Goal: Task Accomplishment & Management: Manage account settings

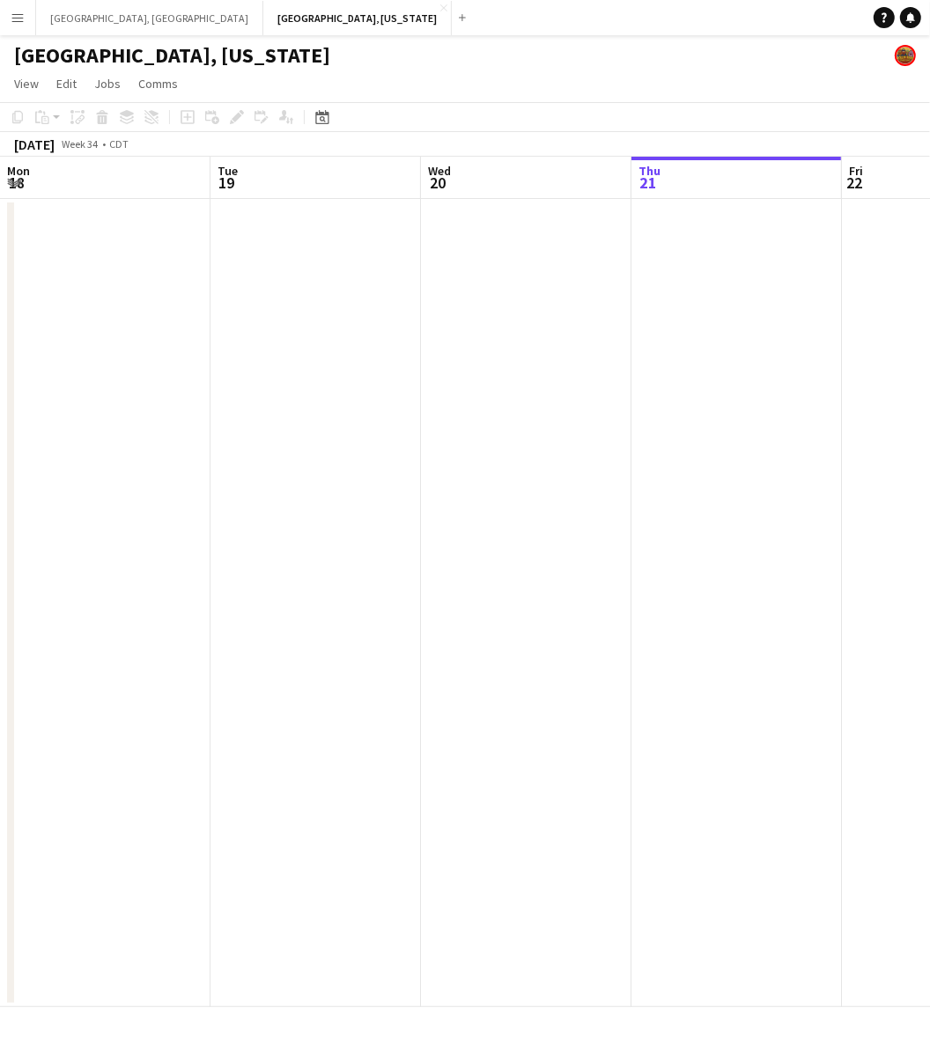
scroll to position [0, 605]
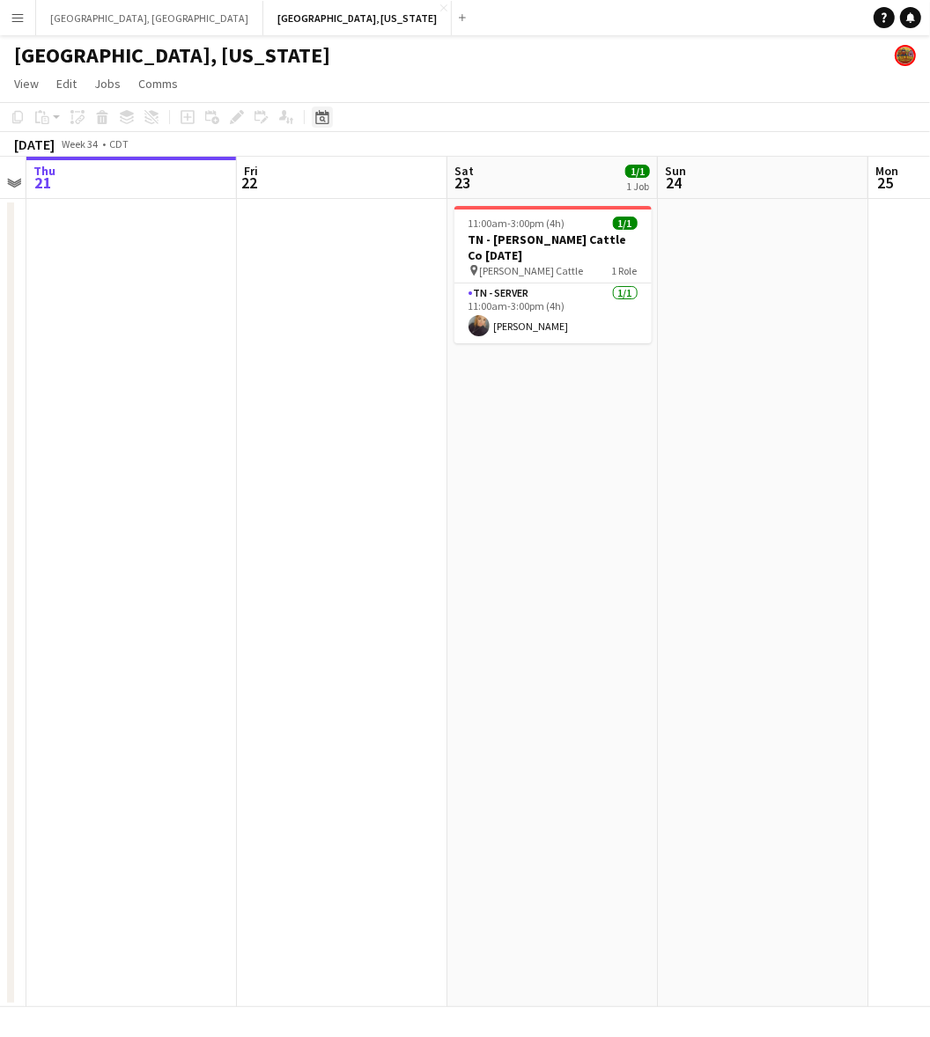
click at [323, 112] on icon "Date picker" at bounding box center [322, 117] width 14 height 14
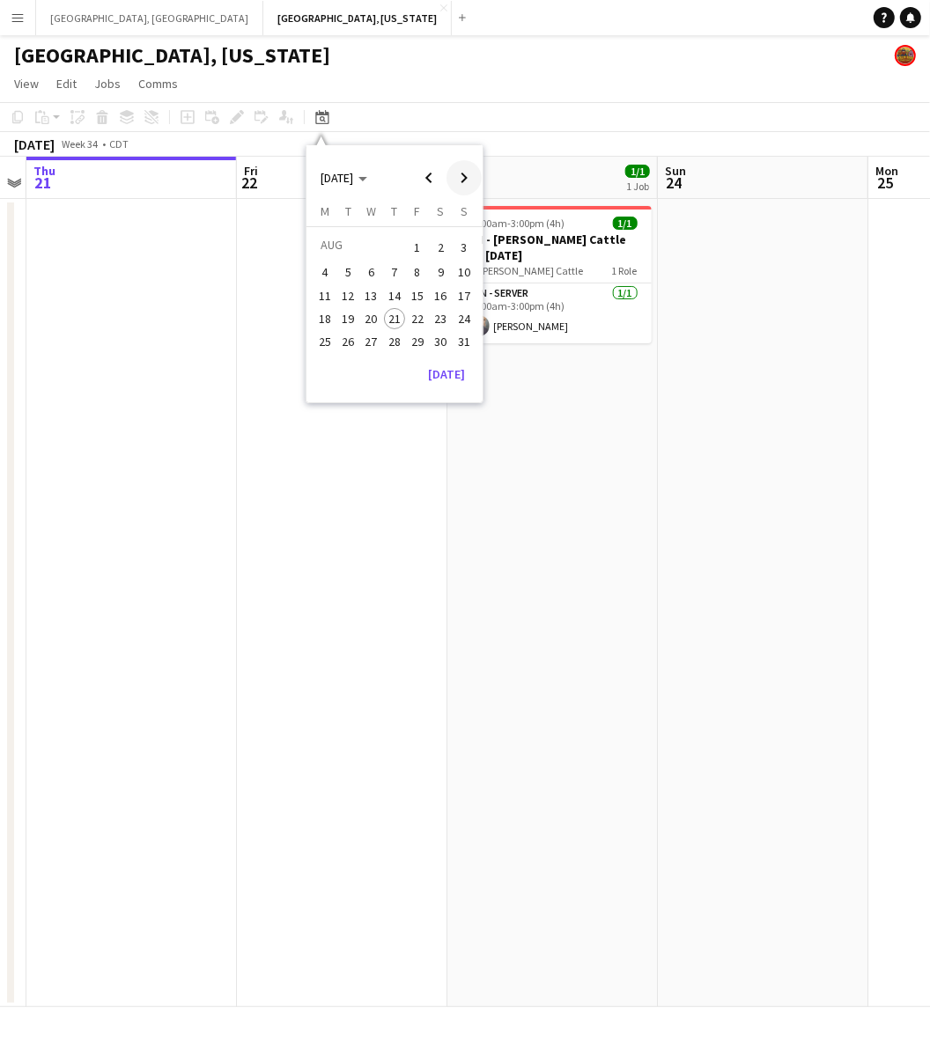
click at [458, 181] on span "Next month" at bounding box center [463, 177] width 35 height 35
click at [443, 291] on span "13" at bounding box center [441, 291] width 21 height 21
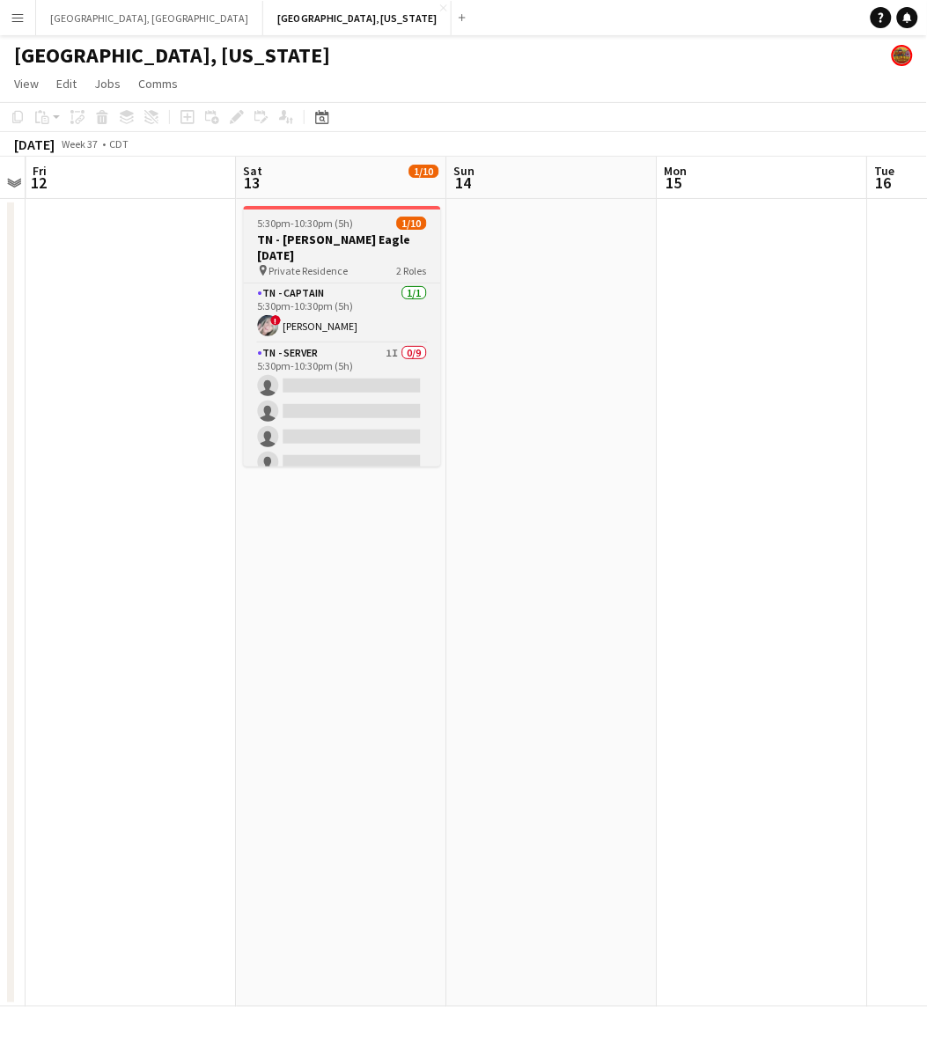
click at [346, 244] on h3 "TN - [PERSON_NAME] Eagle [DATE]" at bounding box center [342, 248] width 197 height 32
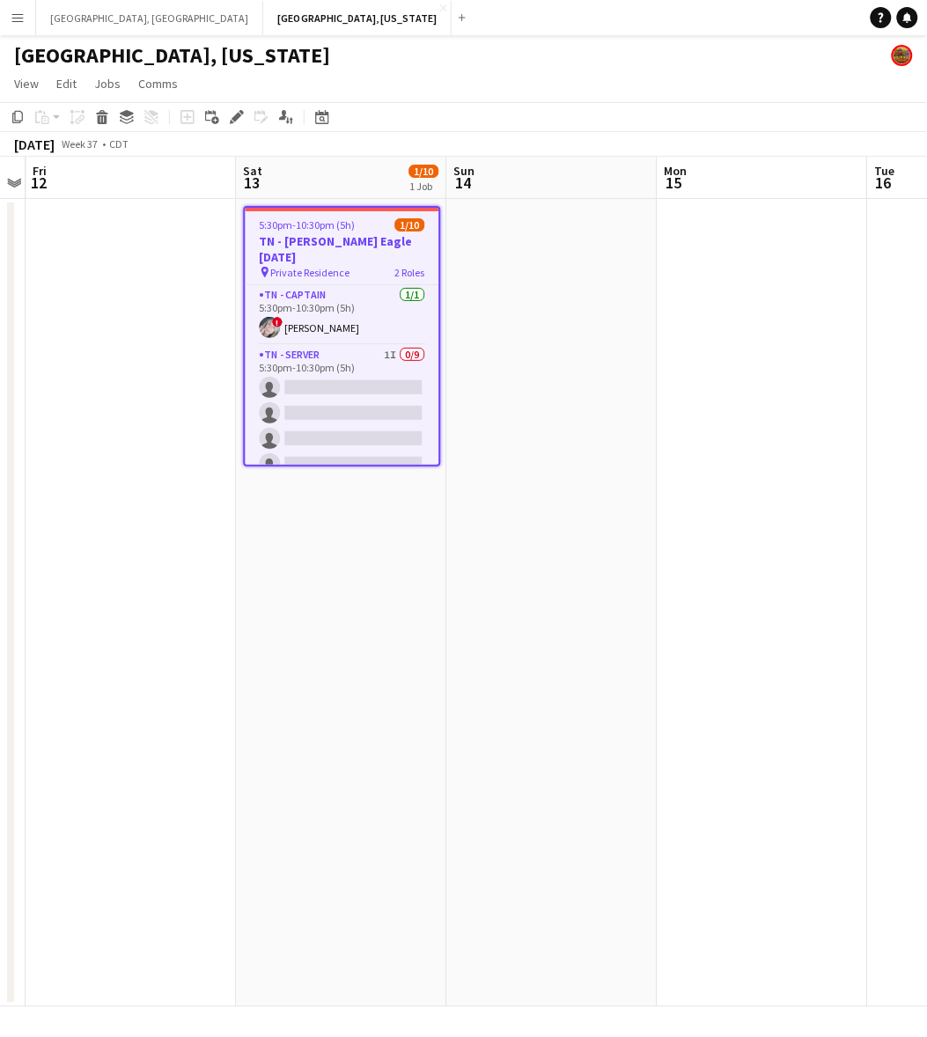
click at [335, 548] on app-date-cell "5:30pm-10:30pm (5h) 1/10 TN - [PERSON_NAME] [DATE] pin Private Residence 2 Role…" at bounding box center [342, 603] width 210 height 808
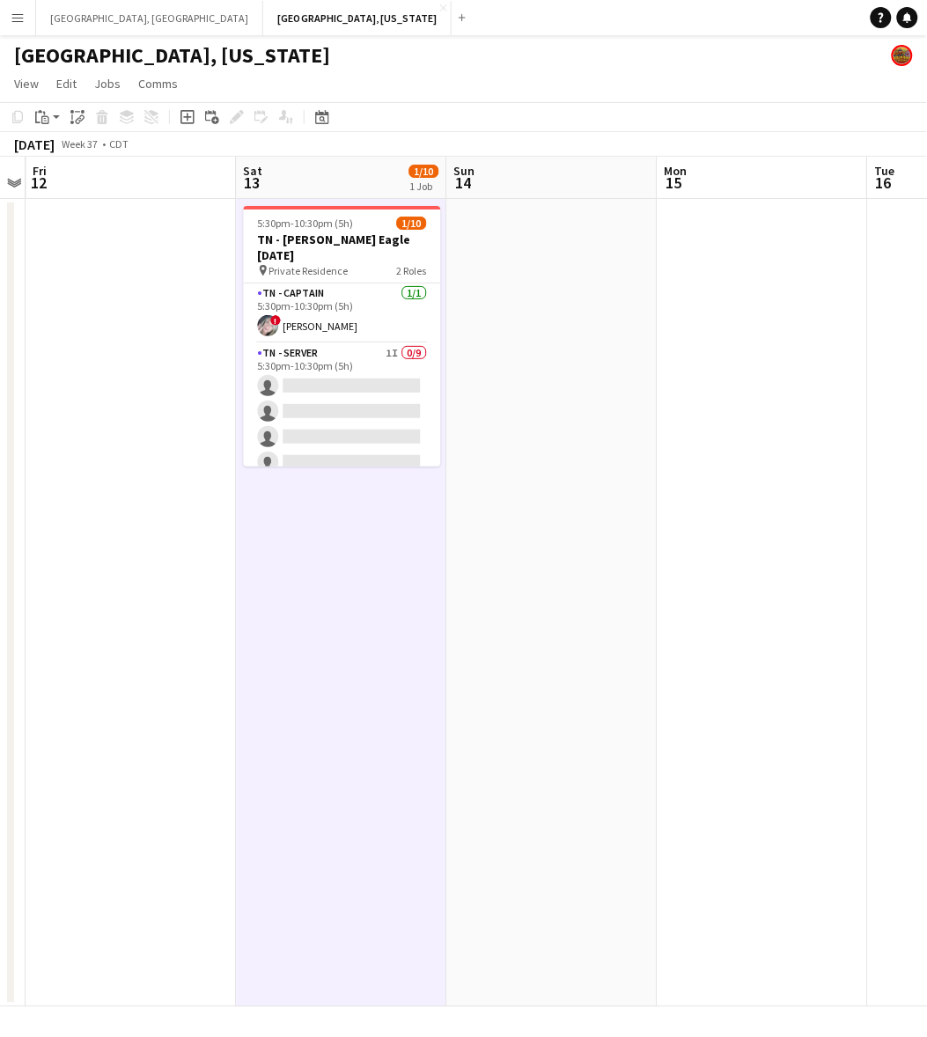
scroll to position [0, 603]
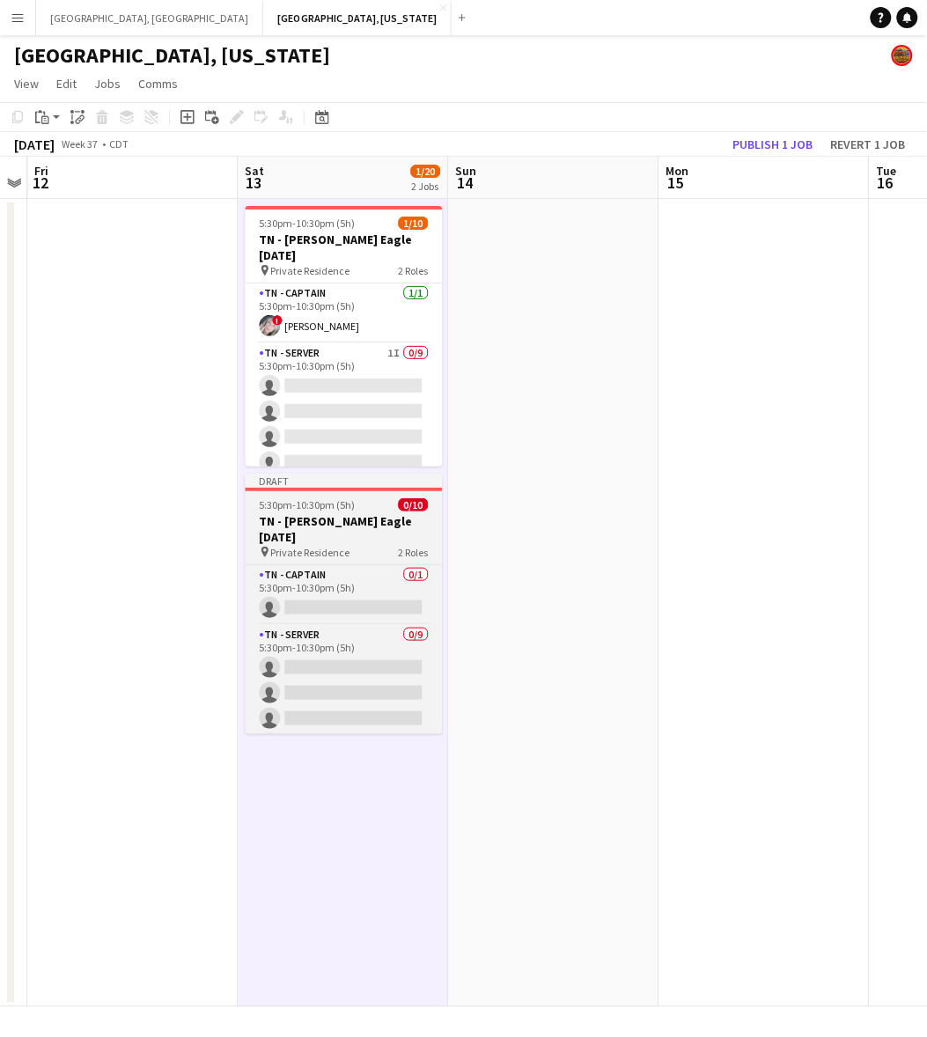
click at [346, 490] on div at bounding box center [344, 490] width 197 height 4
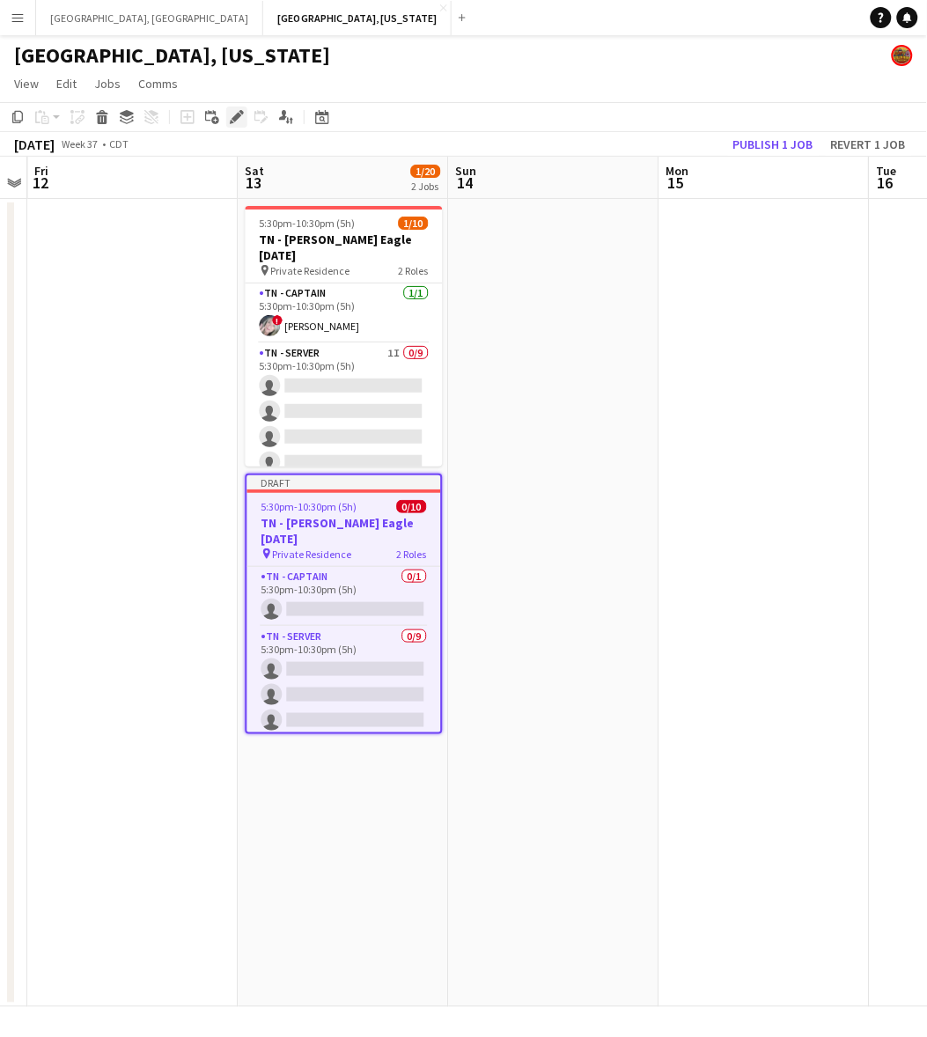
click at [239, 117] on icon at bounding box center [237, 118] width 10 height 10
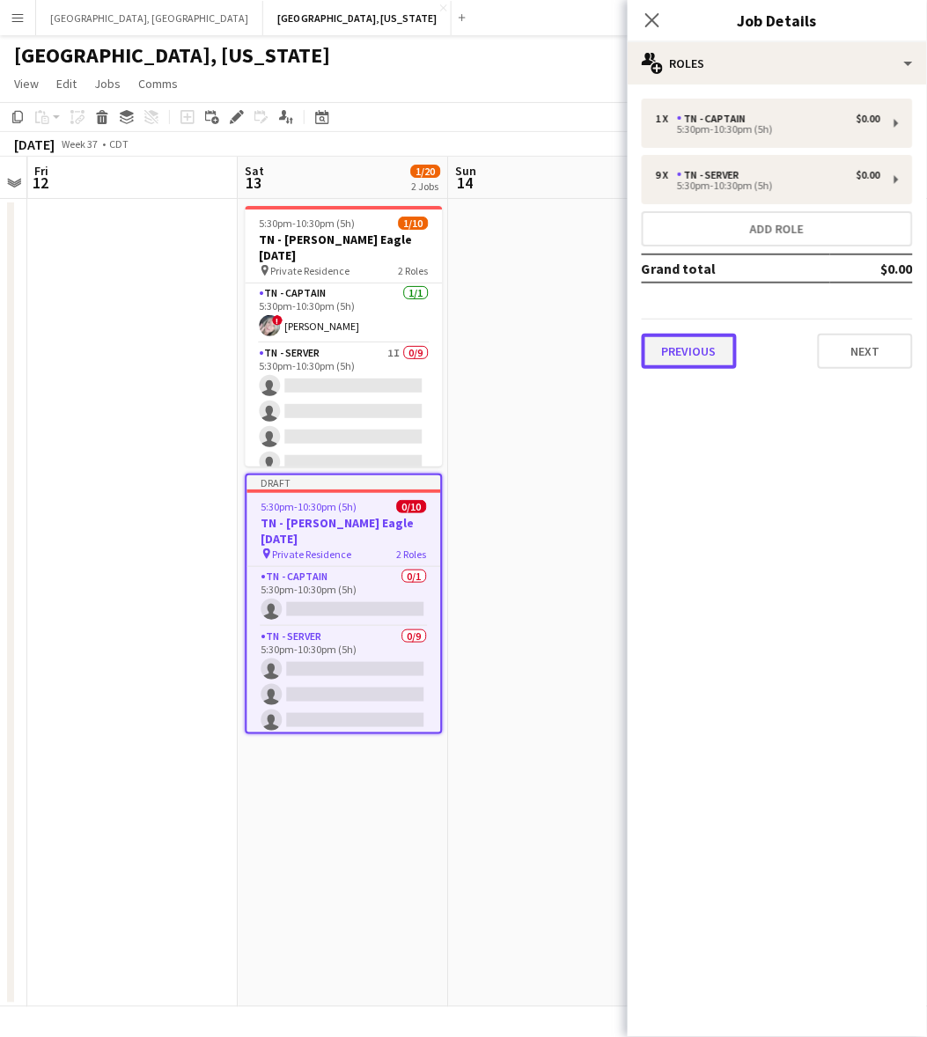
click at [692, 342] on button "Previous" at bounding box center [689, 351] width 95 height 35
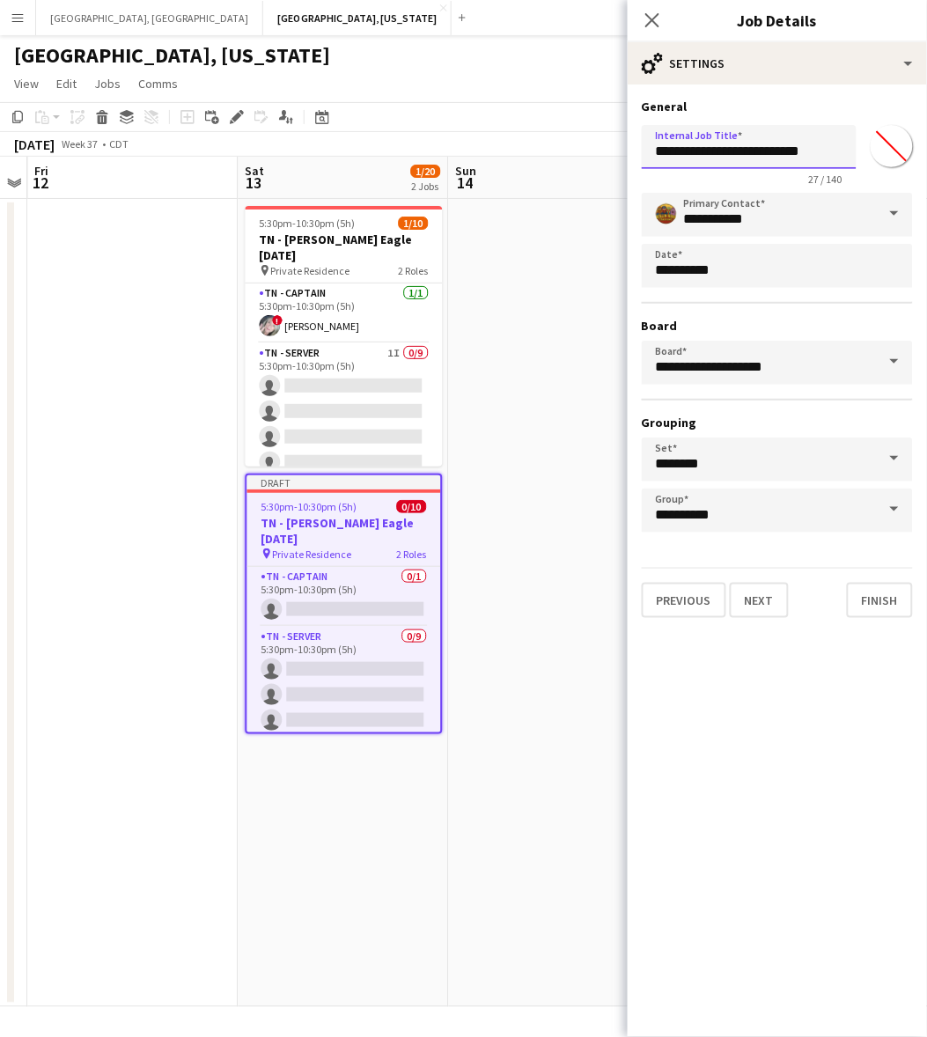
drag, startPoint x: 687, startPoint y: 151, endPoint x: 837, endPoint y: 156, distance: 149.8
click at [837, 156] on input "**********" at bounding box center [749, 147] width 215 height 44
click at [715, 138] on input "**********" at bounding box center [749, 146] width 215 height 43
type input "**********"
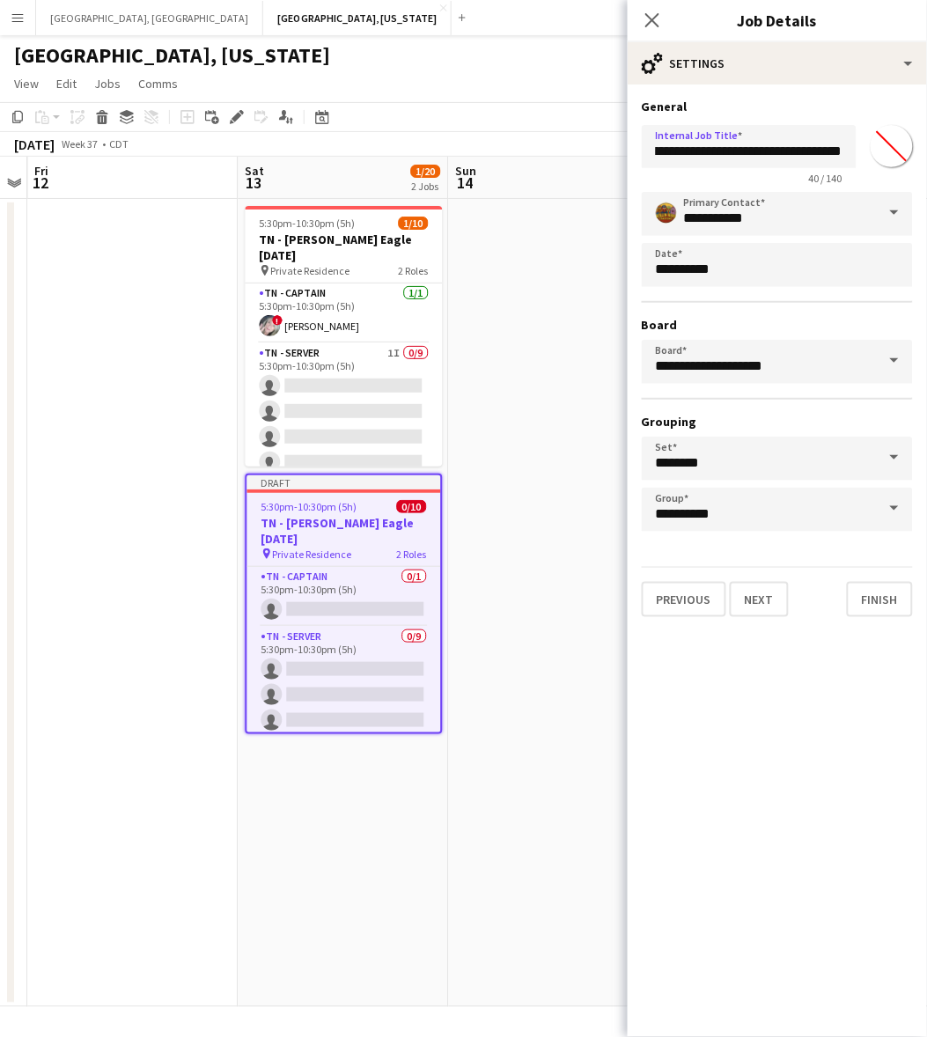
scroll to position [0, 0]
click at [766, 587] on button "Next" at bounding box center [759, 599] width 59 height 35
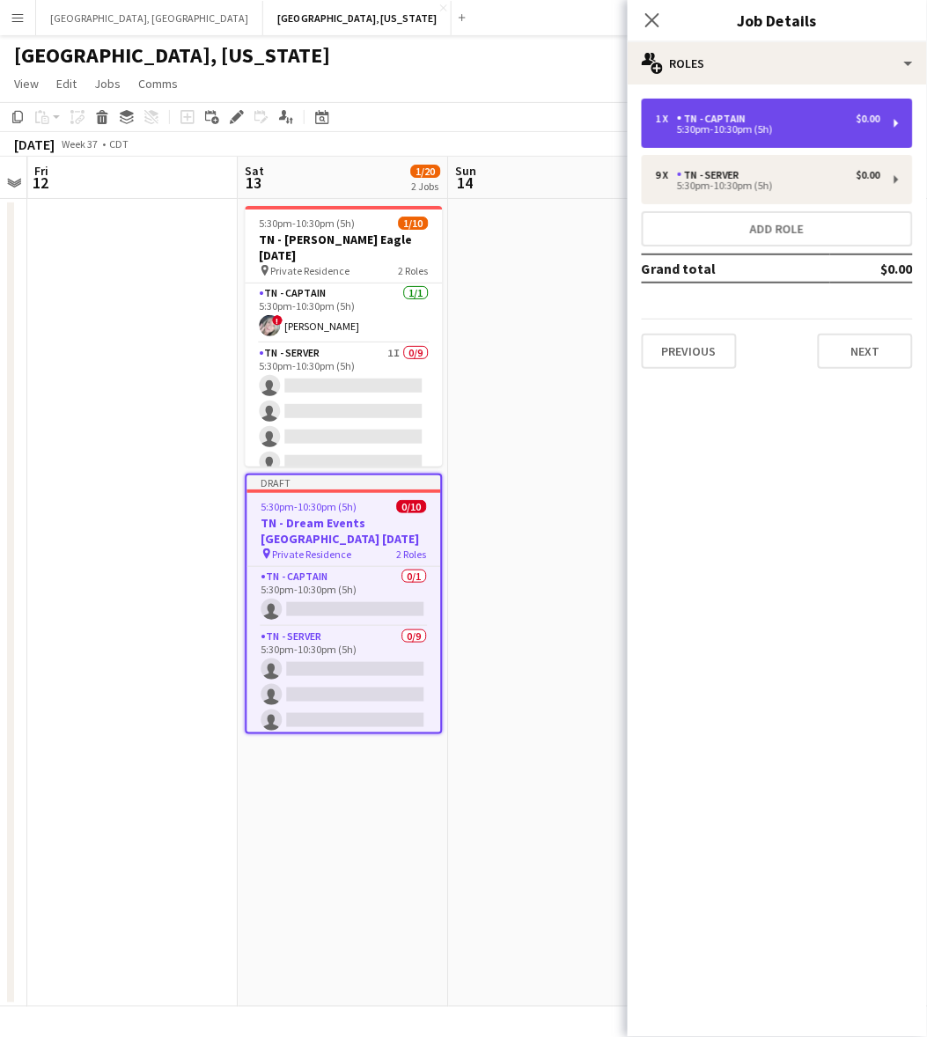
click at [729, 129] on div "5:30pm-10:30pm (5h)" at bounding box center [768, 129] width 225 height 9
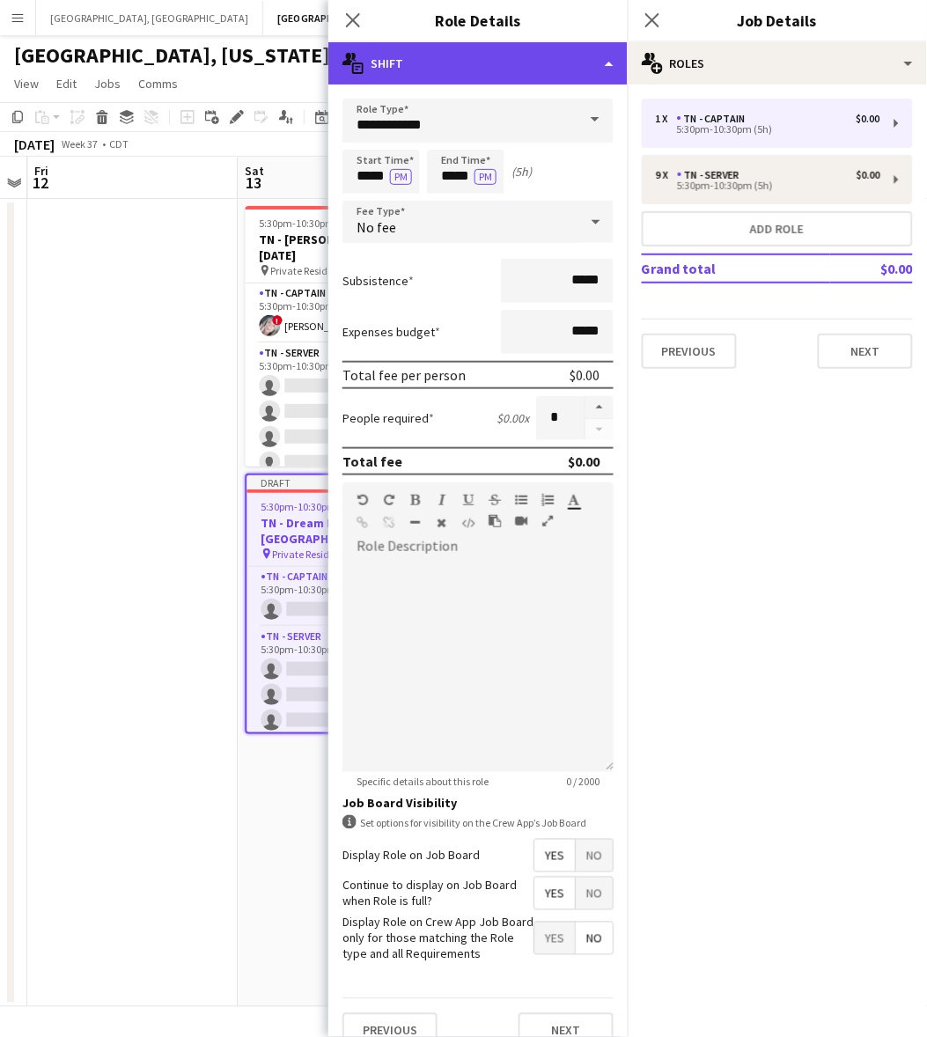
click at [407, 63] on div "multiple-actions-text Shift" at bounding box center [477, 63] width 299 height 42
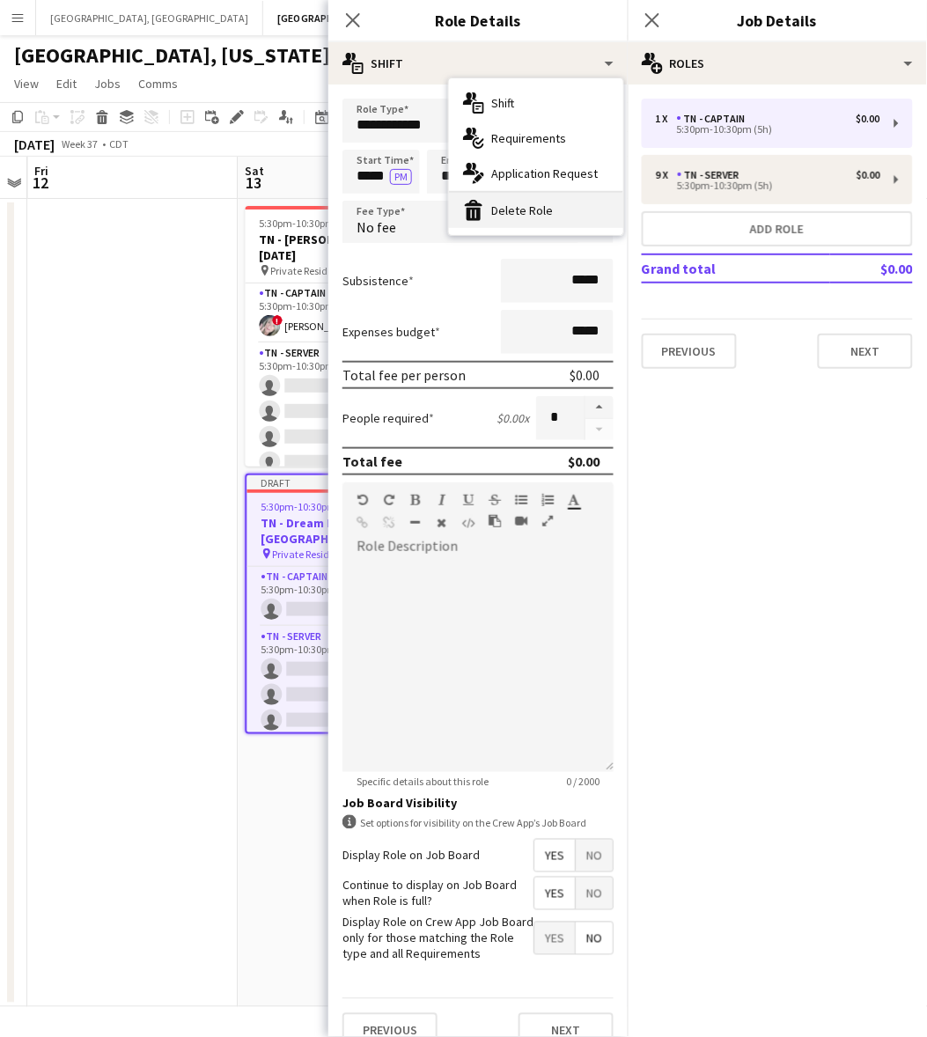
click at [493, 212] on div "bin-2 Delete Role" at bounding box center [536, 210] width 174 height 35
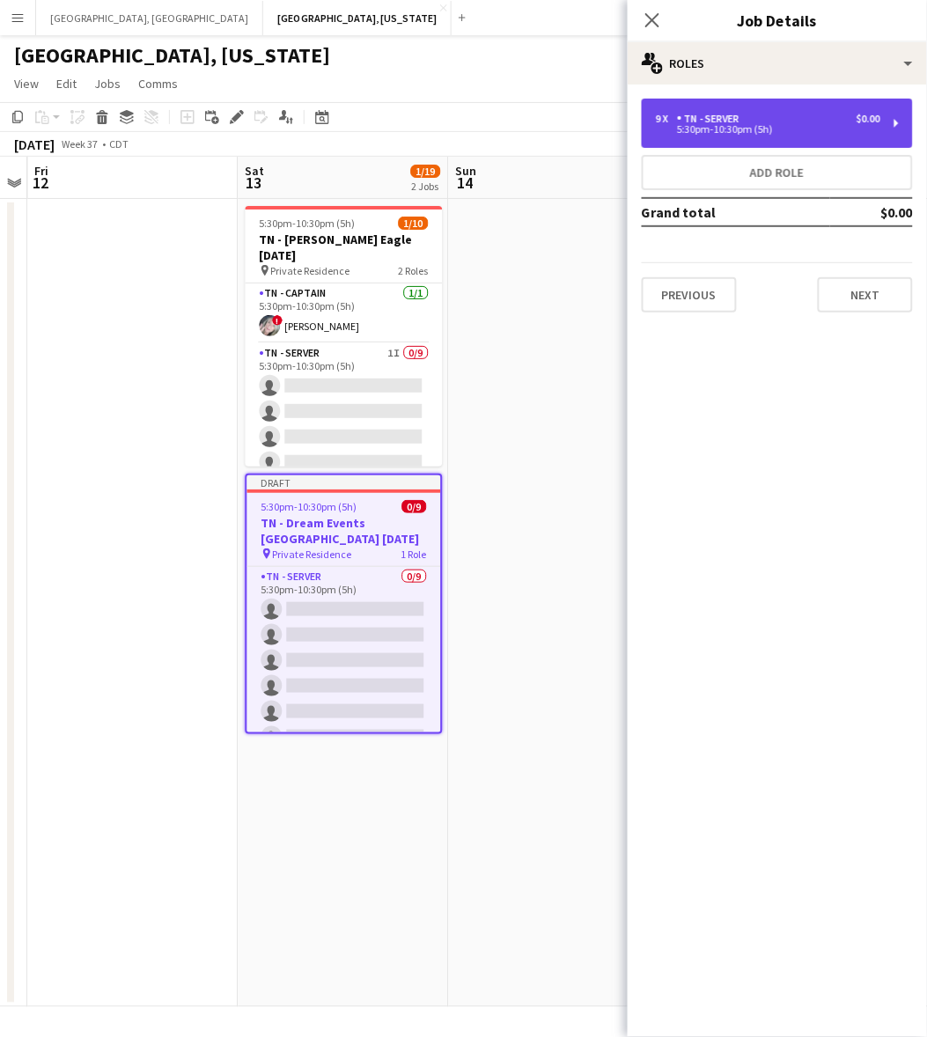
click at [705, 107] on div "9 x TN - Server $0.00 5:30pm-10:30pm (5h)" at bounding box center [777, 123] width 271 height 49
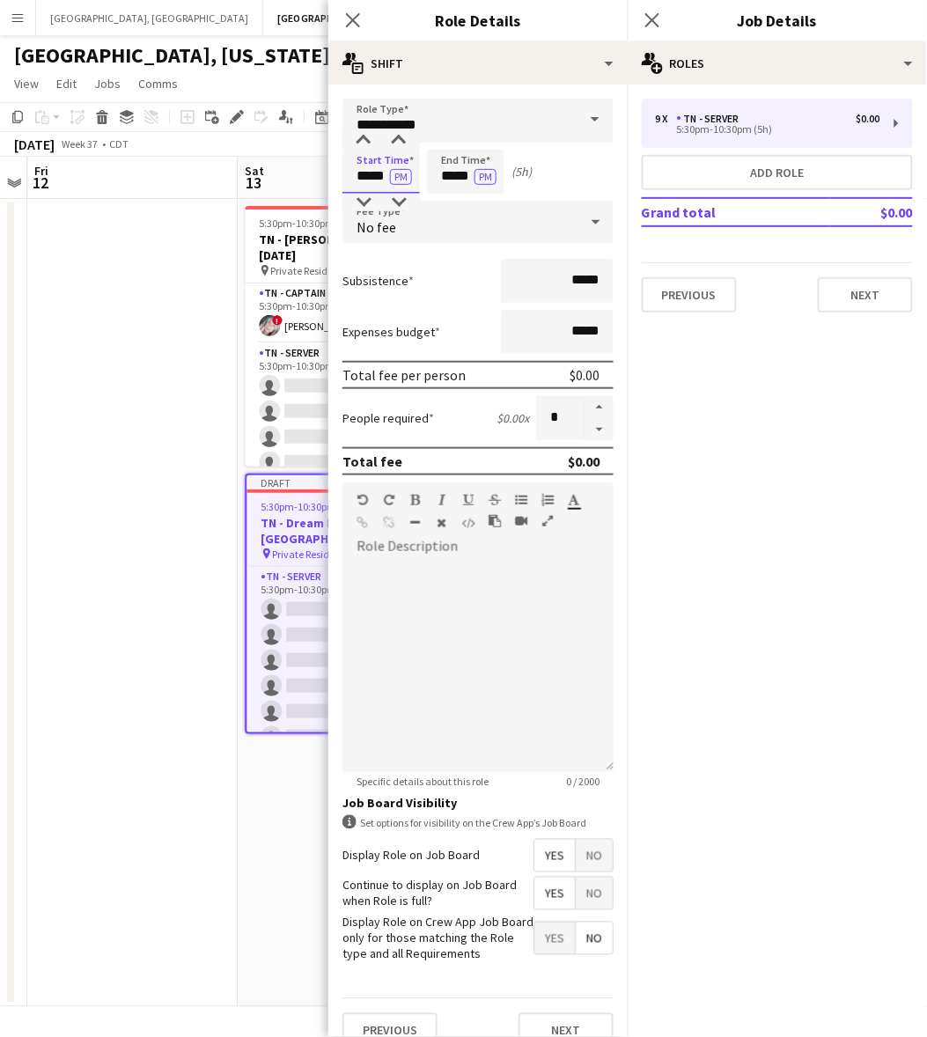
drag, startPoint x: 352, startPoint y: 173, endPoint x: 529, endPoint y: 173, distance: 177.0
click at [529, 173] on div "Start Time ***** PM End Time ***** PM (5h)" at bounding box center [478, 172] width 271 height 44
type input "*****"
click at [478, 249] on form "**********" at bounding box center [477, 581] width 299 height 964
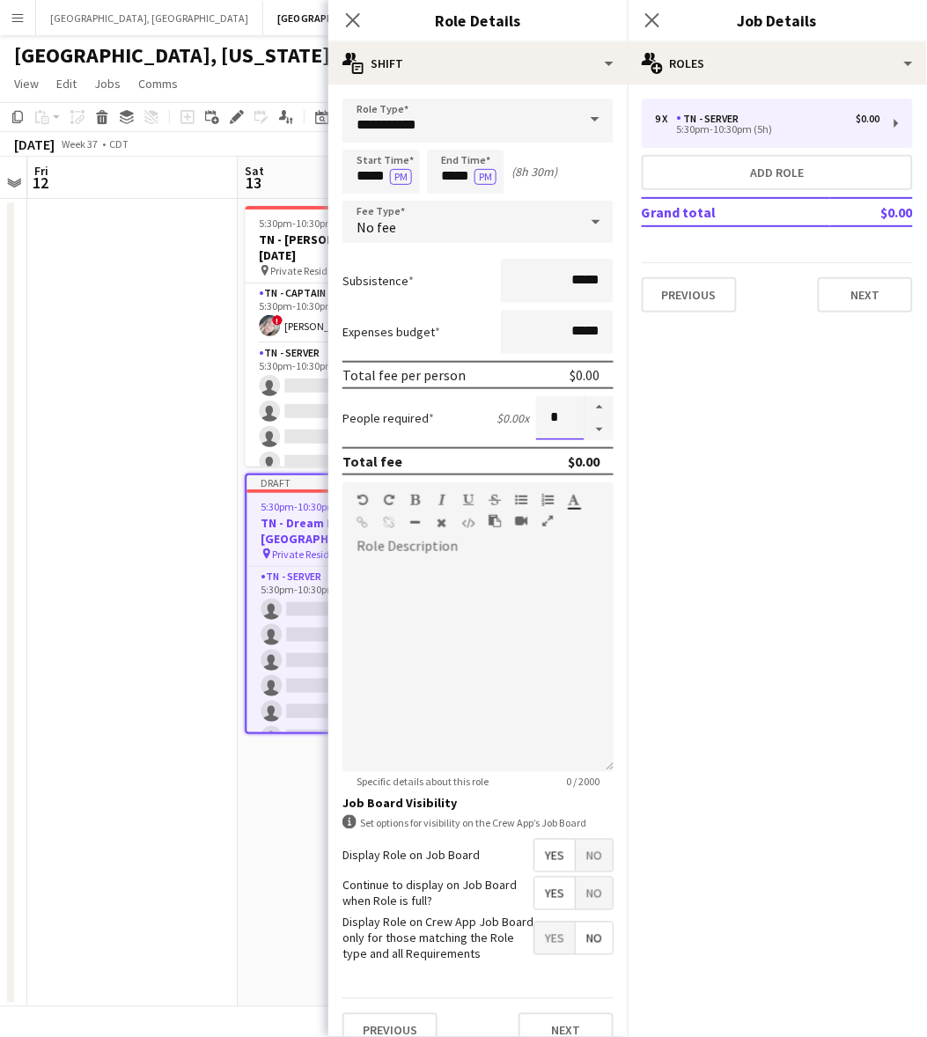
drag, startPoint x: 556, startPoint y: 415, endPoint x: 449, endPoint y: 423, distance: 106.8
click at [447, 423] on div "People required $0.00 x *" at bounding box center [478, 418] width 271 height 44
type input "*"
click at [474, 639] on div at bounding box center [478, 666] width 271 height 211
click at [544, 899] on span "Yes" at bounding box center [555, 894] width 41 height 32
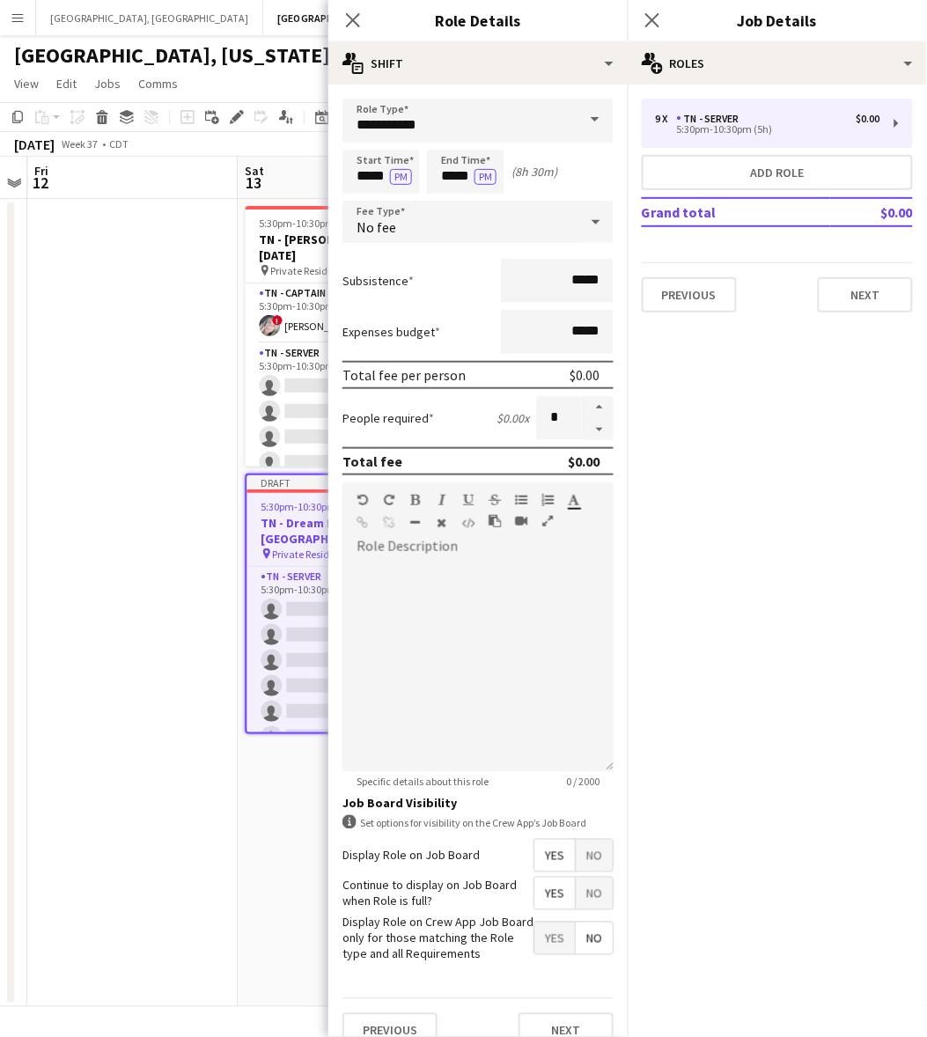
click at [577, 943] on span "No" at bounding box center [594, 939] width 37 height 32
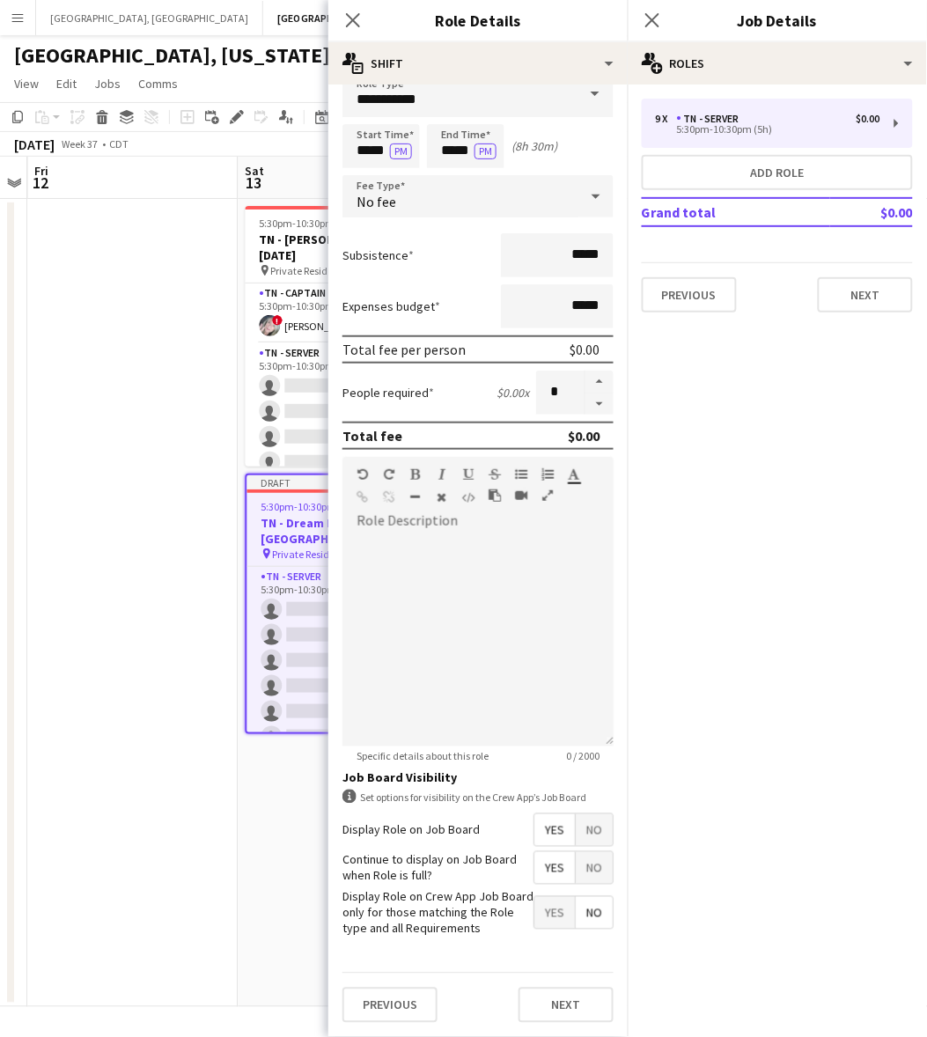
scroll to position [37, 0]
click at [535, 1002] on button "Next" at bounding box center [566, 1005] width 95 height 35
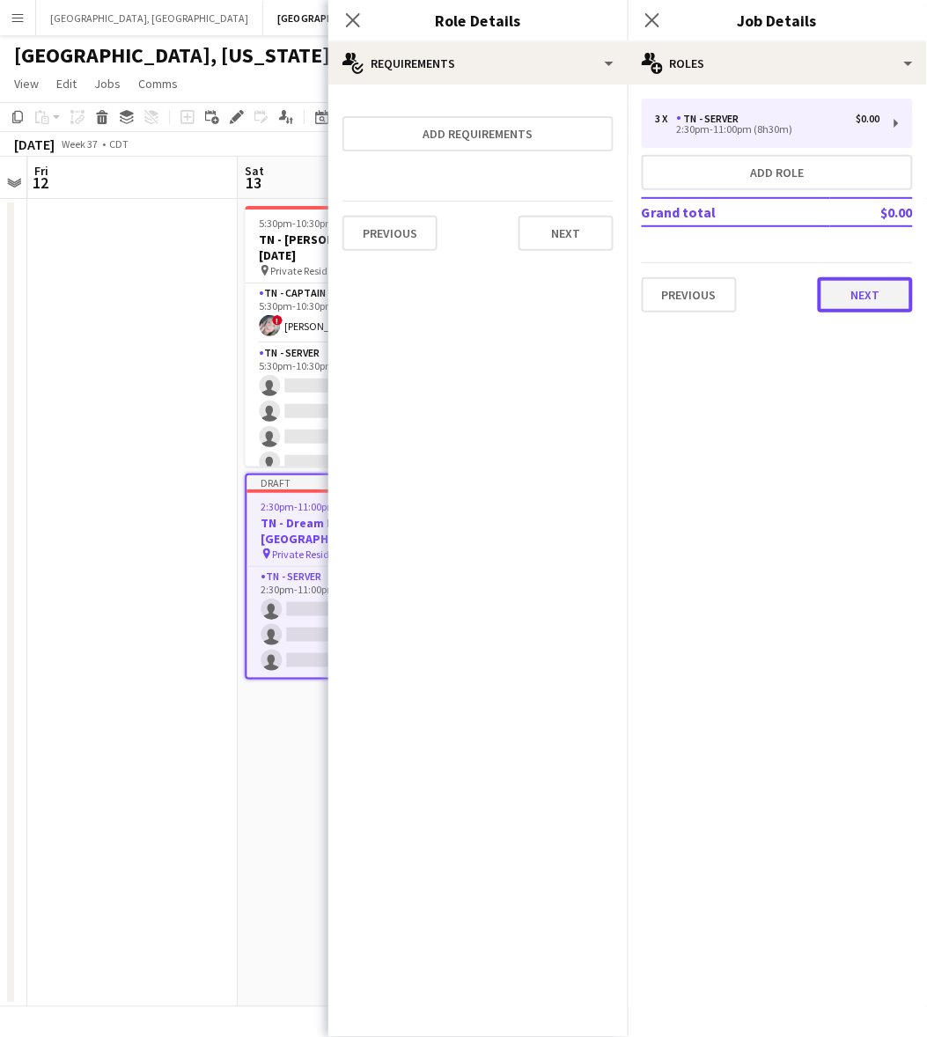
click at [881, 293] on button "Next" at bounding box center [865, 294] width 95 height 35
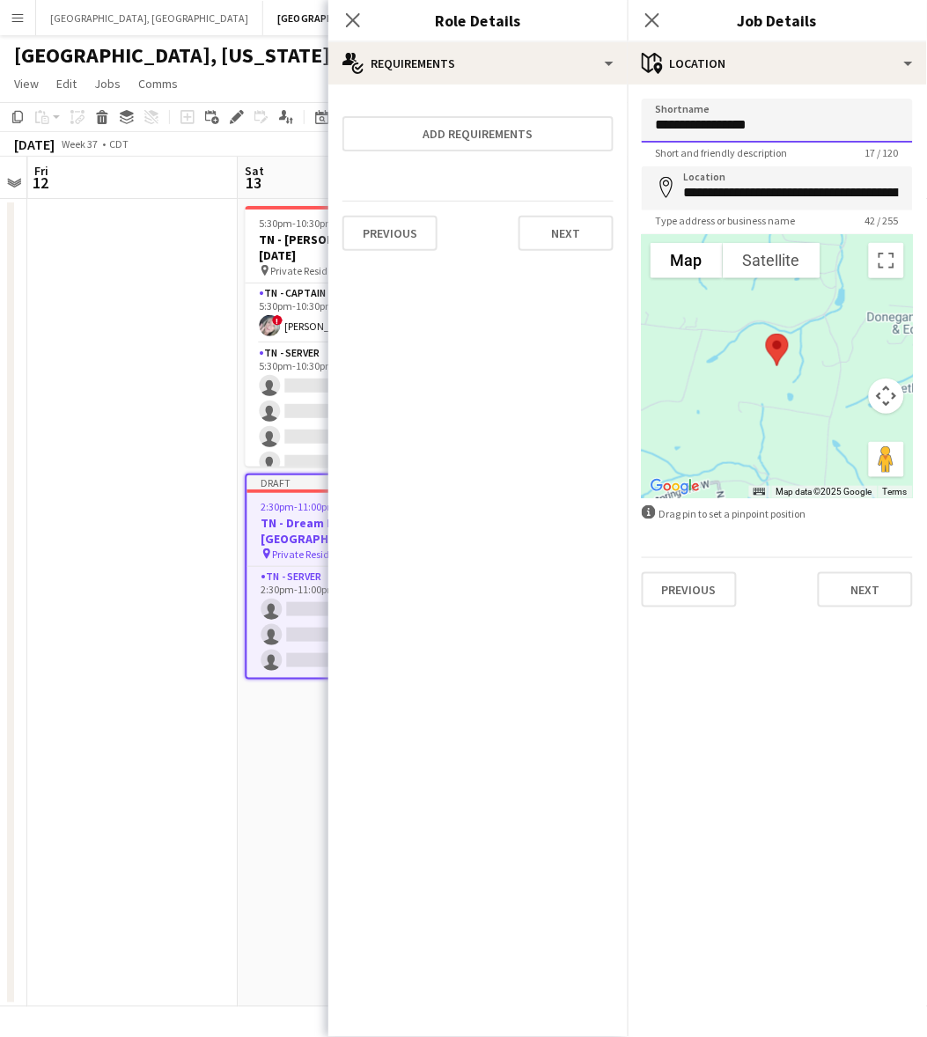
click at [733, 119] on input "**********" at bounding box center [777, 121] width 271 height 44
type input "**********"
click at [807, 199] on input "**********" at bounding box center [777, 188] width 271 height 44
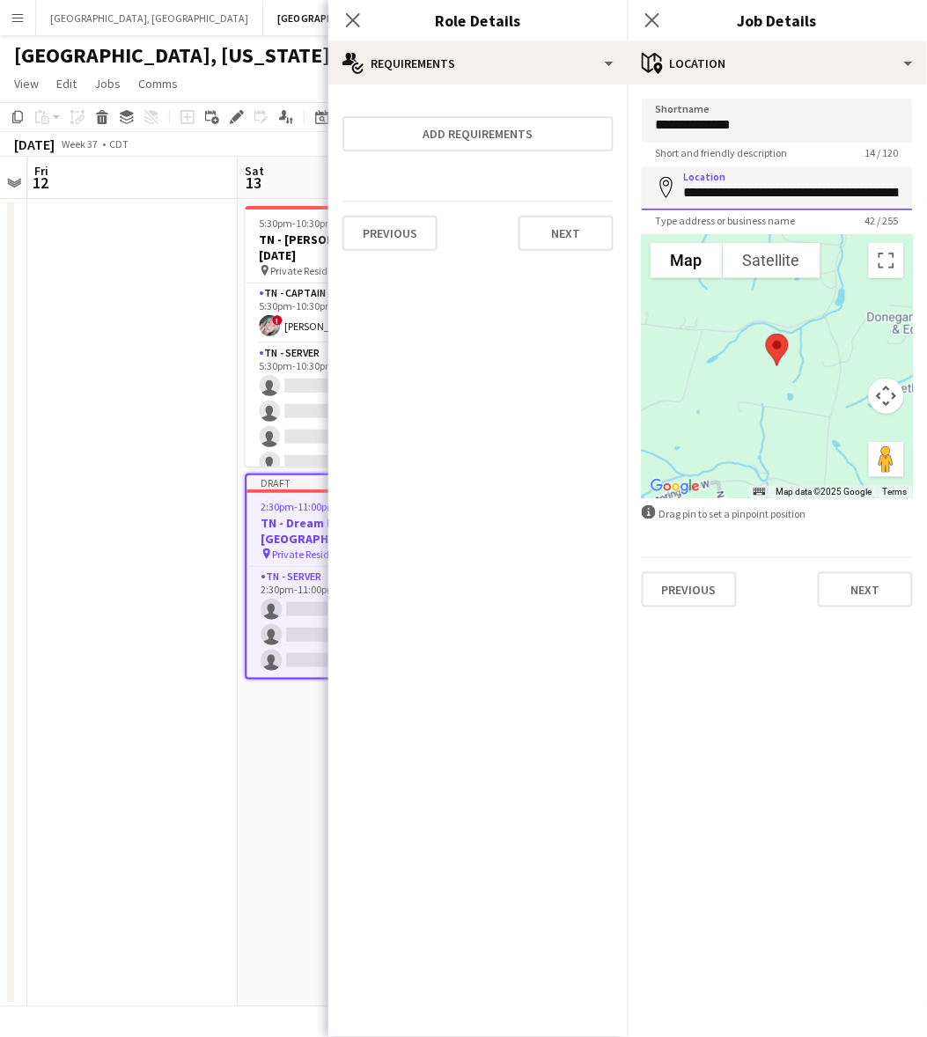
click at [807, 199] on input "**********" at bounding box center [777, 188] width 271 height 44
paste input
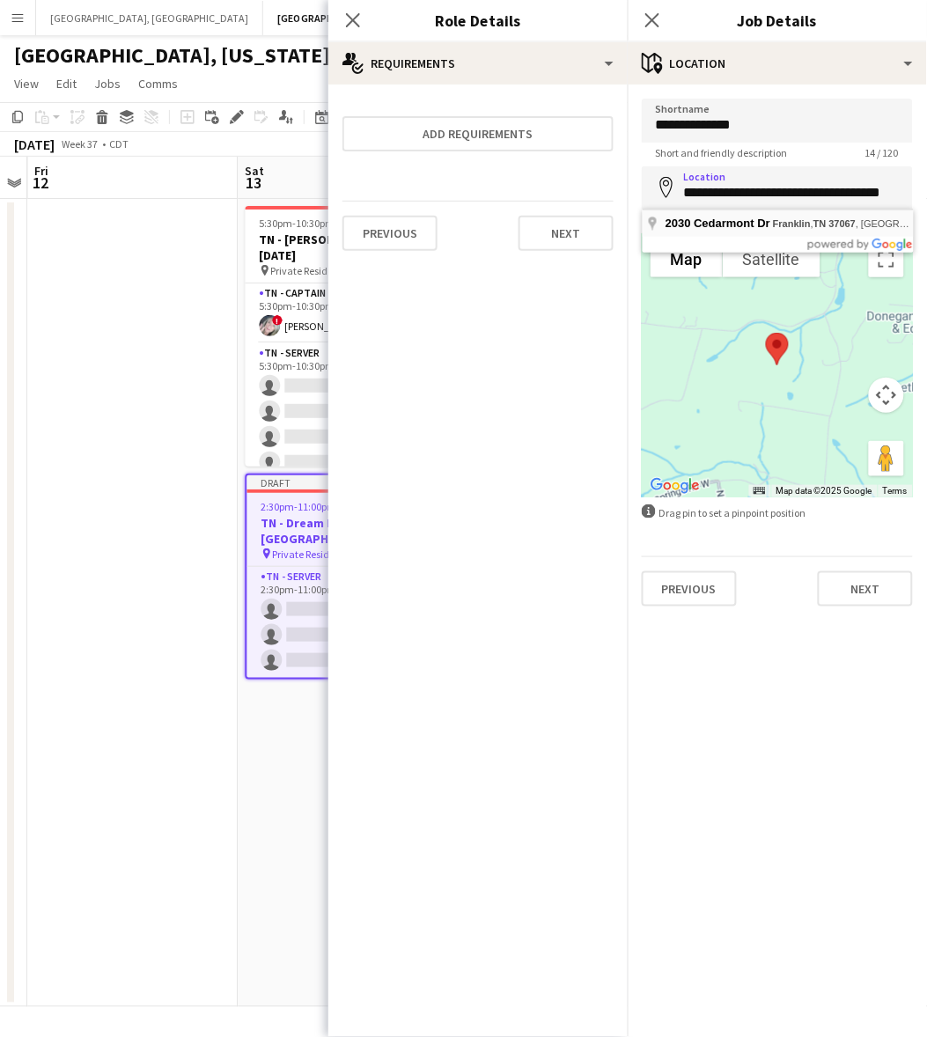
type input "**********"
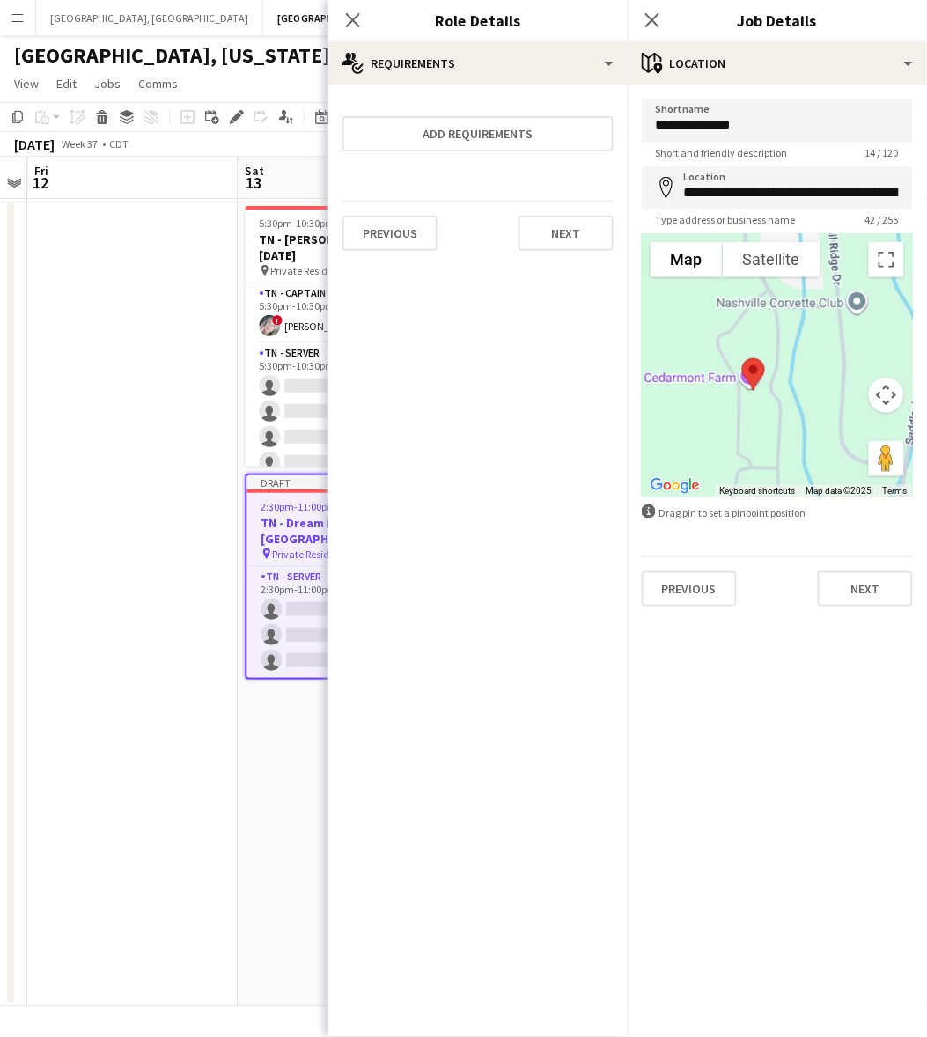
click at [870, 564] on div "Previous Next" at bounding box center [777, 582] width 271 height 50
click at [866, 581] on button "Next" at bounding box center [865, 588] width 95 height 35
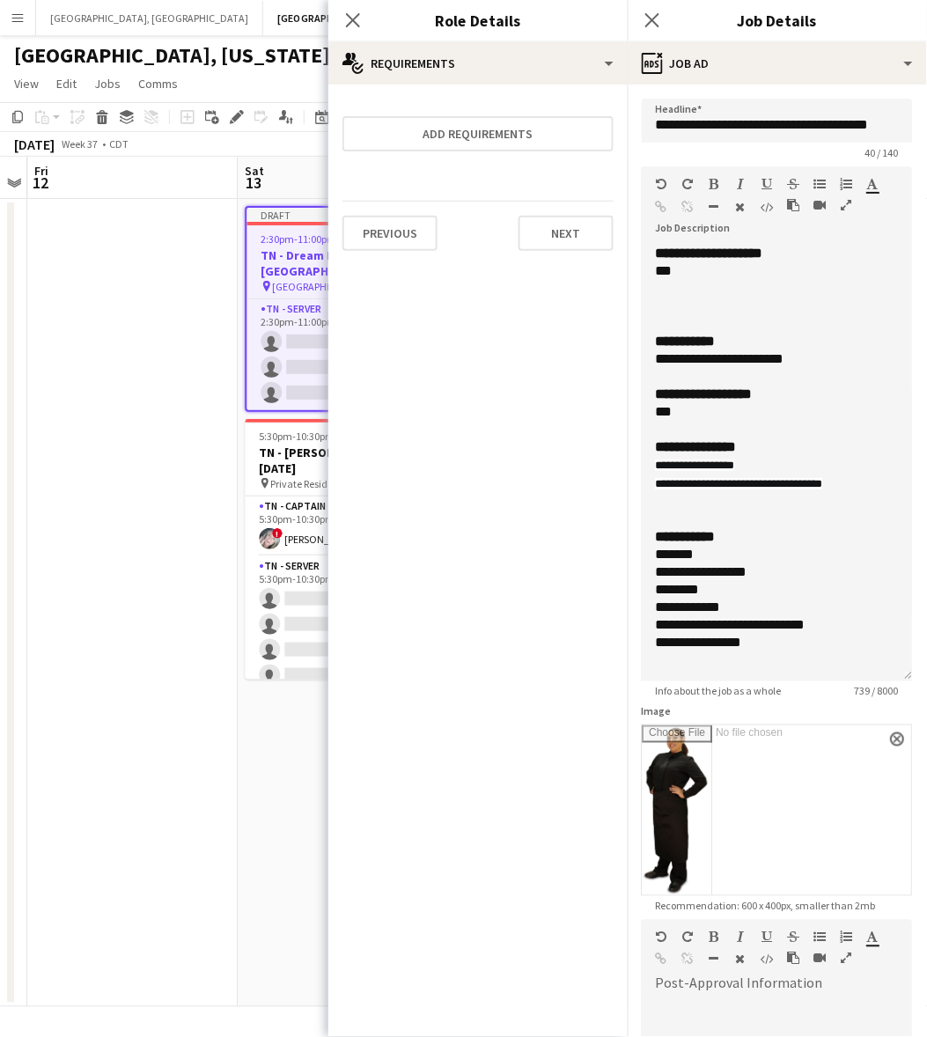
drag, startPoint x: 912, startPoint y: 371, endPoint x: 803, endPoint y: 311, distance: 124.5
click at [869, 644] on div "**********" at bounding box center [777, 463] width 271 height 437
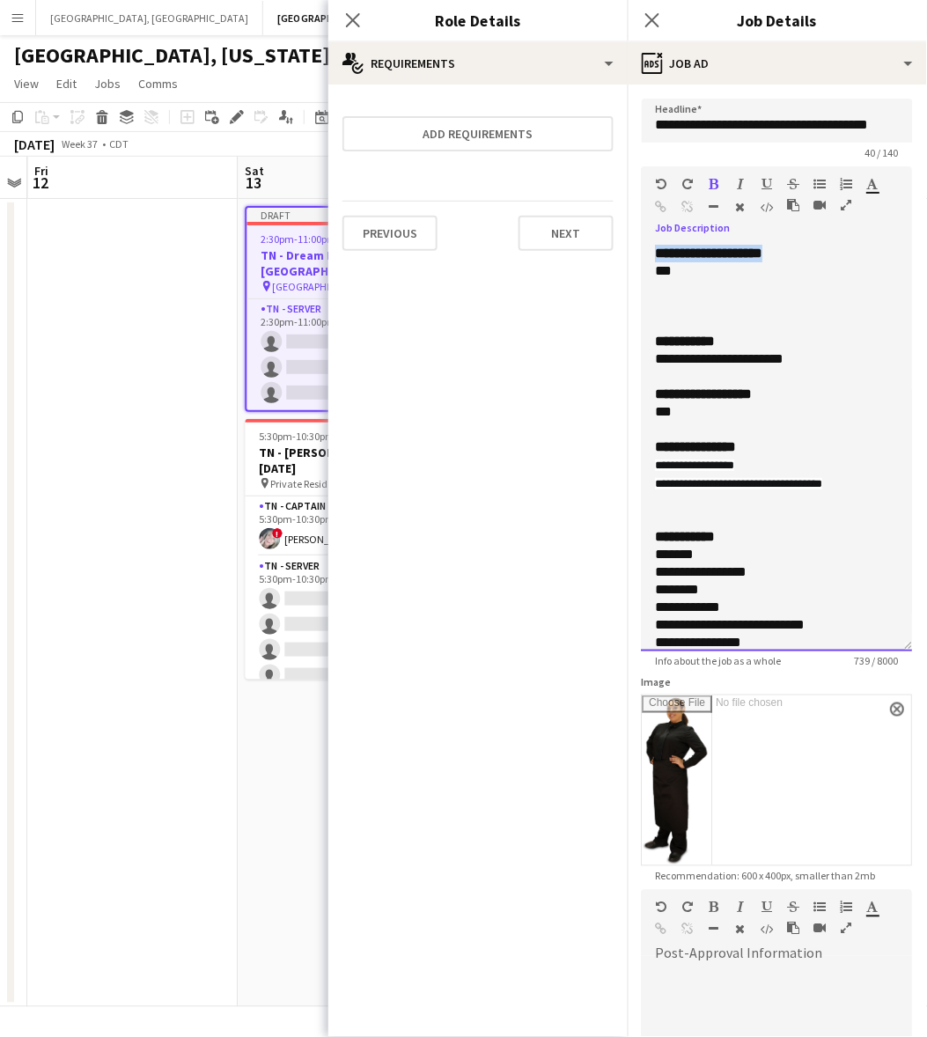
drag, startPoint x: 802, startPoint y: 249, endPoint x: 656, endPoint y: 255, distance: 146.3
click at [656, 255] on div "**********" at bounding box center [777, 448] width 271 height 407
click at [789, 366] on div "**********" at bounding box center [761, 359] width 210 height 18
click at [712, 419] on div "***" at bounding box center [761, 412] width 210 height 18
click at [701, 418] on div "***" at bounding box center [761, 412] width 210 height 18
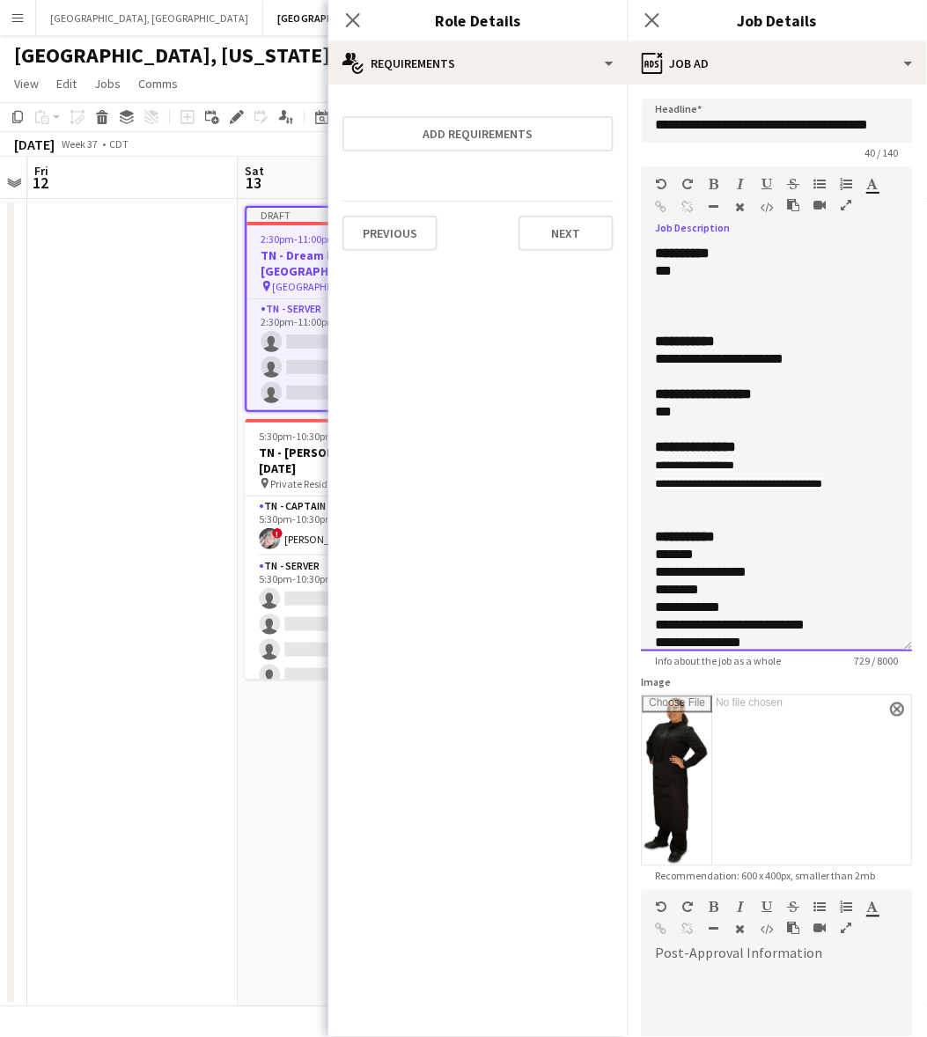
click at [869, 487] on div "**********" at bounding box center [777, 448] width 271 height 407
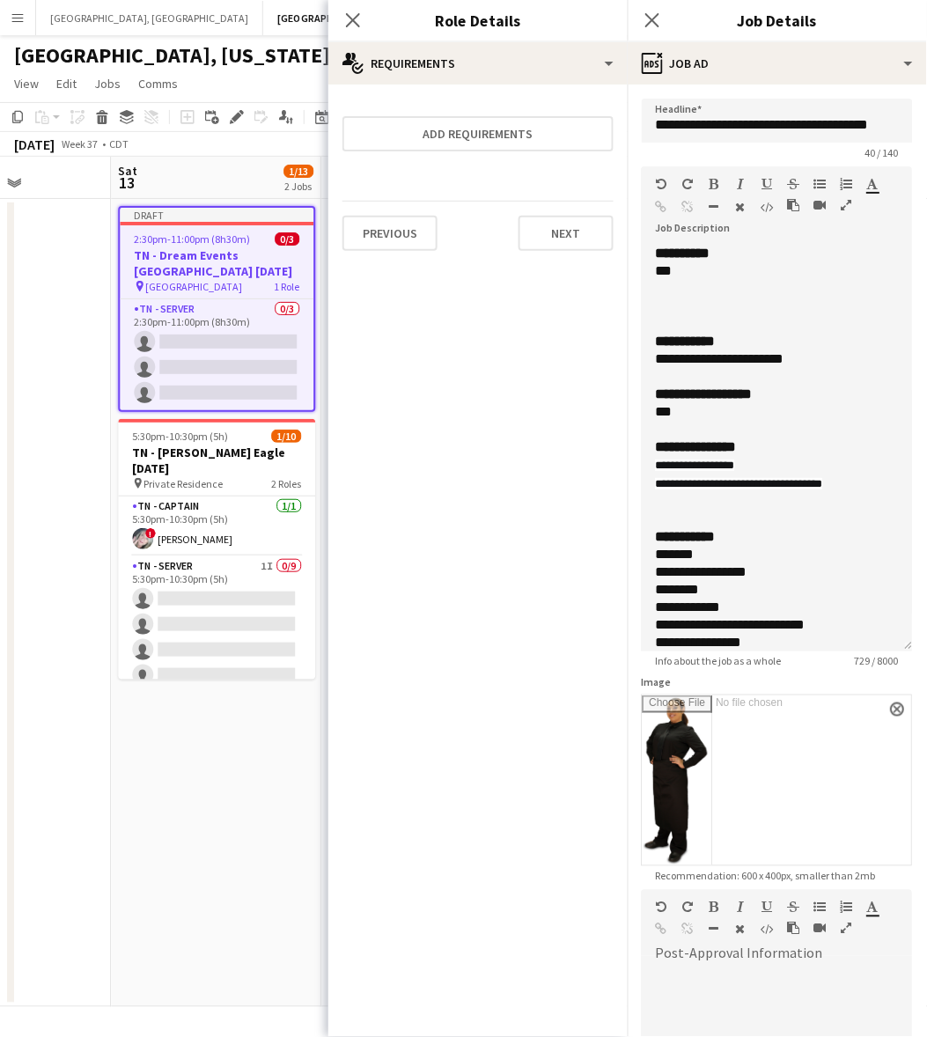
scroll to position [0, 733]
drag, startPoint x: 218, startPoint y: 618, endPoint x: 95, endPoint y: 639, distance: 125.1
click at [95, 639] on app-calendar-viewport "Tue 9 Wed 10 Thu 11 Fri 12 Sat 13 1/13 2 Jobs Sun 14 Mon 15 Tue 16 Wed 17 Thu 1…" at bounding box center [463, 582] width 927 height 851
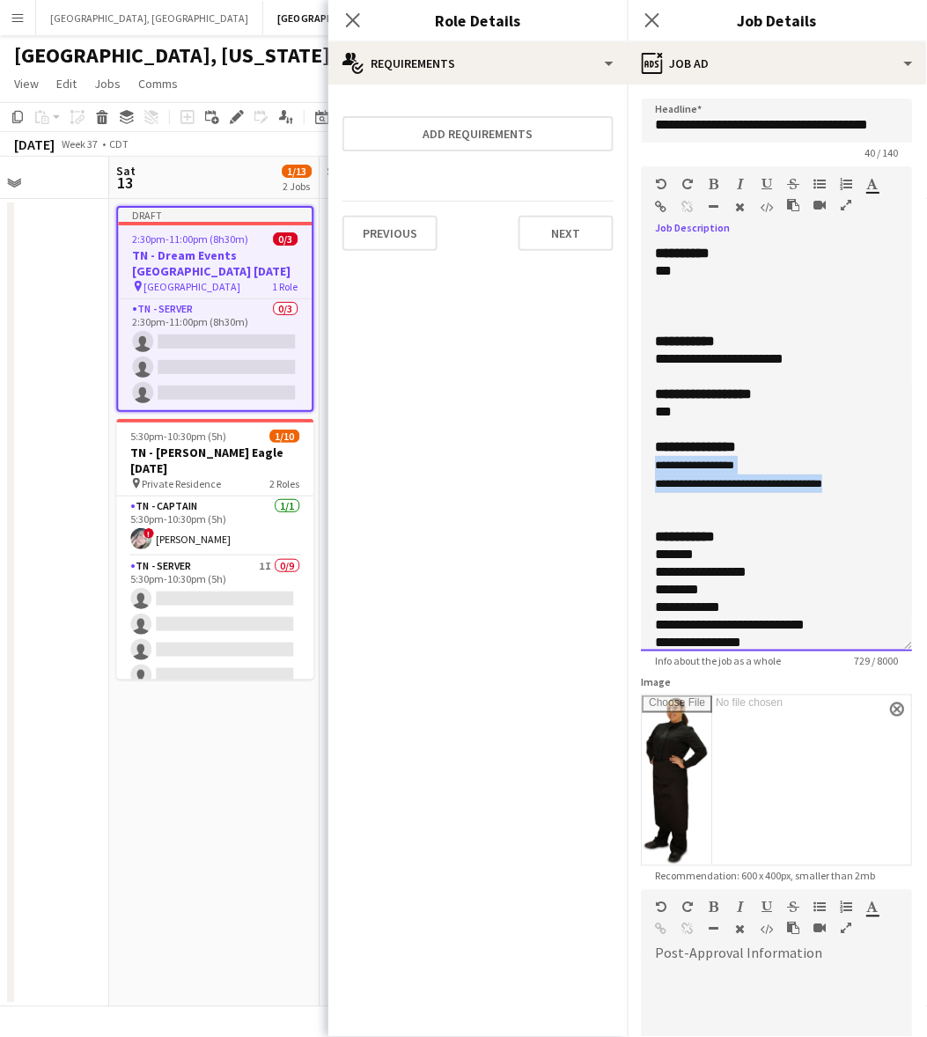
drag, startPoint x: 874, startPoint y: 491, endPoint x: 617, endPoint y: 455, distance: 259.7
click at [617, 455] on body "Menu Boards Boards Boards All jobs Status Workforce Workforce My Workforce Recr…" at bounding box center [463, 518] width 927 height 1037
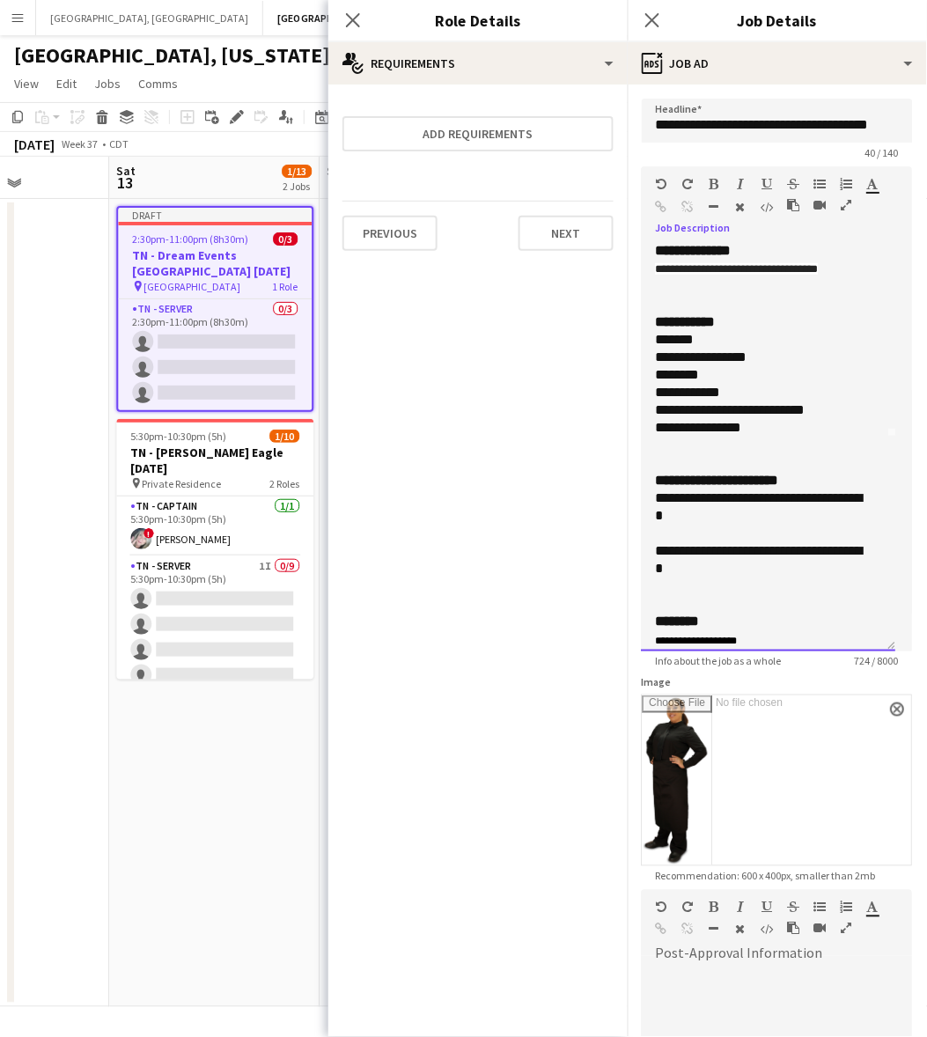
scroll to position [0, 0]
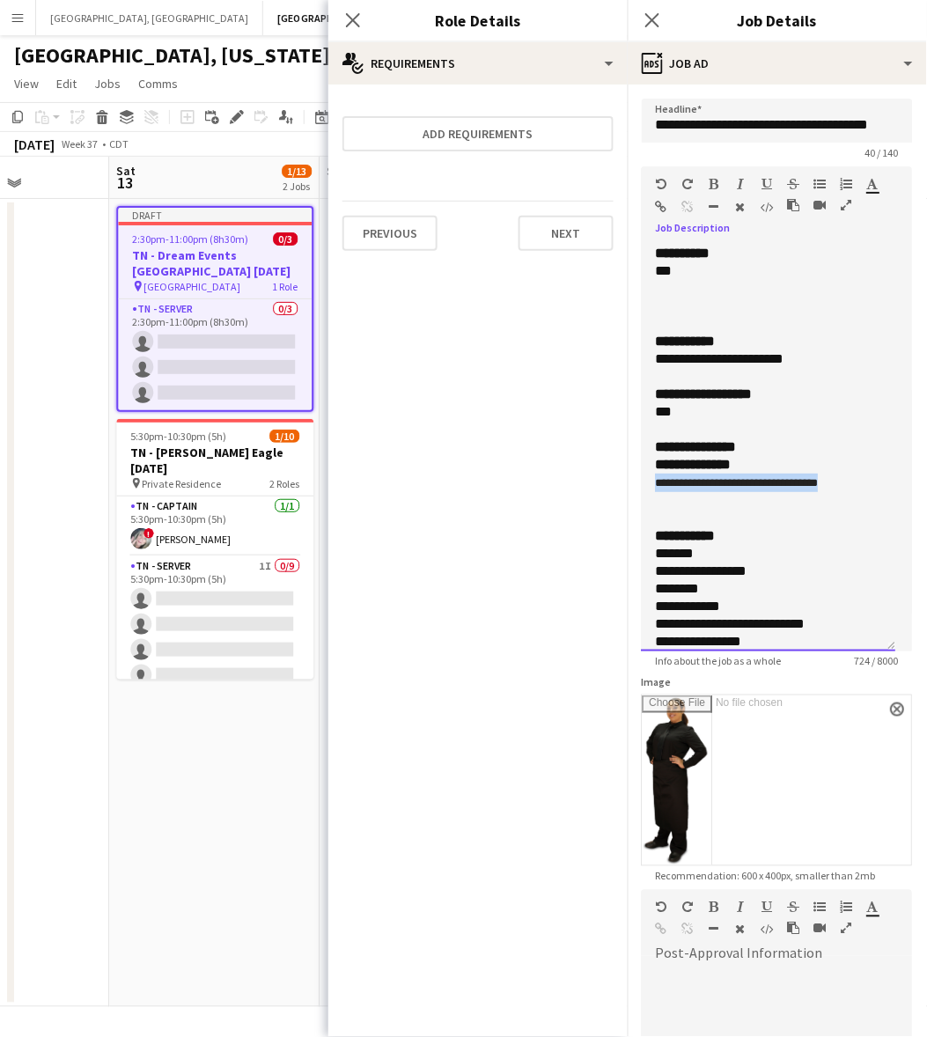
drag, startPoint x: 866, startPoint y: 484, endPoint x: 627, endPoint y: 481, distance: 238.7
click at [630, 483] on form "**********" at bounding box center [777, 680] width 299 height 1163
drag, startPoint x: 872, startPoint y: 483, endPoint x: 653, endPoint y: 467, distance: 219.8
click at [653, 467] on div "**********" at bounding box center [769, 448] width 254 height 407
drag, startPoint x: 704, startPoint y: 496, endPoint x: 645, endPoint y: 456, distance: 71.1
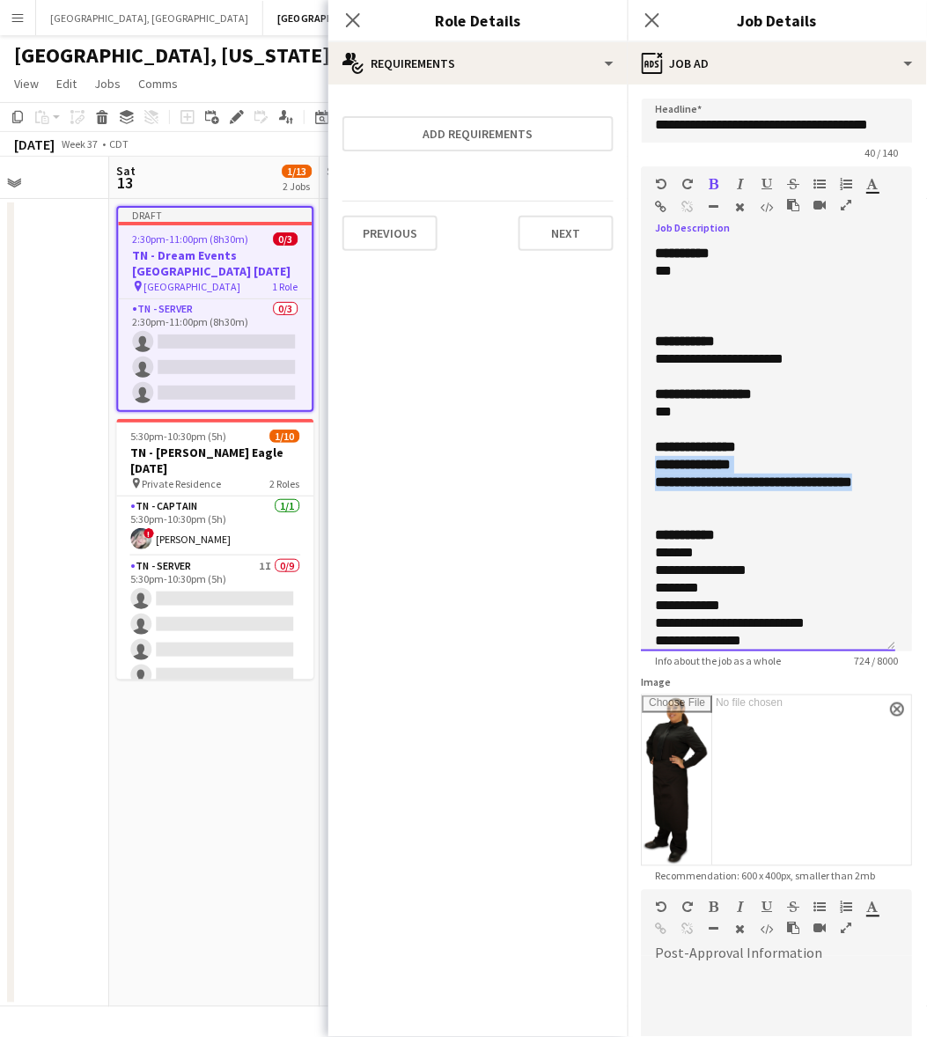
click at [645, 456] on div "**********" at bounding box center [769, 448] width 254 height 407
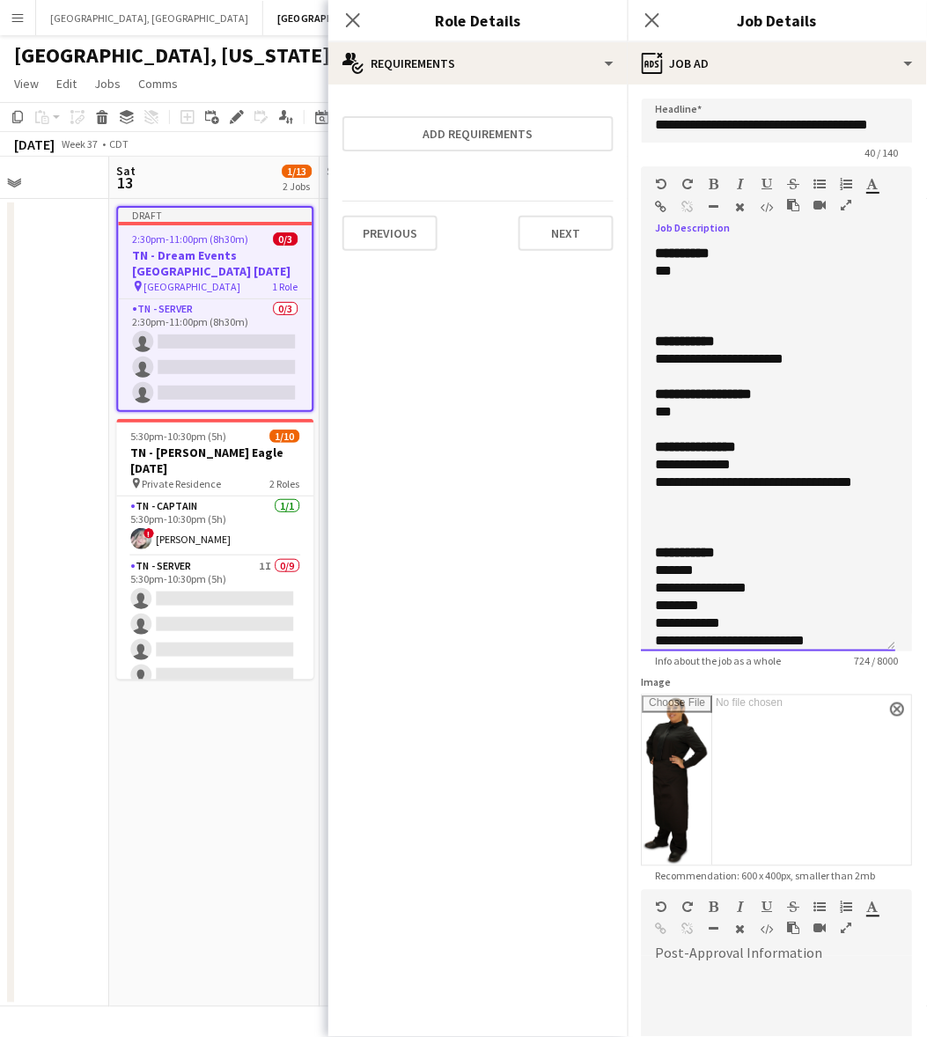
click at [806, 520] on div at bounding box center [761, 518] width 210 height 18
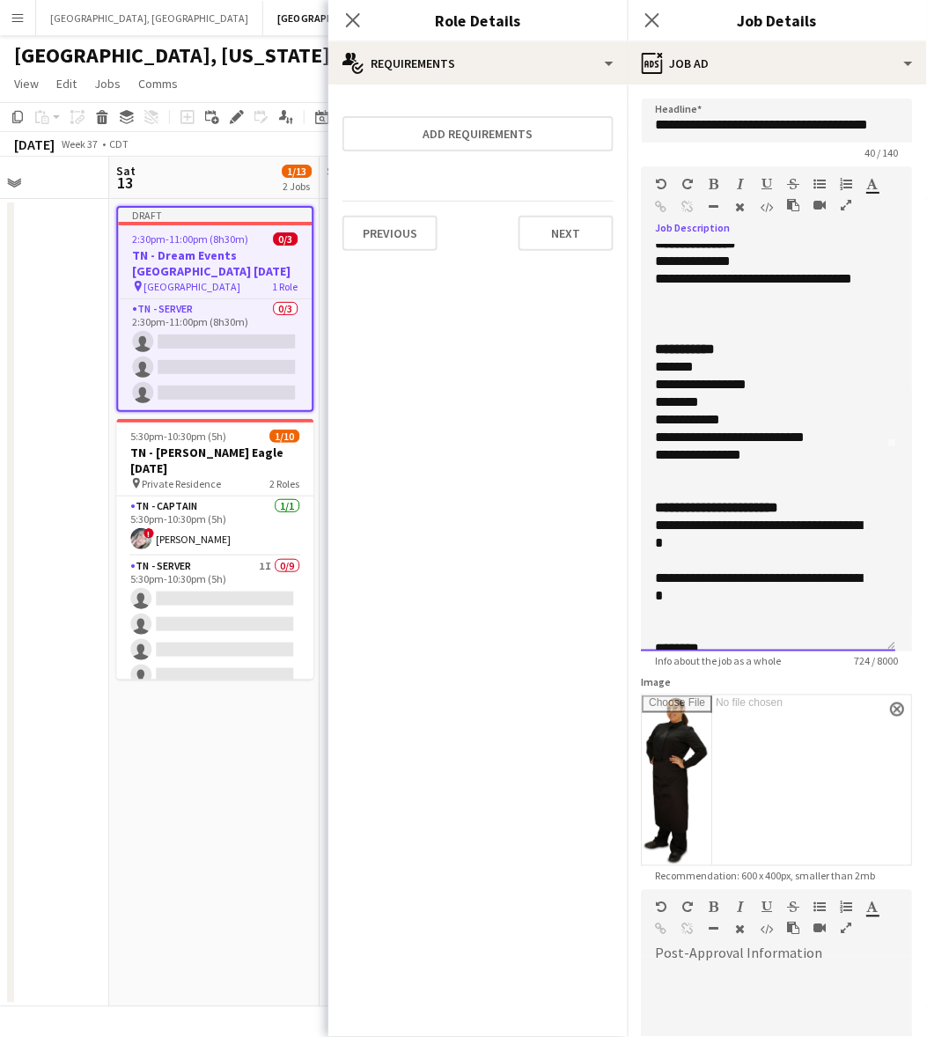
scroll to position [220, 0]
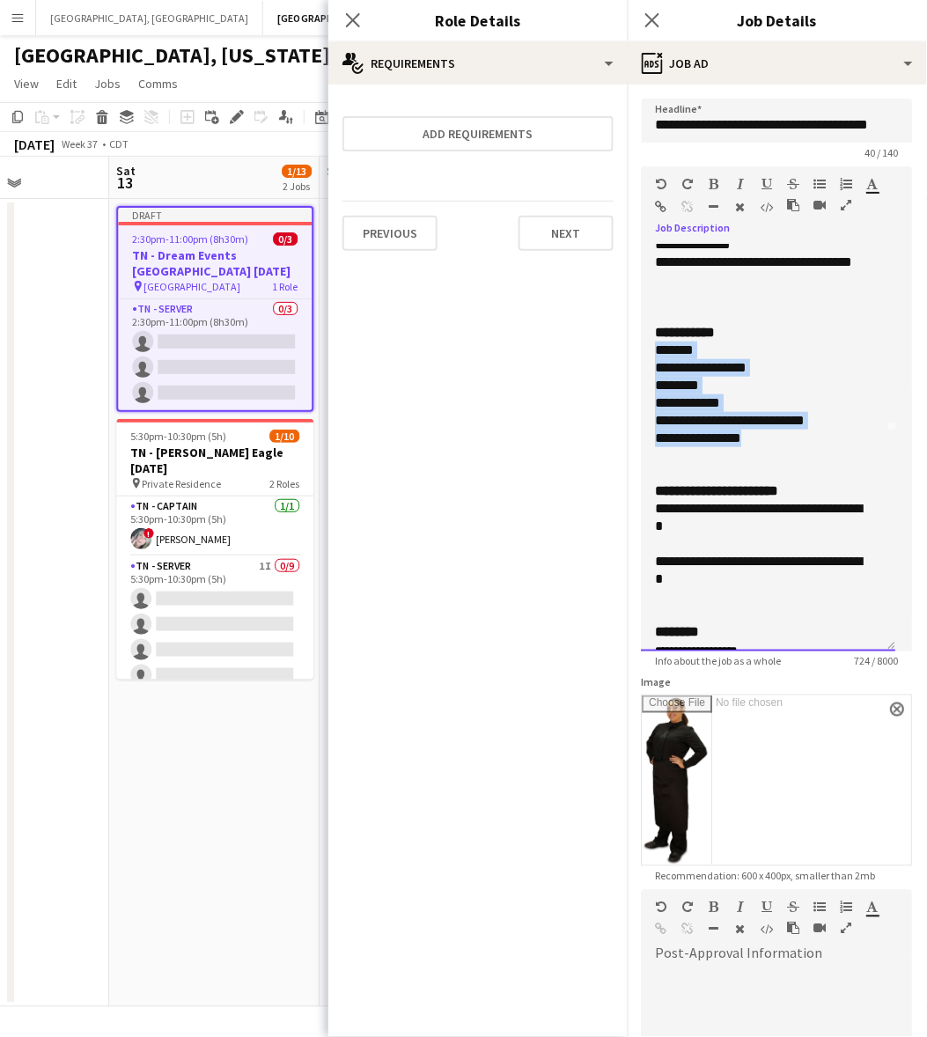
drag, startPoint x: 767, startPoint y: 431, endPoint x: 641, endPoint y: 350, distance: 150.2
click at [642, 350] on div "**********" at bounding box center [769, 448] width 254 height 407
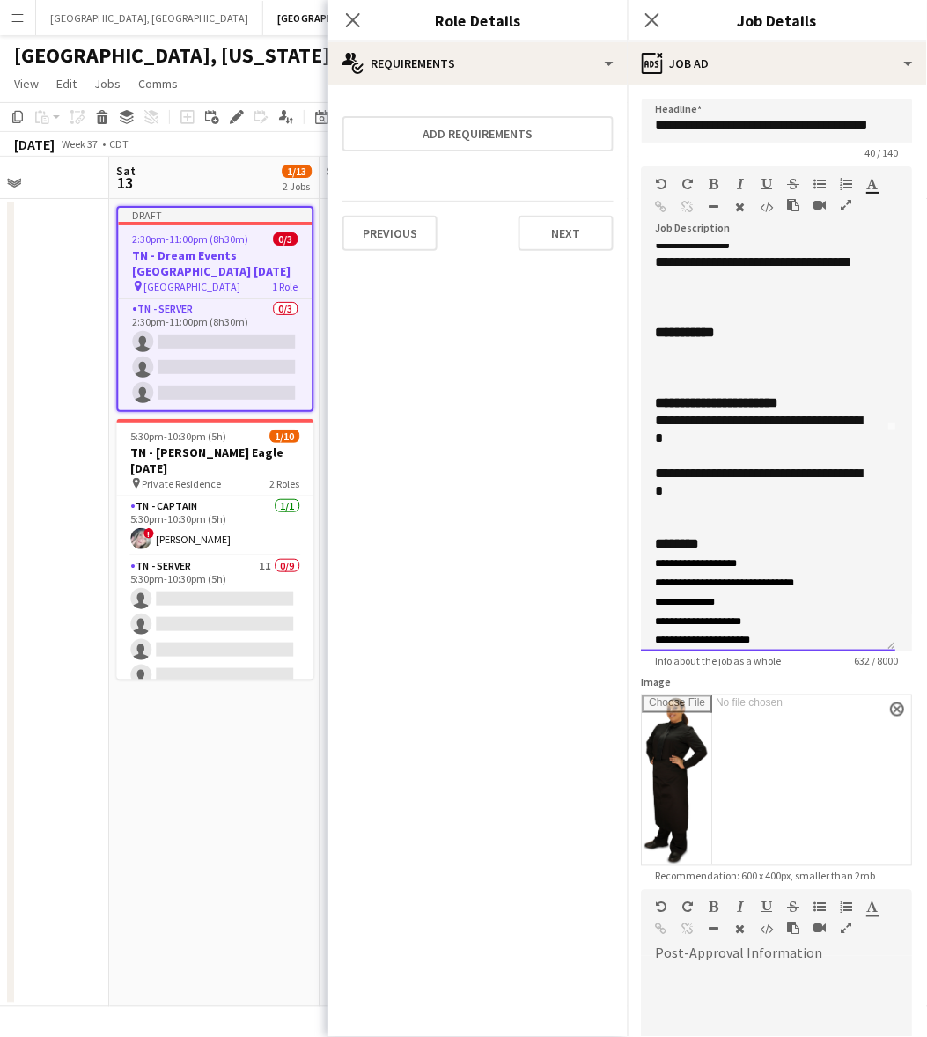
click at [701, 352] on div at bounding box center [761, 351] width 210 height 18
drag, startPoint x: 727, startPoint y: 490, endPoint x: 648, endPoint y: 424, distance: 103.2
click at [648, 424] on div "**********" at bounding box center [769, 448] width 254 height 407
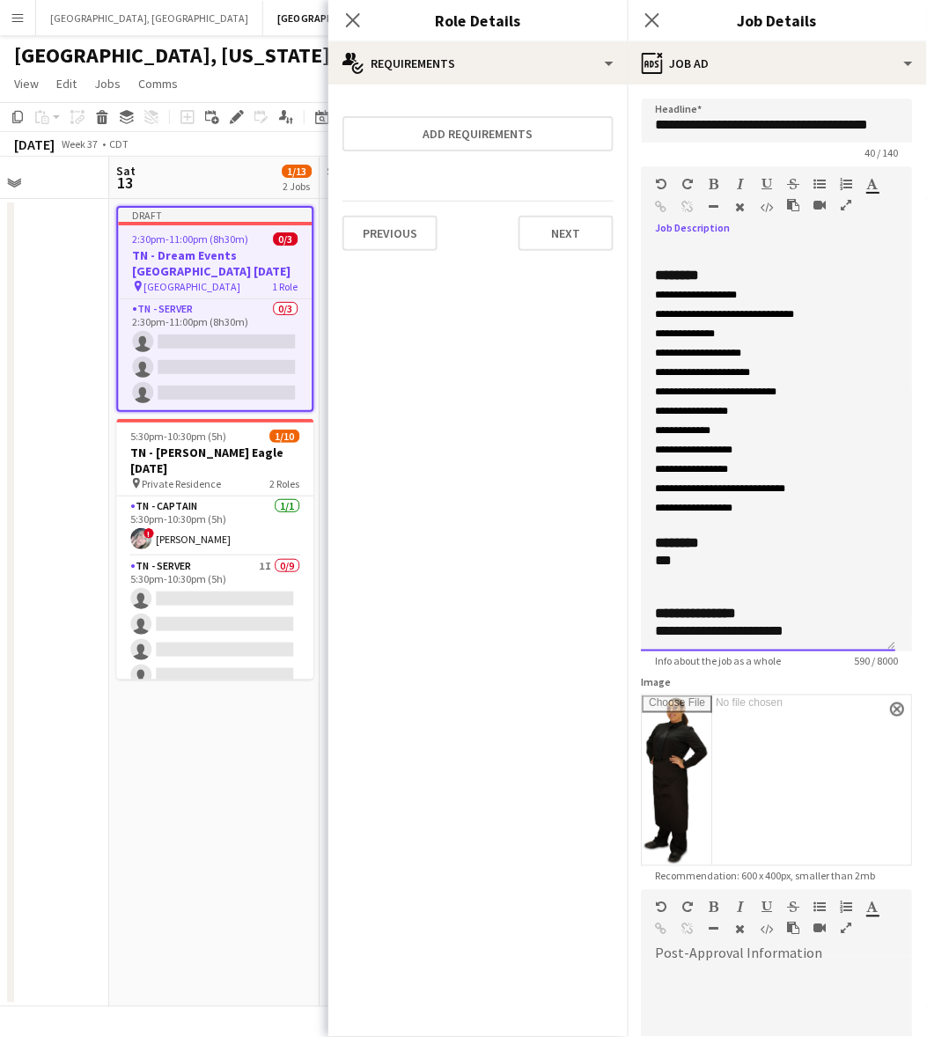
scroll to position [438, 0]
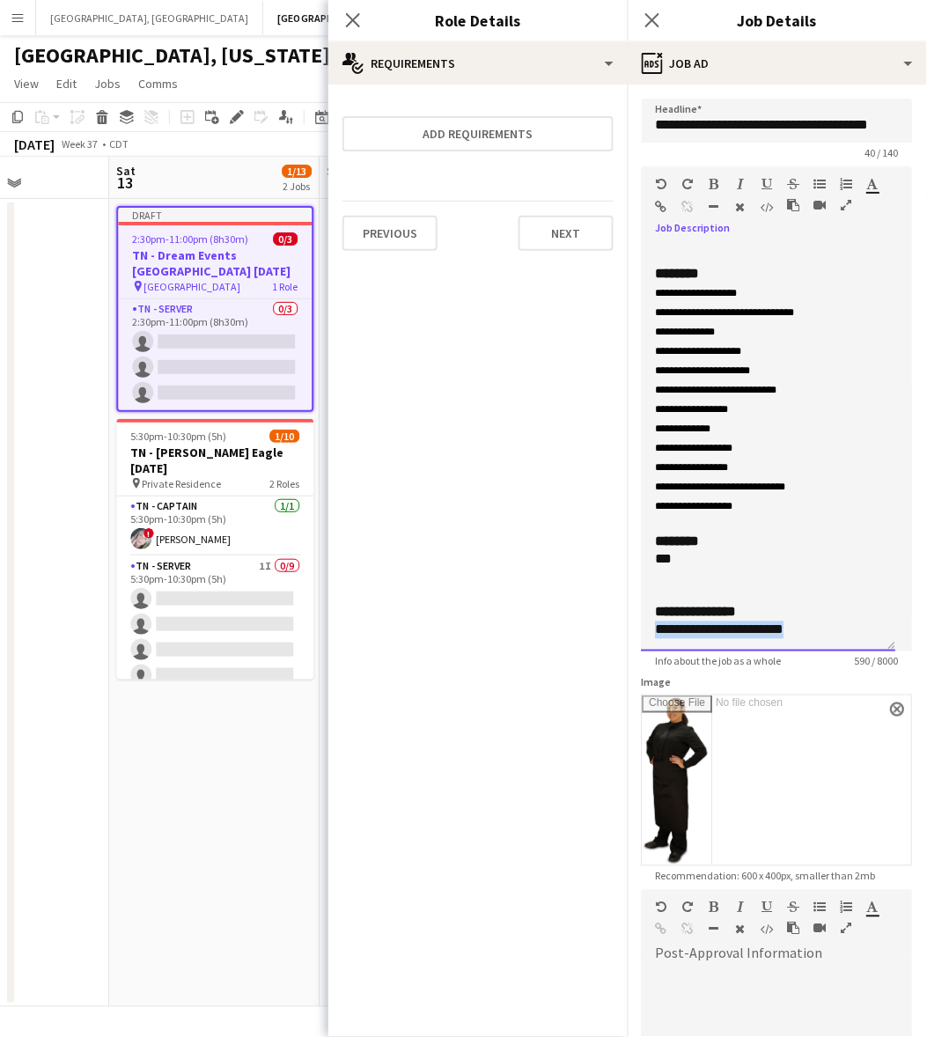
drag, startPoint x: 810, startPoint y: 641, endPoint x: 653, endPoint y: 634, distance: 156.9
click at [653, 634] on div "**********" at bounding box center [769, 448] width 254 height 407
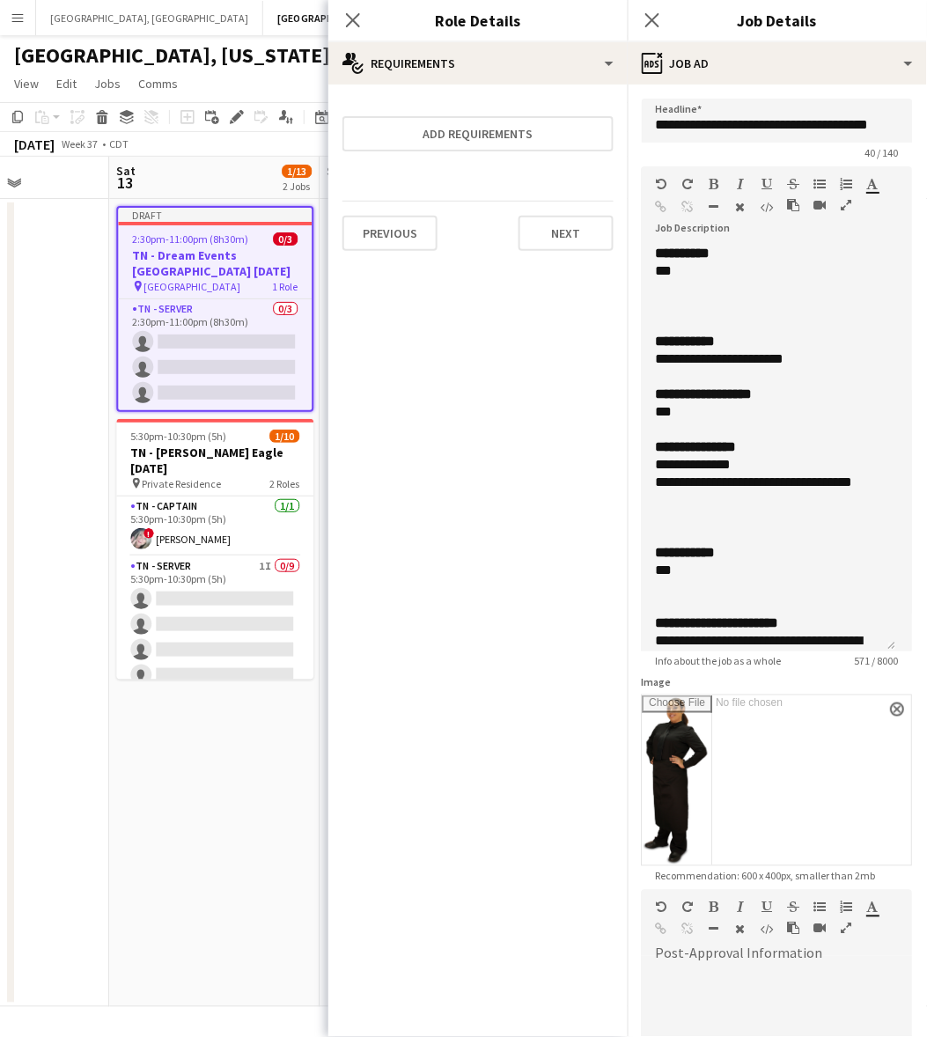
drag, startPoint x: 231, startPoint y: 798, endPoint x: 274, endPoint y: 748, distance: 65.5
click at [231, 798] on app-date-cell "Draft 2:30pm-11:00pm (8h30m) 0/3 TN - Dream Events [GEOGRAPHIC_DATA] [DATE] pin…" at bounding box center [214, 603] width 210 height 808
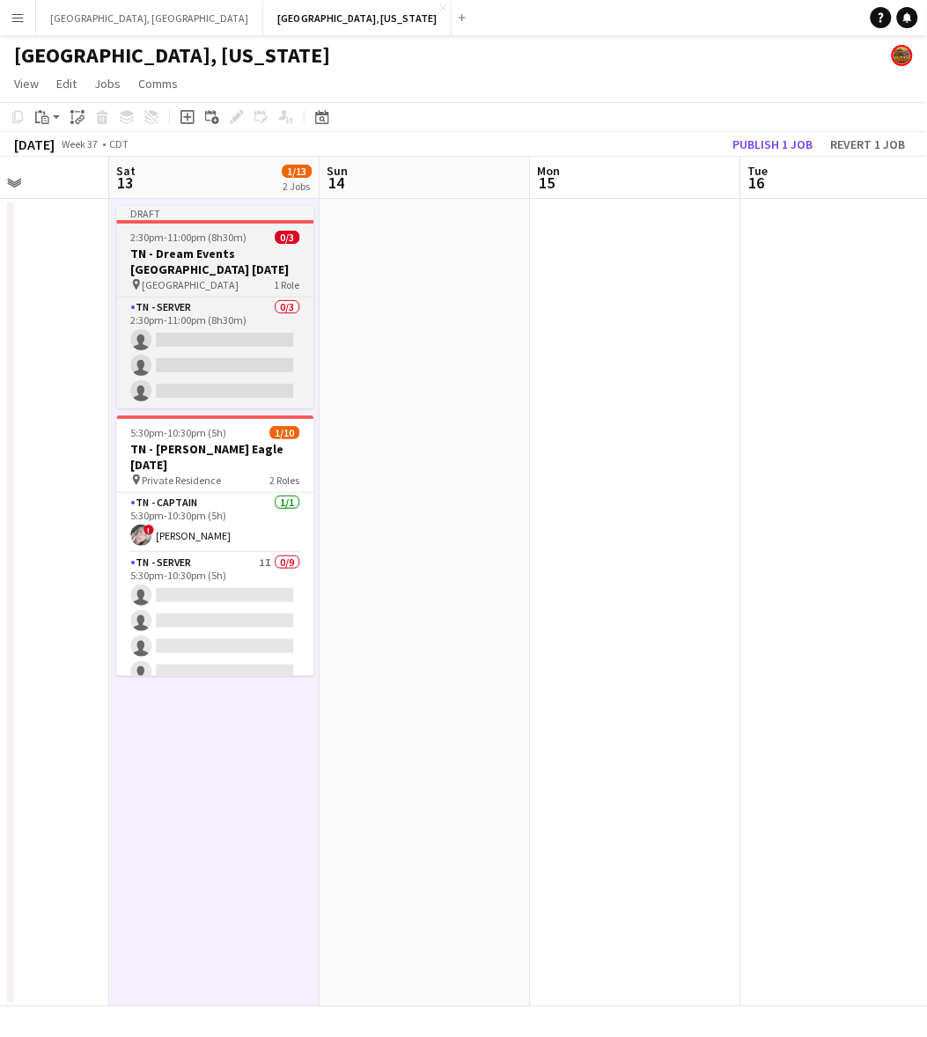
click at [257, 242] on div "2:30pm-11:00pm (8h30m) 0/3" at bounding box center [214, 237] width 197 height 13
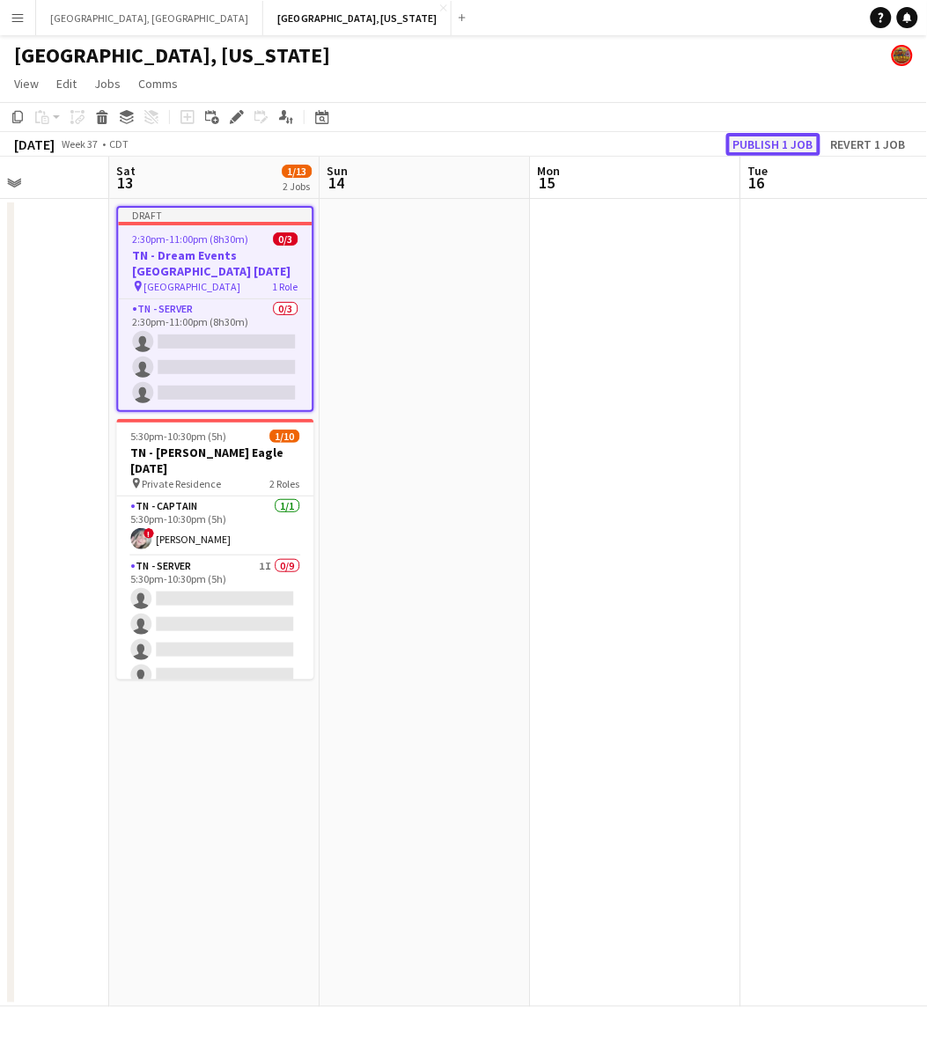
click at [771, 148] on button "Publish 1 job" at bounding box center [773, 144] width 94 height 23
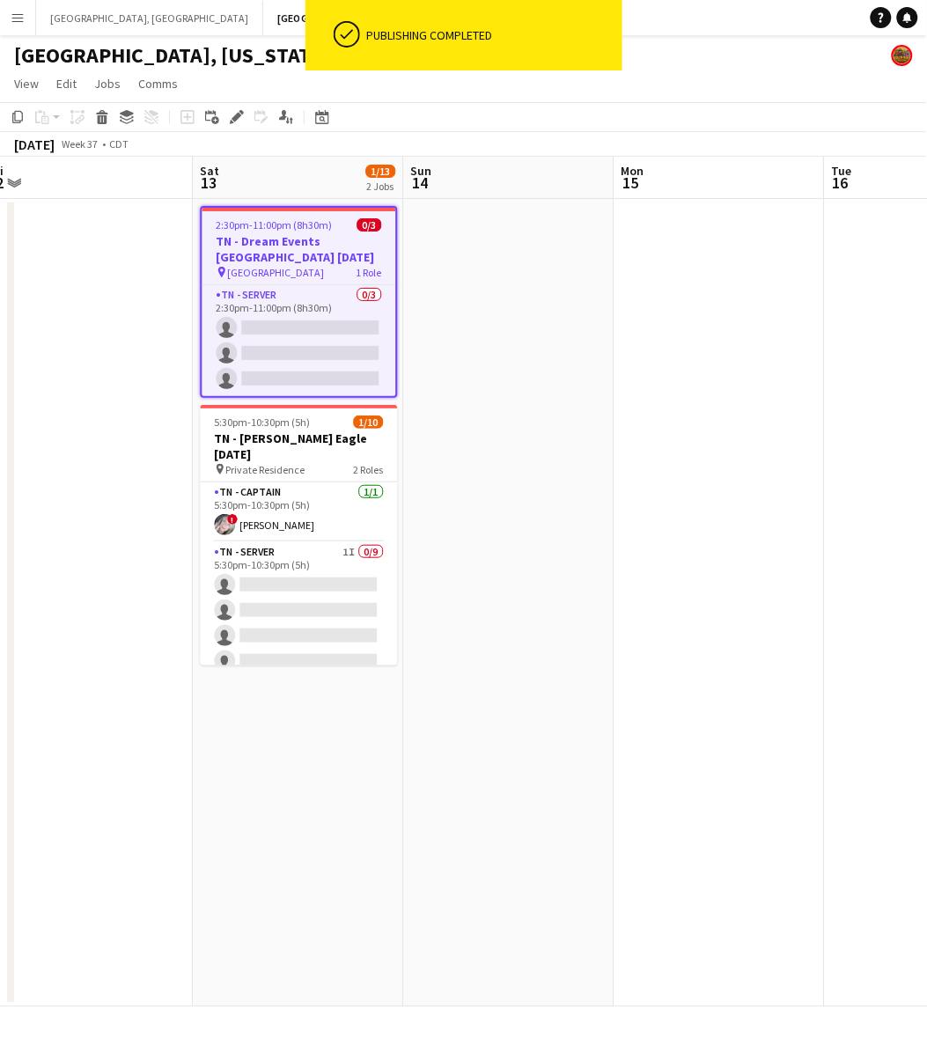
scroll to position [0, 648]
drag, startPoint x: 379, startPoint y: 361, endPoint x: 463, endPoint y: 381, distance: 86.9
click at [463, 381] on app-calendar-viewport "Tue 9 Wed 10 Thu 11 Fri 12 Sat 13 1/13 2 Jobs Sun 14 Mon 15 Tue 16 Wed 17 Thu 1…" at bounding box center [463, 582] width 927 height 851
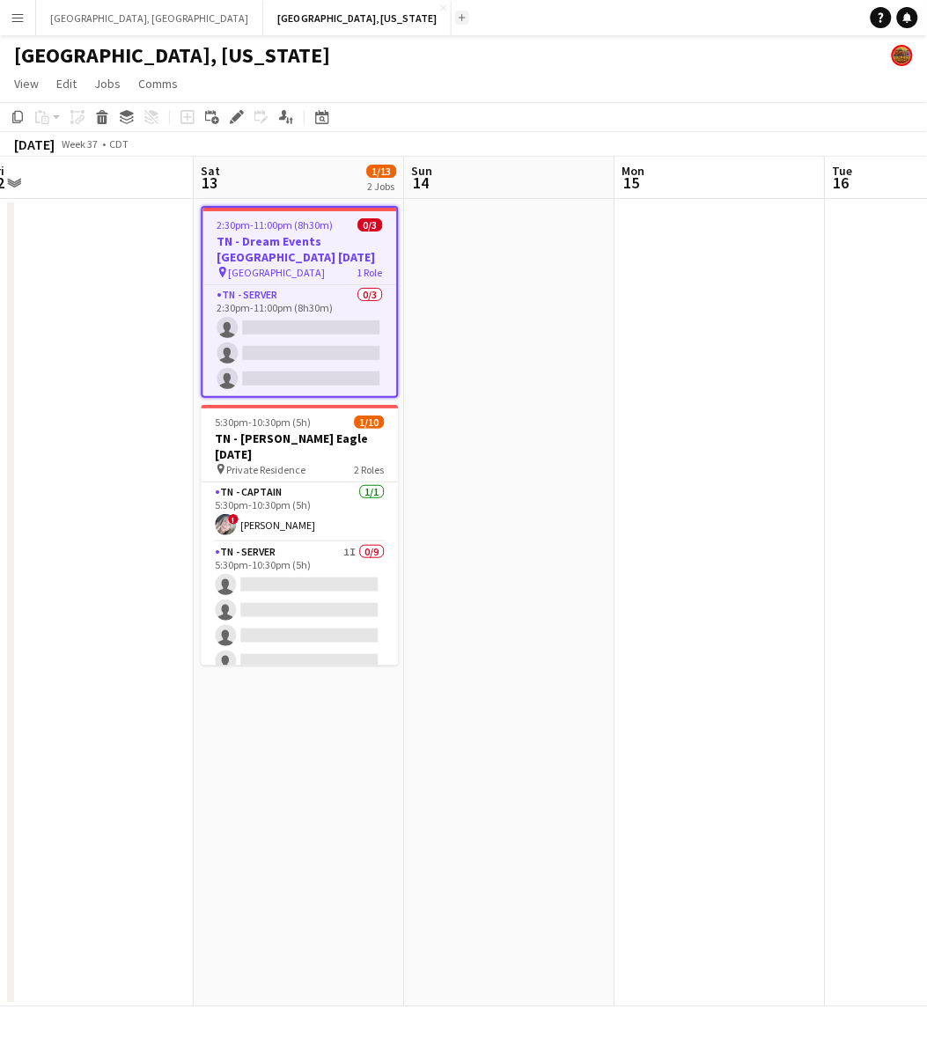
click at [455, 20] on button "Add" at bounding box center [462, 18] width 14 height 14
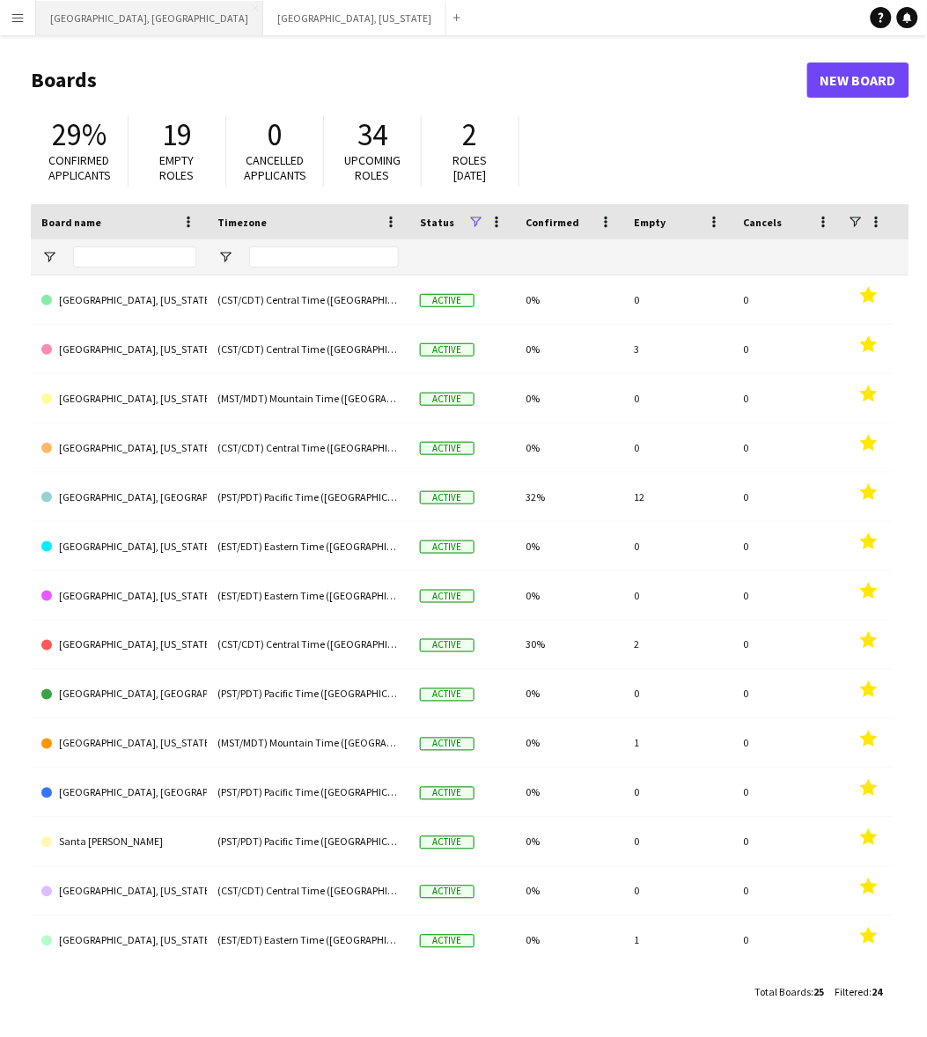
click at [80, 19] on button "[GEOGRAPHIC_DATA], [GEOGRAPHIC_DATA] Close" at bounding box center [149, 18] width 227 height 34
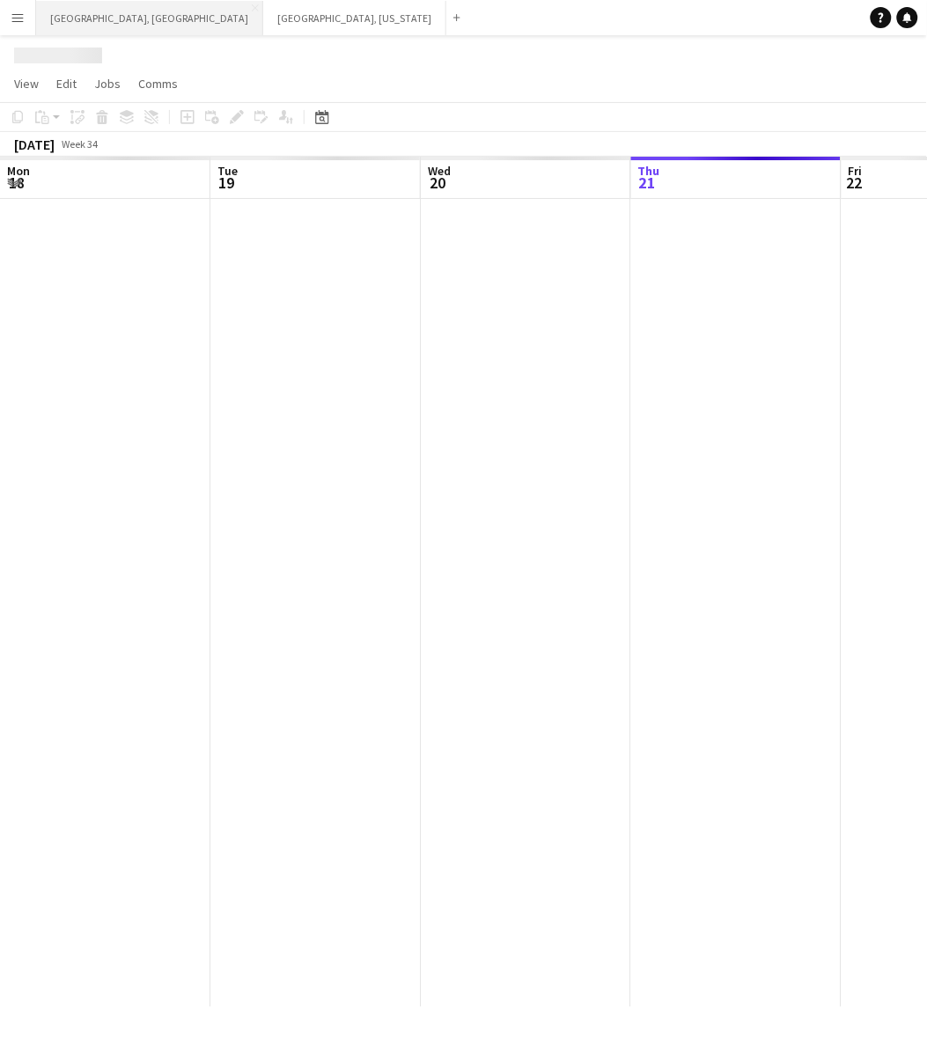
scroll to position [0, 420]
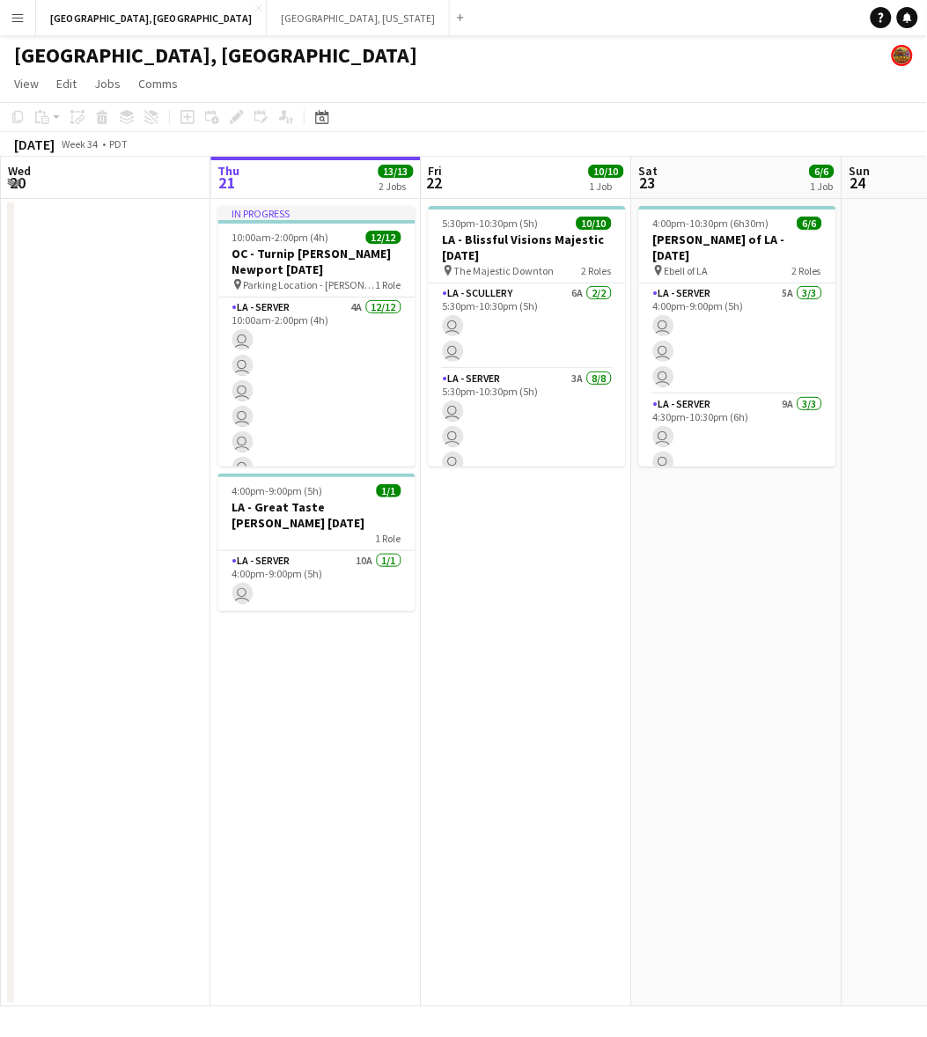
click at [18, 14] on app-icon "Menu" at bounding box center [18, 18] width 14 height 14
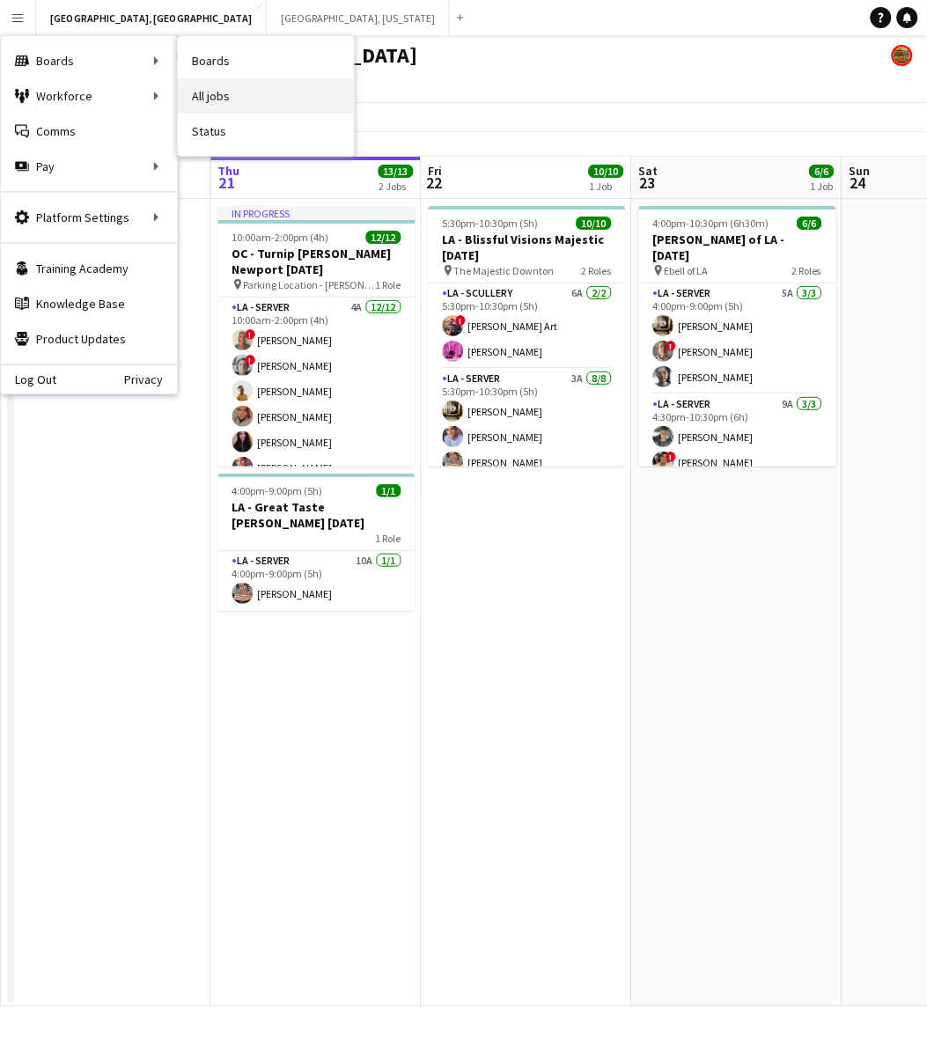
click at [222, 93] on link "All jobs" at bounding box center [266, 95] width 176 height 35
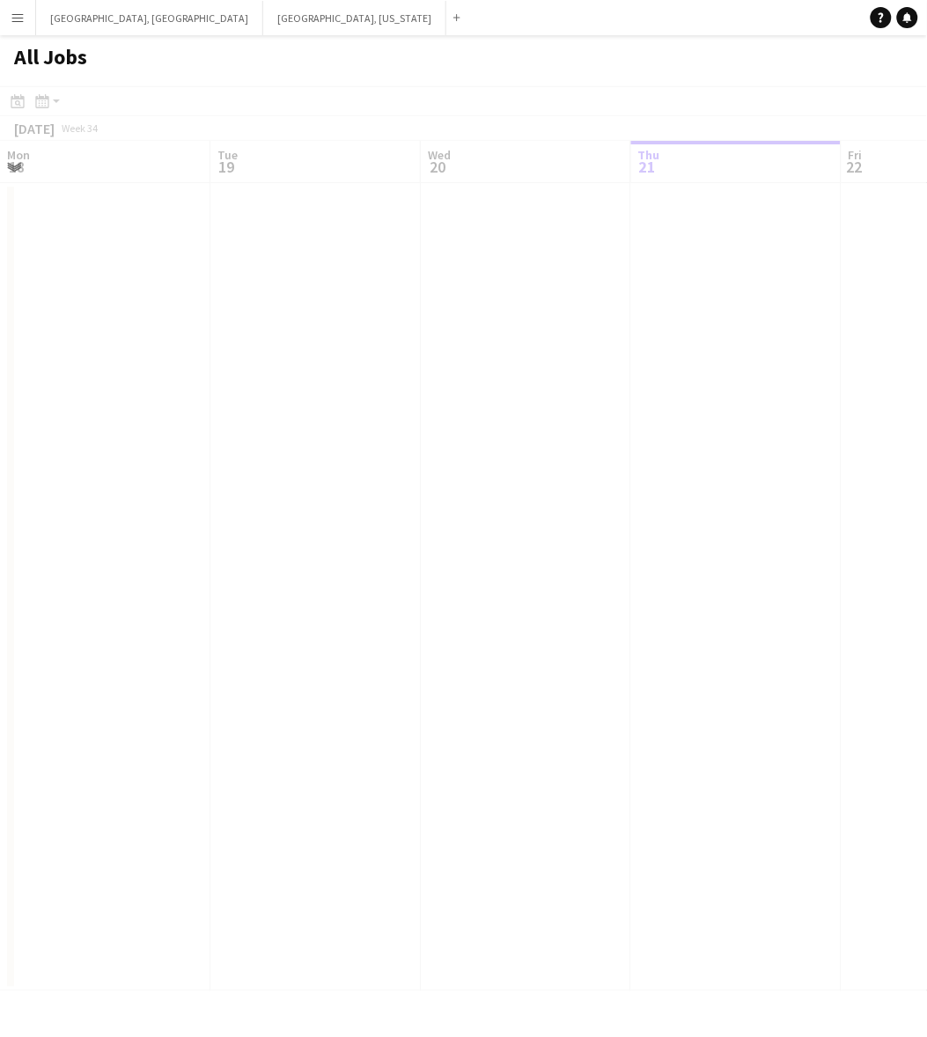
scroll to position [0, 420]
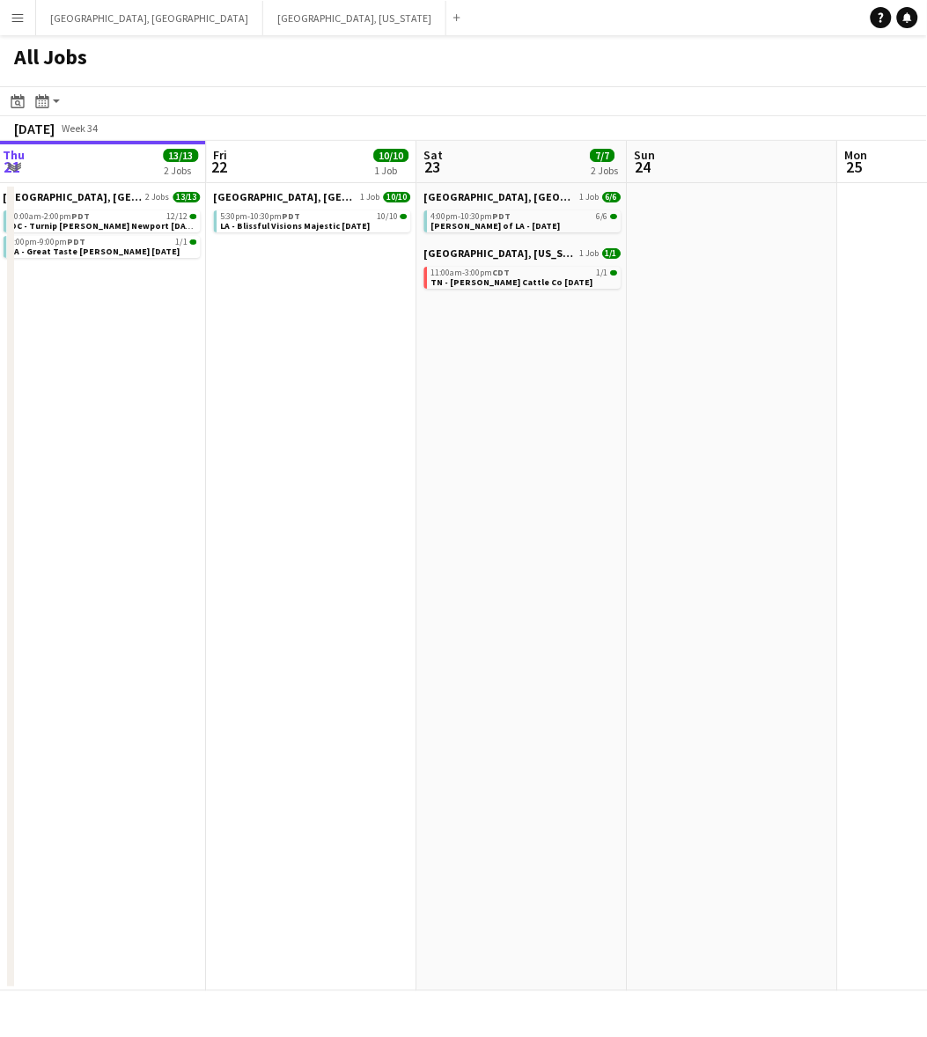
drag, startPoint x: 643, startPoint y: 384, endPoint x: 432, endPoint y: 437, distance: 217.0
click at [432, 437] on app-calendar-viewport "Mon 18 Tue 19 Wed 20 Thu 21 13/13 2 Jobs Fri 22 10/10 1 Job Sat 23 7/7 2 Jobs S…" at bounding box center [463, 566] width 927 height 851
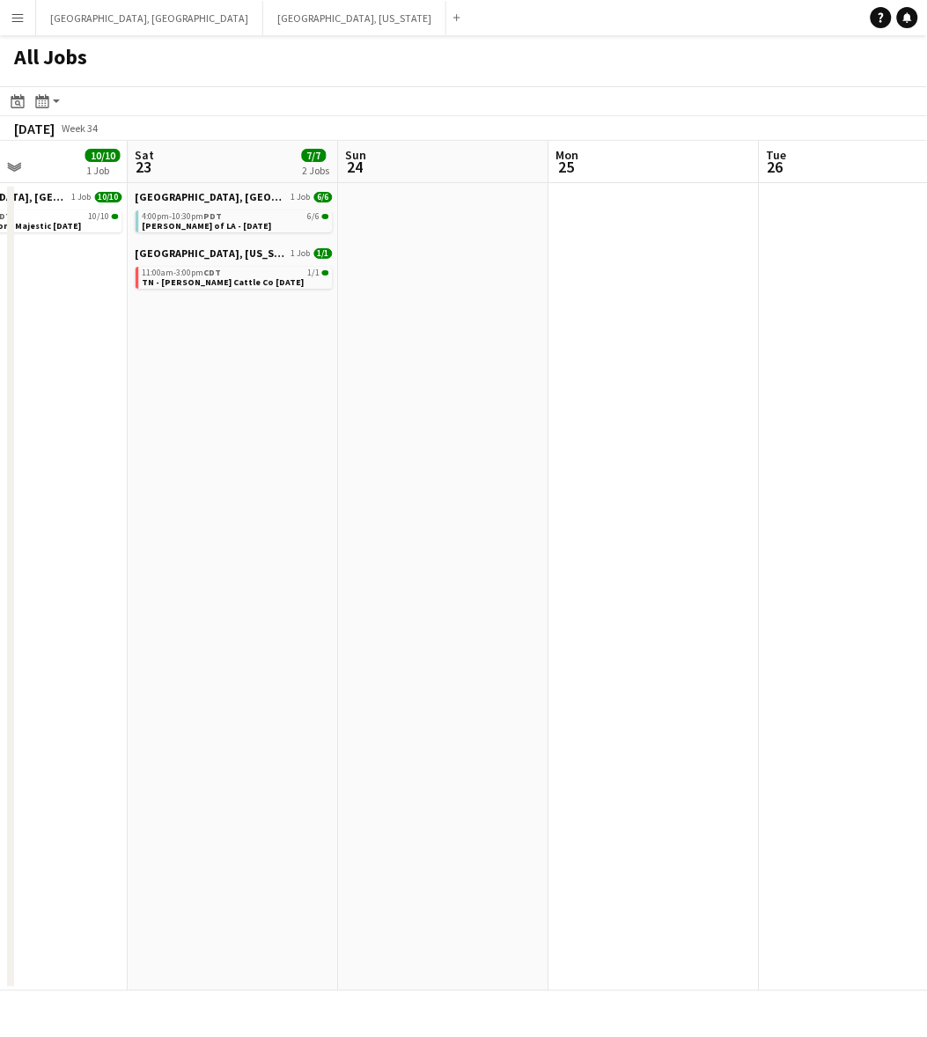
drag, startPoint x: 623, startPoint y: 458, endPoint x: 300, endPoint y: 473, distance: 322.6
click at [306, 471] on app-calendar-viewport "Wed 20 Thu 21 13/13 2 Jobs Fri 22 10/10 1 Job Sat 23 7/7 2 Jobs Sun 24 Mon 25 T…" at bounding box center [463, 566] width 927 height 851
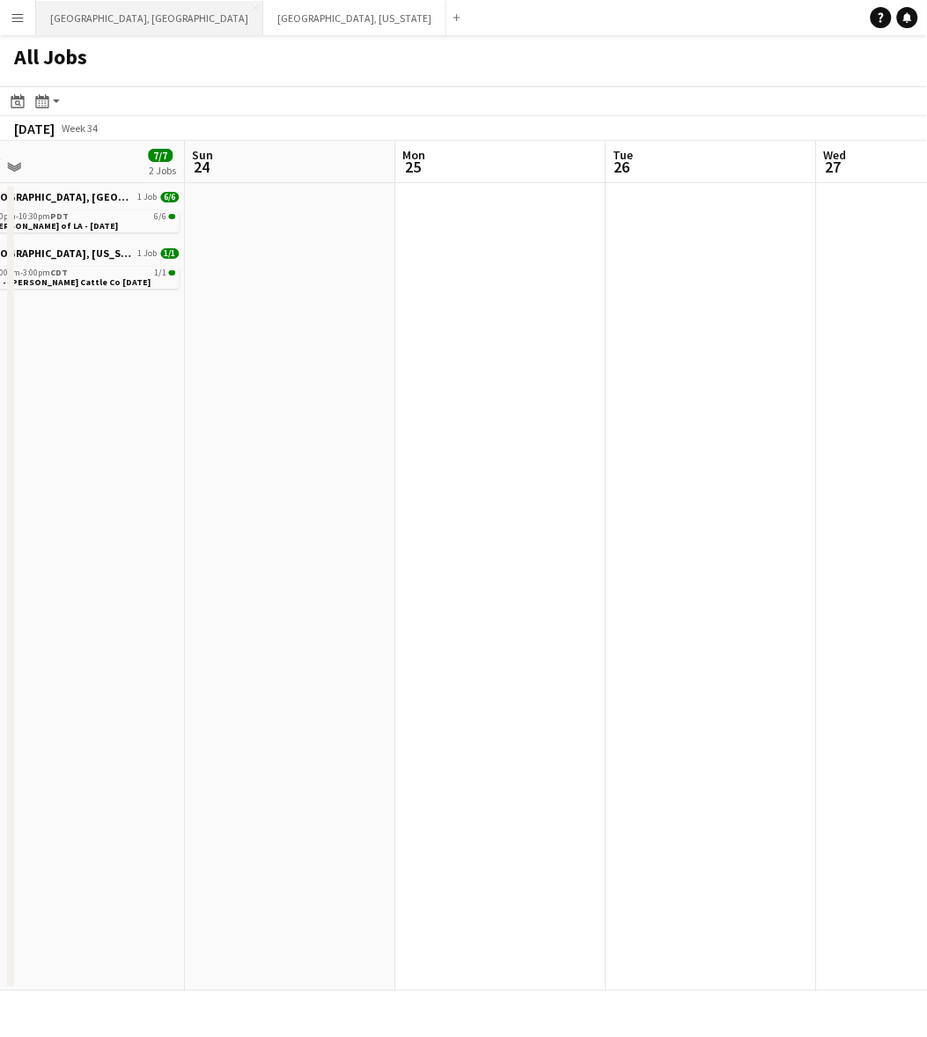
click at [89, 11] on button "[GEOGRAPHIC_DATA], [GEOGRAPHIC_DATA] Close" at bounding box center [149, 18] width 227 height 34
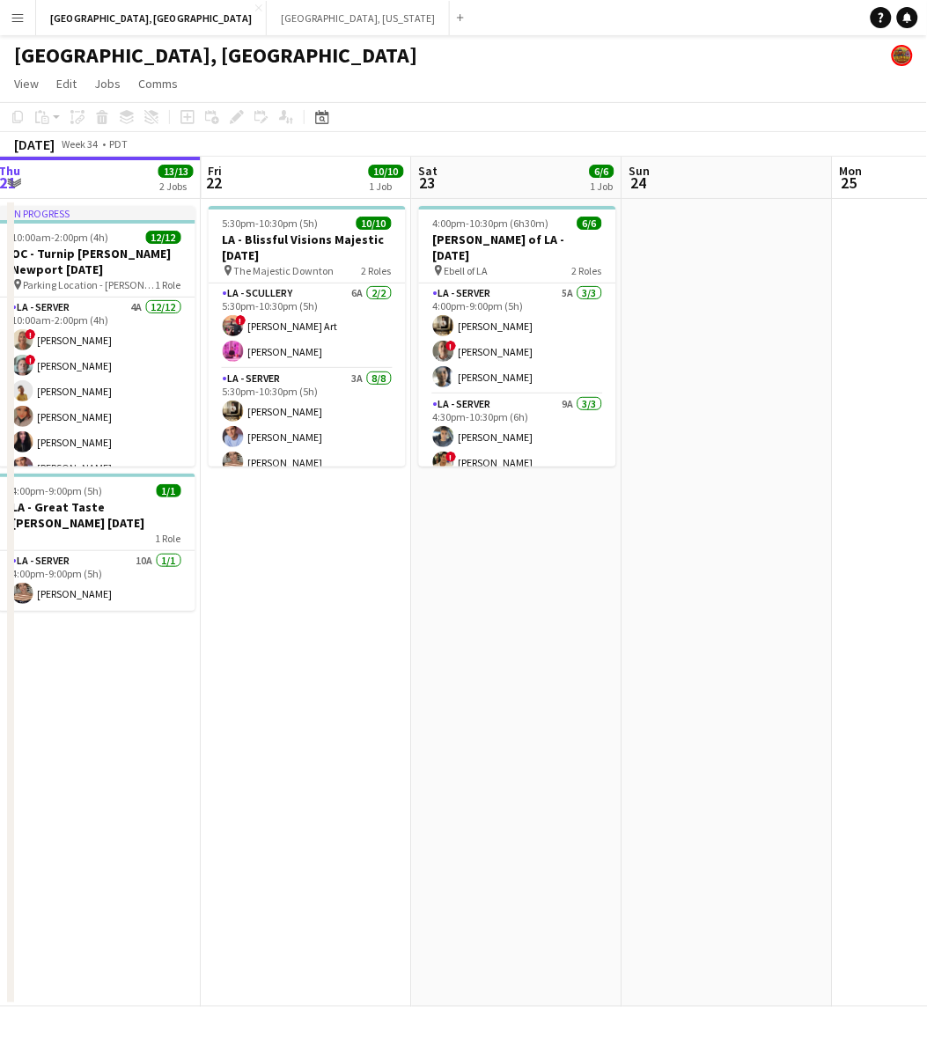
scroll to position [0, 407]
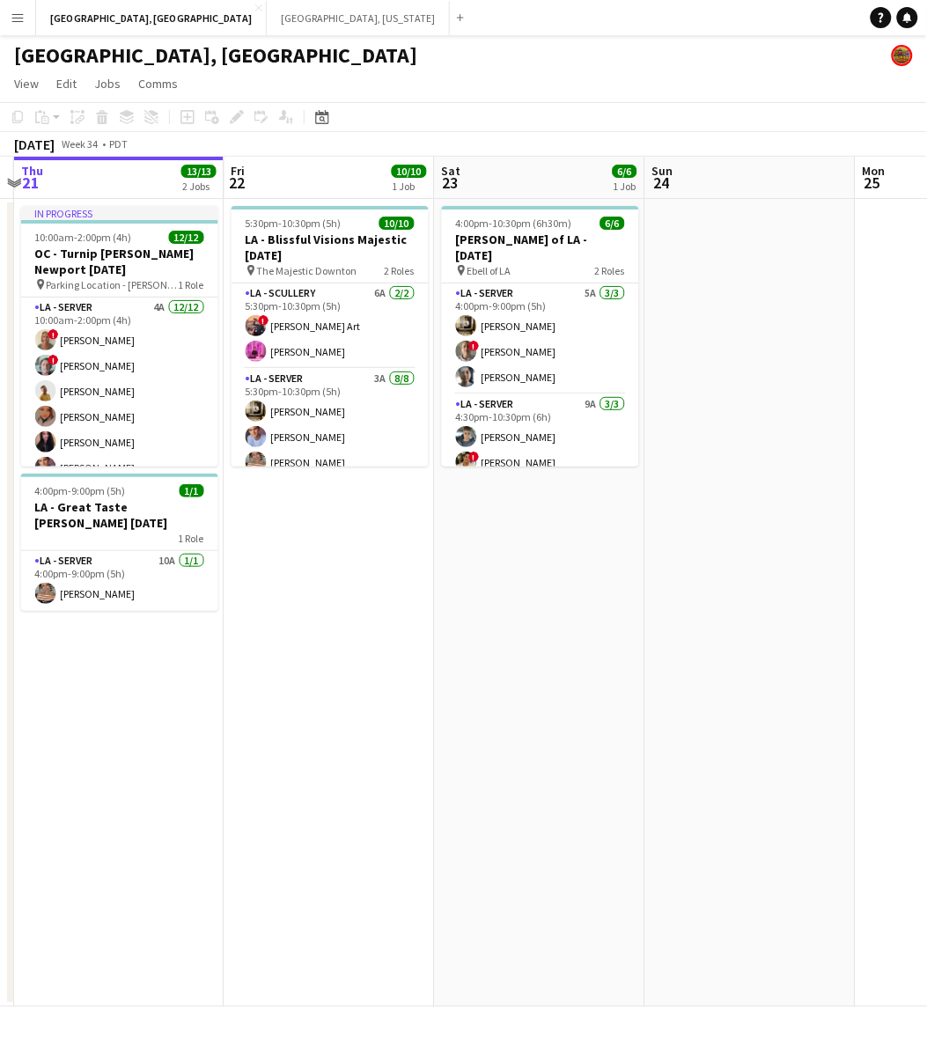
click at [498, 494] on app-calendar-viewport "Tue 19 Wed 20 Thu 21 13/13 2 Jobs Fri 22 10/10 1 Job Sat 23 6/6 1 Job Sun 24 Mo…" at bounding box center [463, 582] width 927 height 851
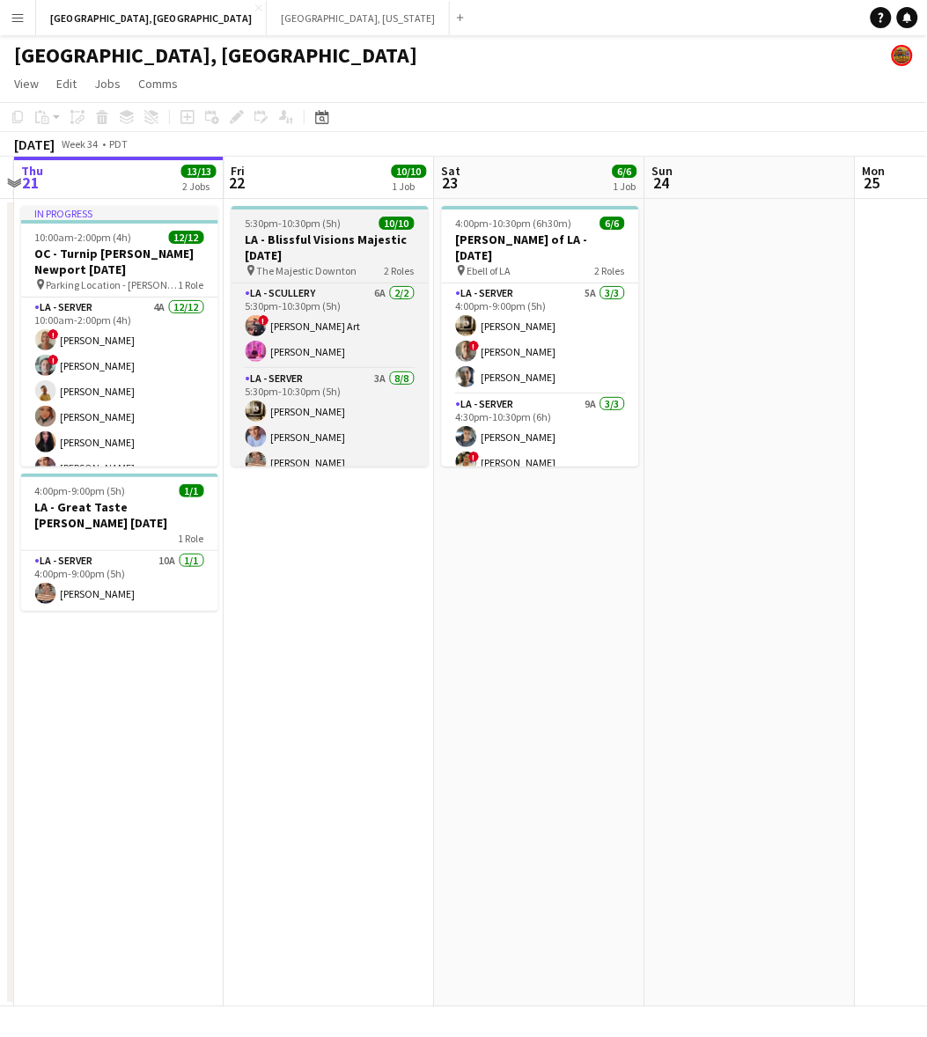
click at [349, 235] on h3 "LA - Blissful Visions Majestic [DATE]" at bounding box center [330, 248] width 197 height 32
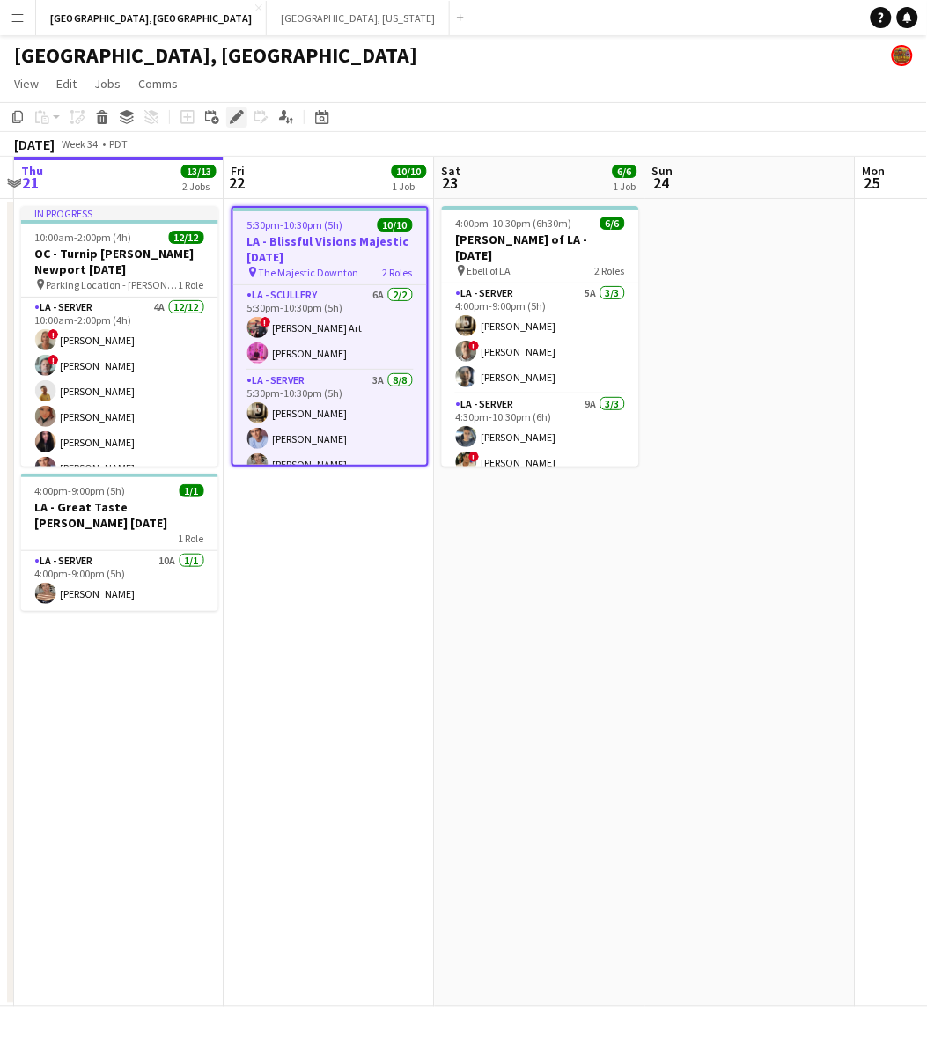
click at [233, 117] on icon at bounding box center [237, 118] width 10 height 10
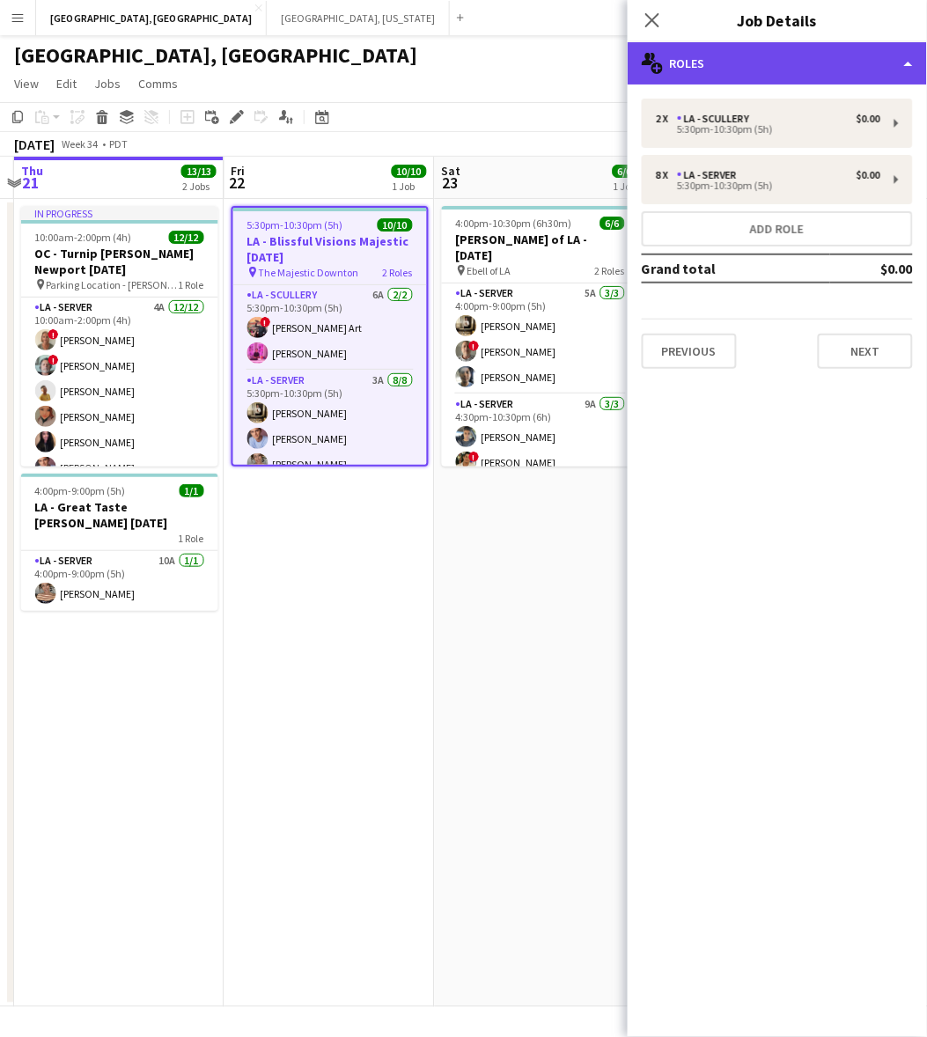
click at [793, 55] on div "multiple-users-add Roles" at bounding box center [777, 63] width 299 height 42
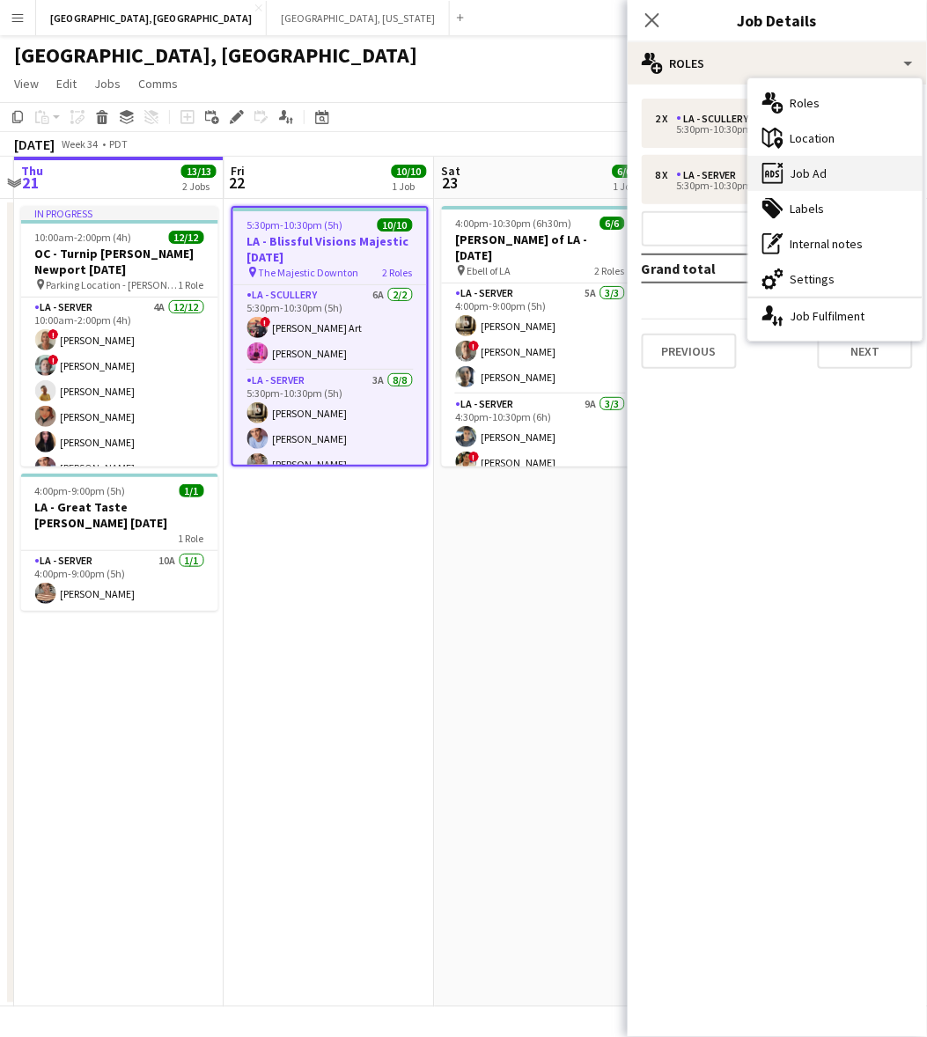
click at [854, 172] on div "ads-window Job Ad" at bounding box center [835, 173] width 174 height 35
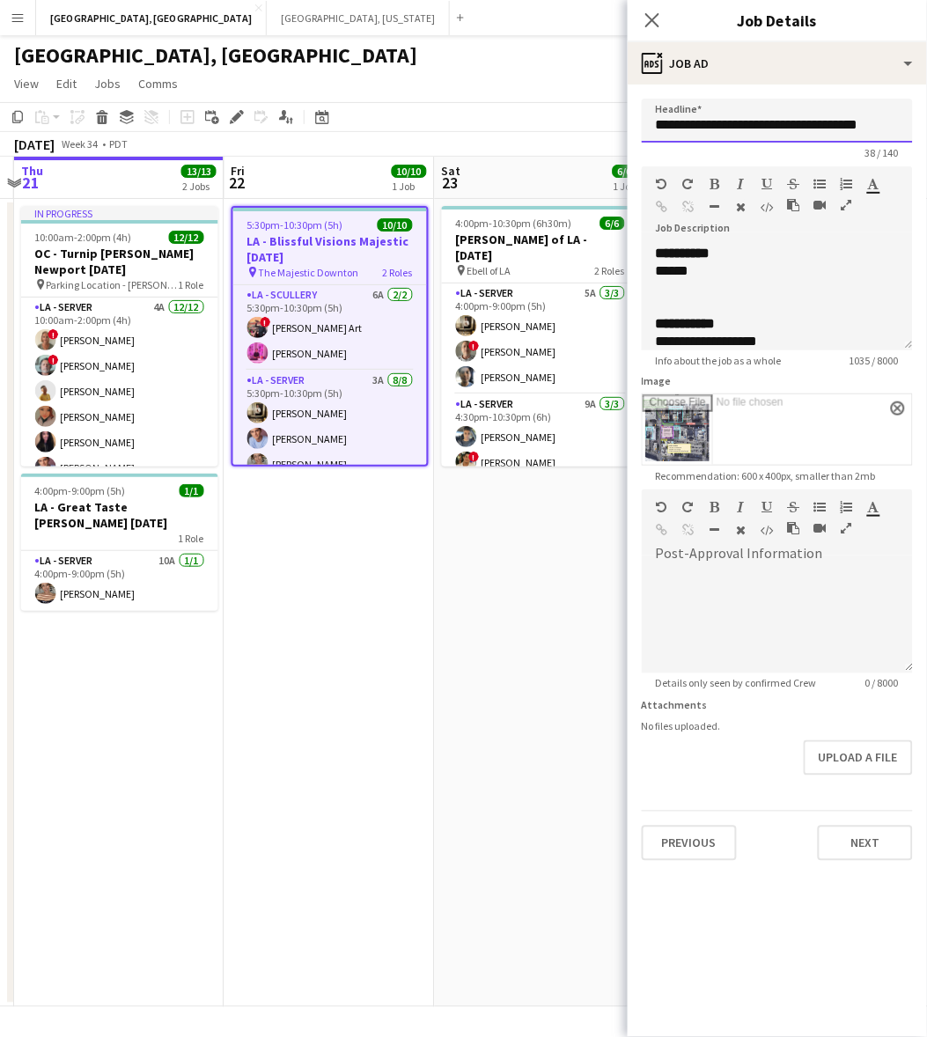
click at [799, 115] on input "**********" at bounding box center [777, 121] width 271 height 44
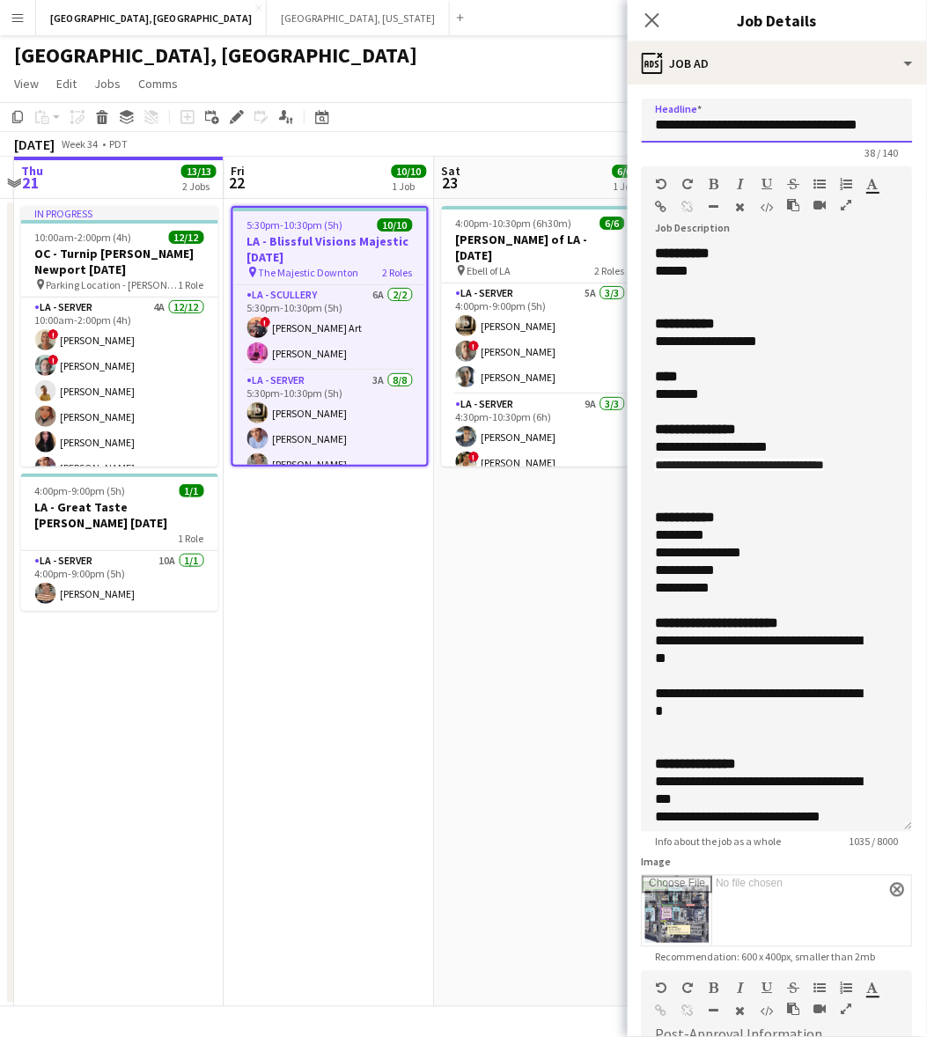
drag, startPoint x: 900, startPoint y: 342, endPoint x: 911, endPoint y: 826, distance: 484.5
click at [916, 829] on mat-expansion-panel "**********" at bounding box center [777, 561] width 299 height 953
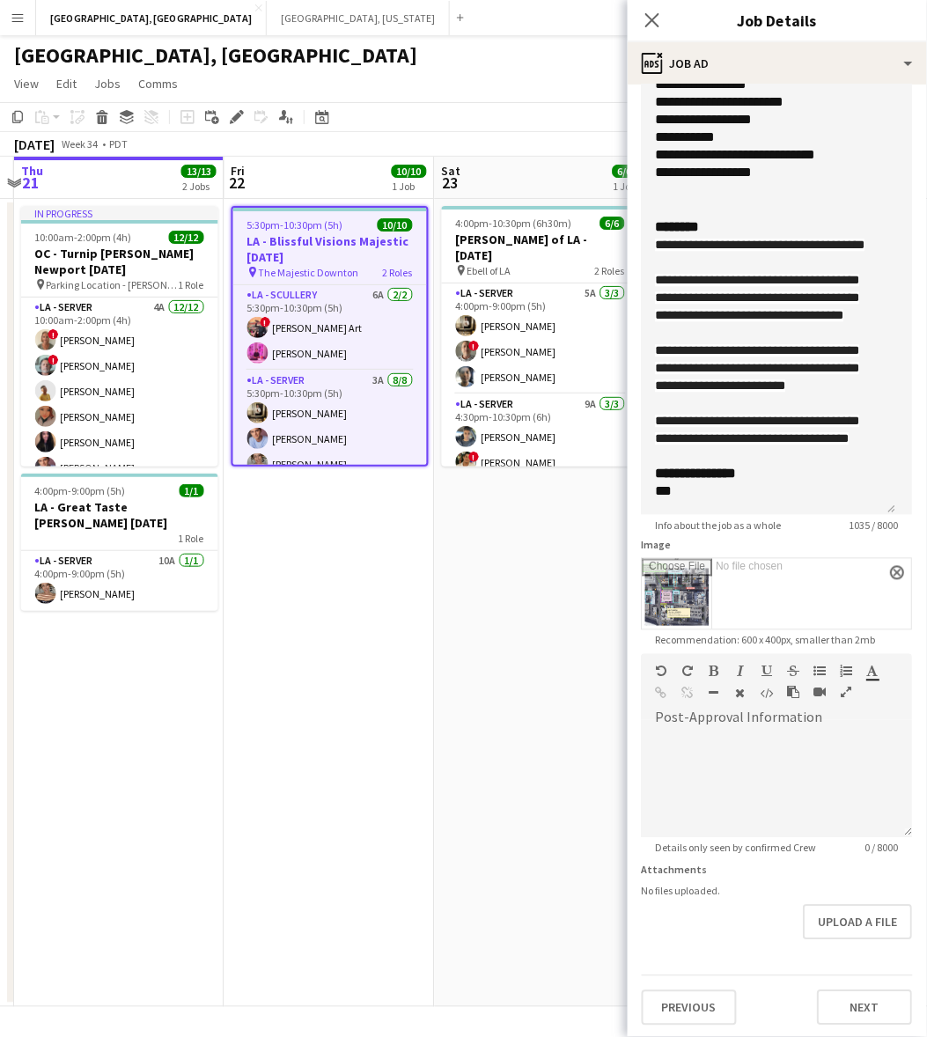
scroll to position [322, 0]
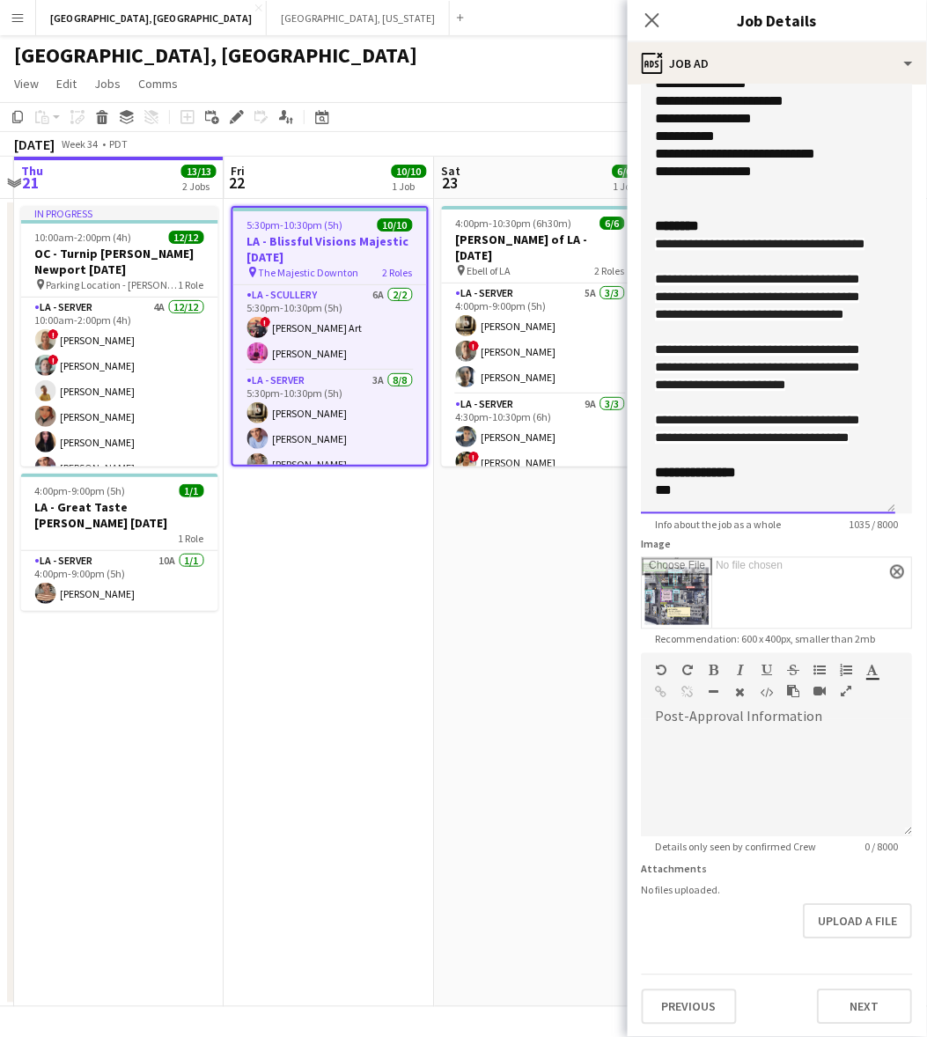
drag, startPoint x: 676, startPoint y: 491, endPoint x: 647, endPoint y: 493, distance: 29.1
click at [647, 493] on div "**********" at bounding box center [769, 219] width 254 height 592
click at [747, 304] on div "**********" at bounding box center [769, 297] width 226 height 53
copy div "**********"
drag, startPoint x: 402, startPoint y: 267, endPoint x: 429, endPoint y: 267, distance: 26.4
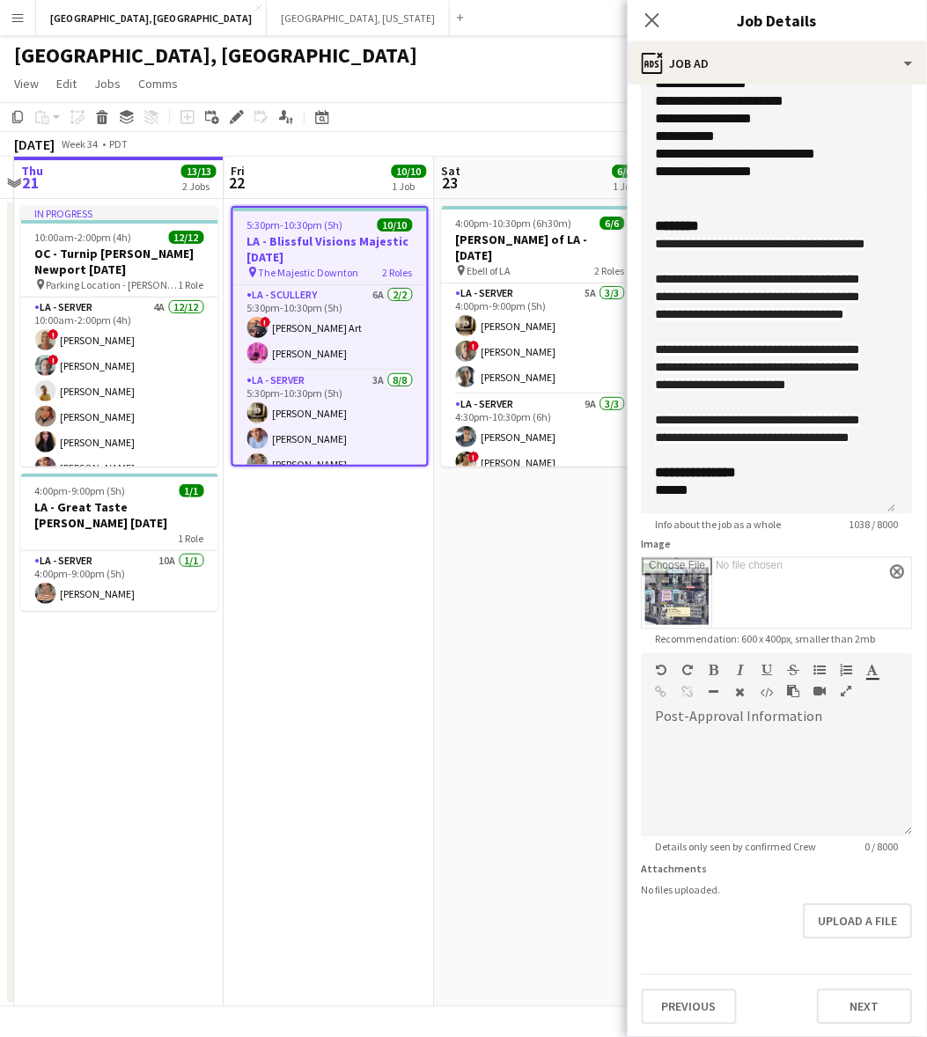
click at [402, 267] on span "2 Roles" at bounding box center [398, 272] width 30 height 13
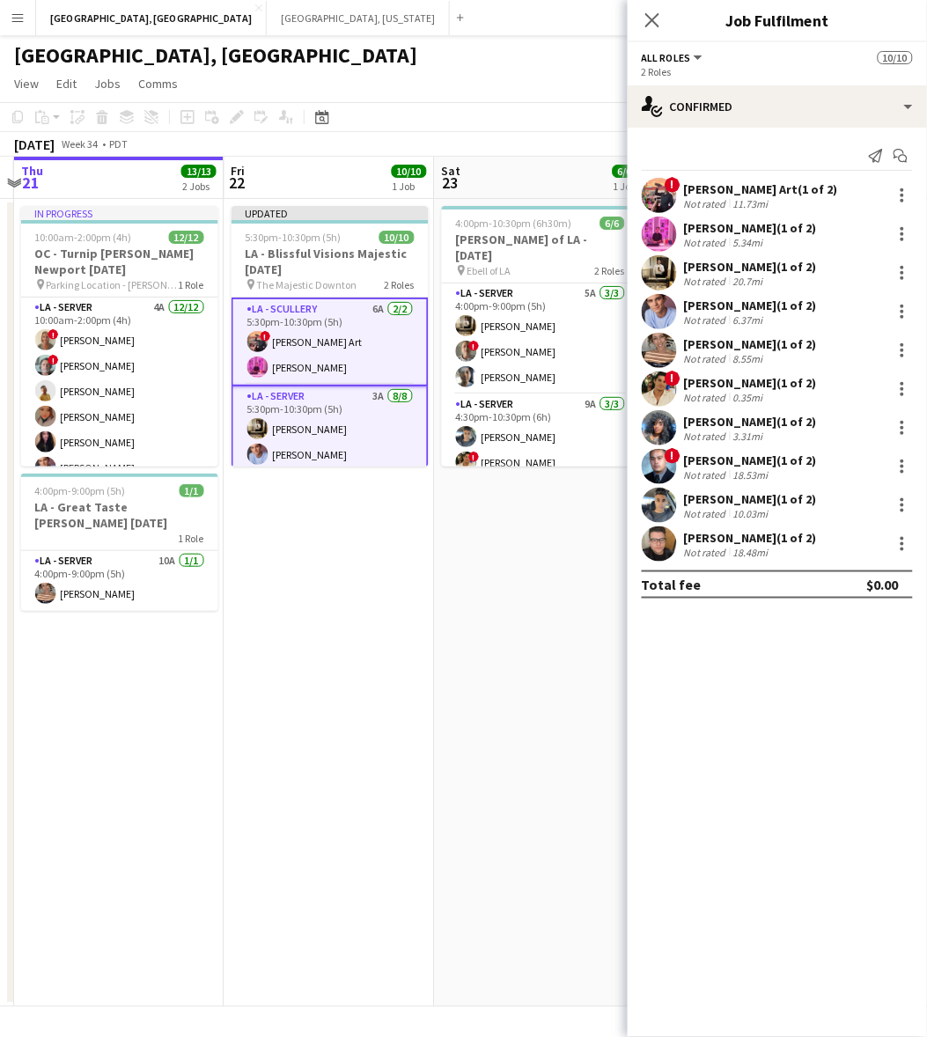
click at [705, 192] on div "[PERSON_NAME] Art (1 of 2)" at bounding box center [761, 189] width 154 height 16
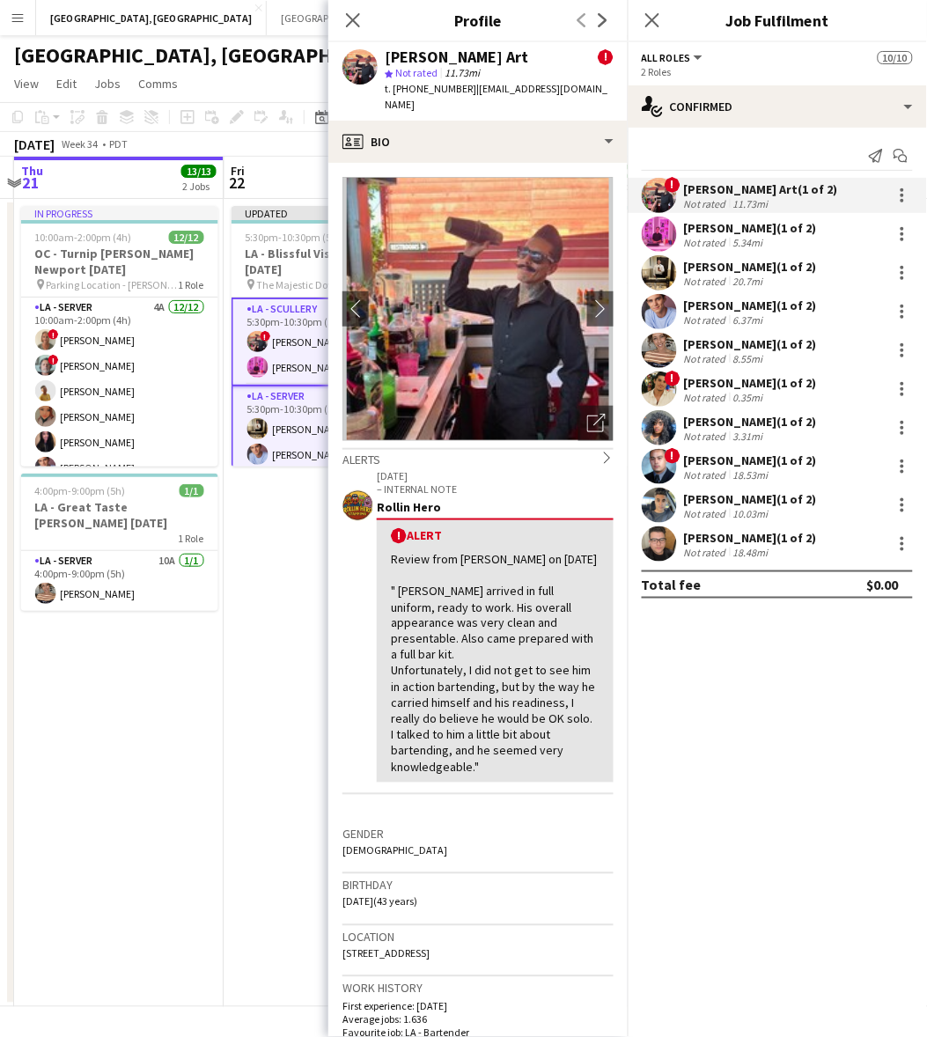
drag, startPoint x: 572, startPoint y: 91, endPoint x: 468, endPoint y: 88, distance: 103.9
click at [468, 88] on div "[PERSON_NAME] Art ! star Not rated 11.73mi t. [PHONE_NUMBER] | [EMAIL_ADDRESS][…" at bounding box center [477, 81] width 299 height 78
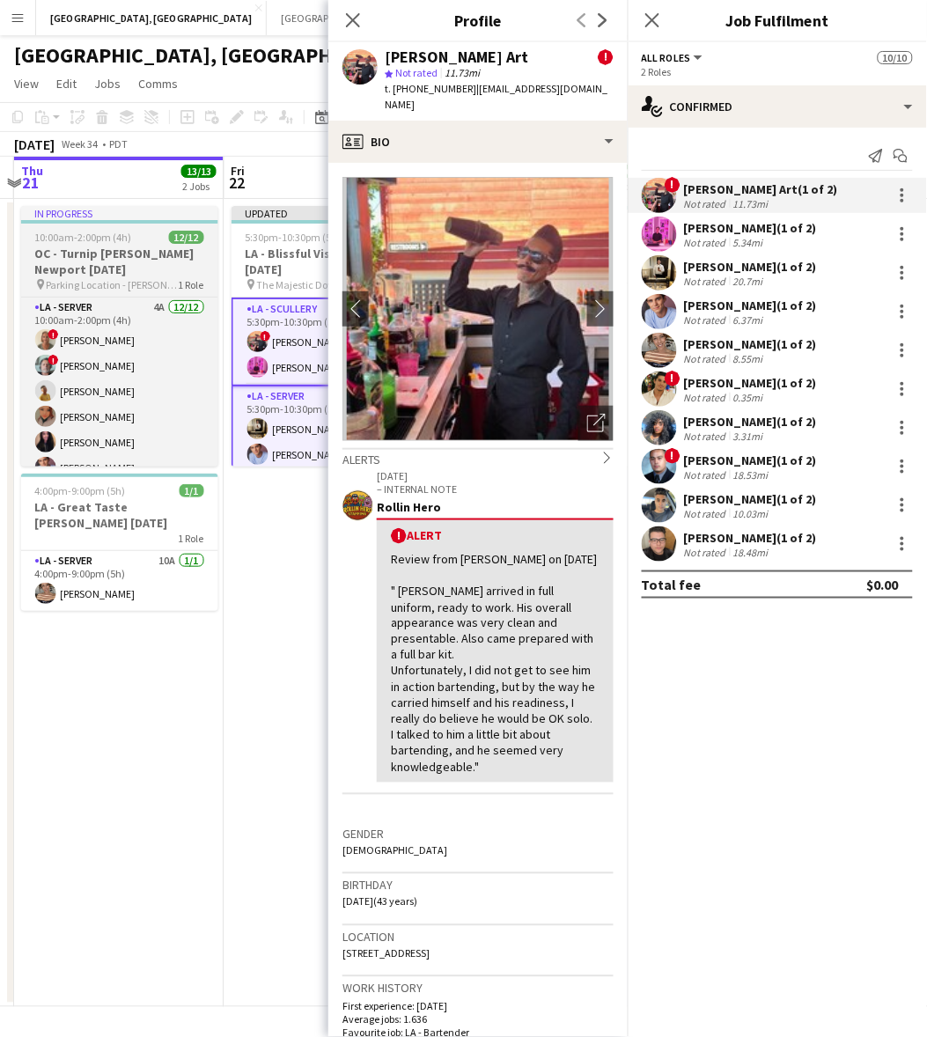
copy span "[EMAIL_ADDRESS][DOMAIN_NAME]"
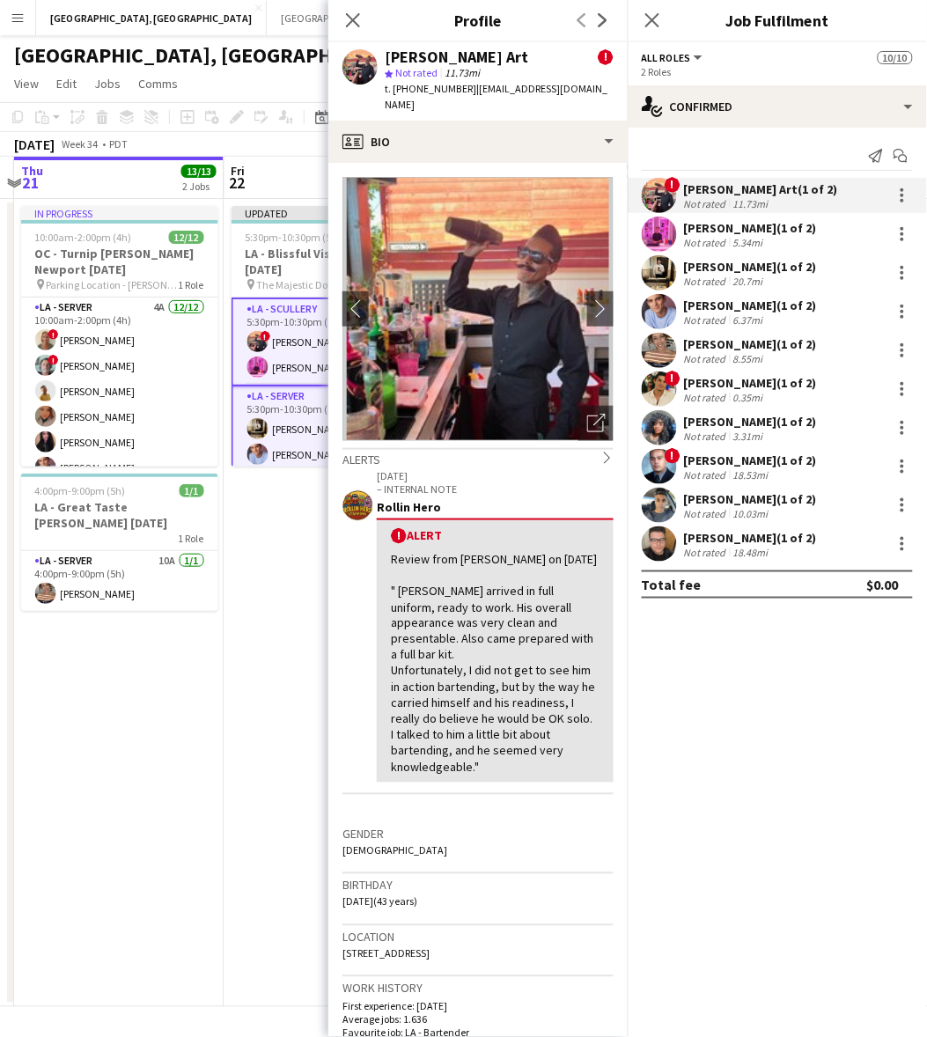
click at [715, 222] on div "[PERSON_NAME] (1 of 2)" at bounding box center [750, 228] width 133 height 16
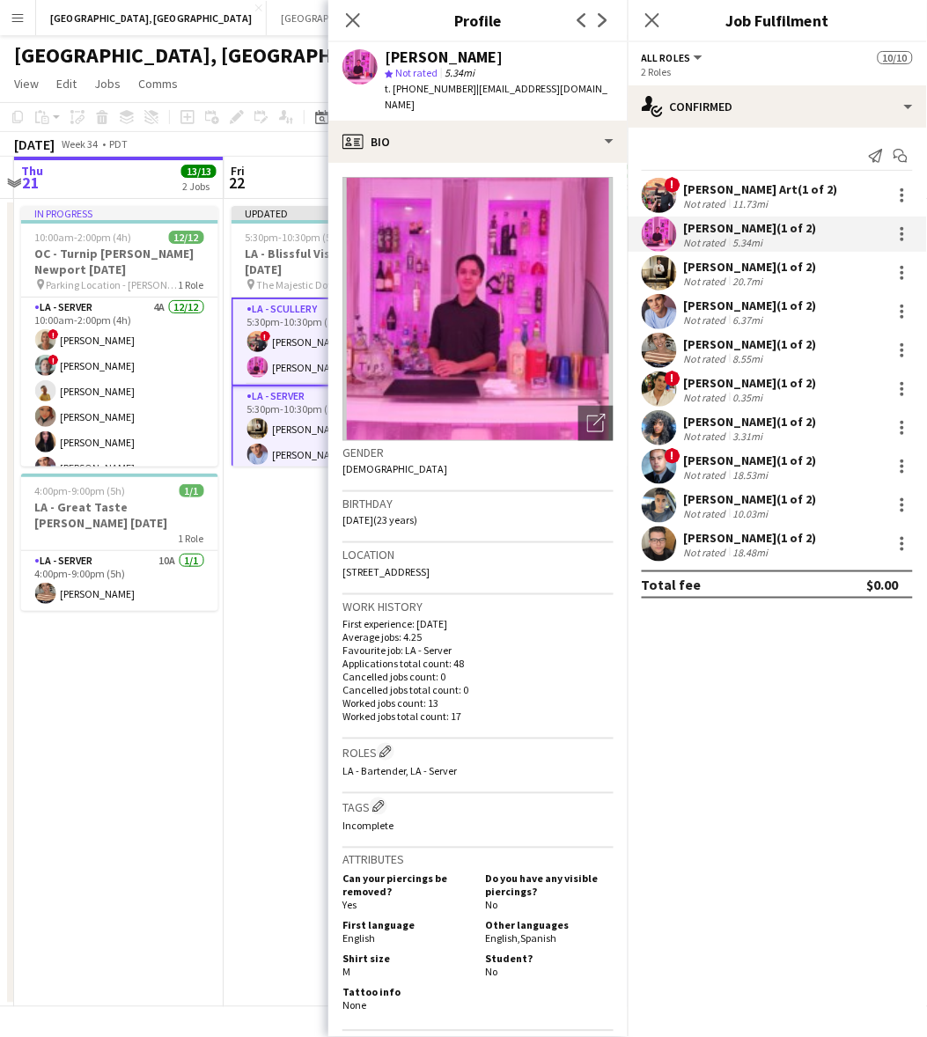
drag, startPoint x: 608, startPoint y: 92, endPoint x: 469, endPoint y: 98, distance: 138.4
click at [469, 98] on div "[PERSON_NAME] star Not rated 5.34mi t. [PHONE_NUMBER] | [EMAIL_ADDRESS][DOMAIN_…" at bounding box center [477, 81] width 299 height 78
copy span "[EMAIL_ADDRESS][DOMAIN_NAME]"
click at [810, 261] on div "[PERSON_NAME] (1 of 2) Not rated 20.7mi" at bounding box center [777, 272] width 299 height 35
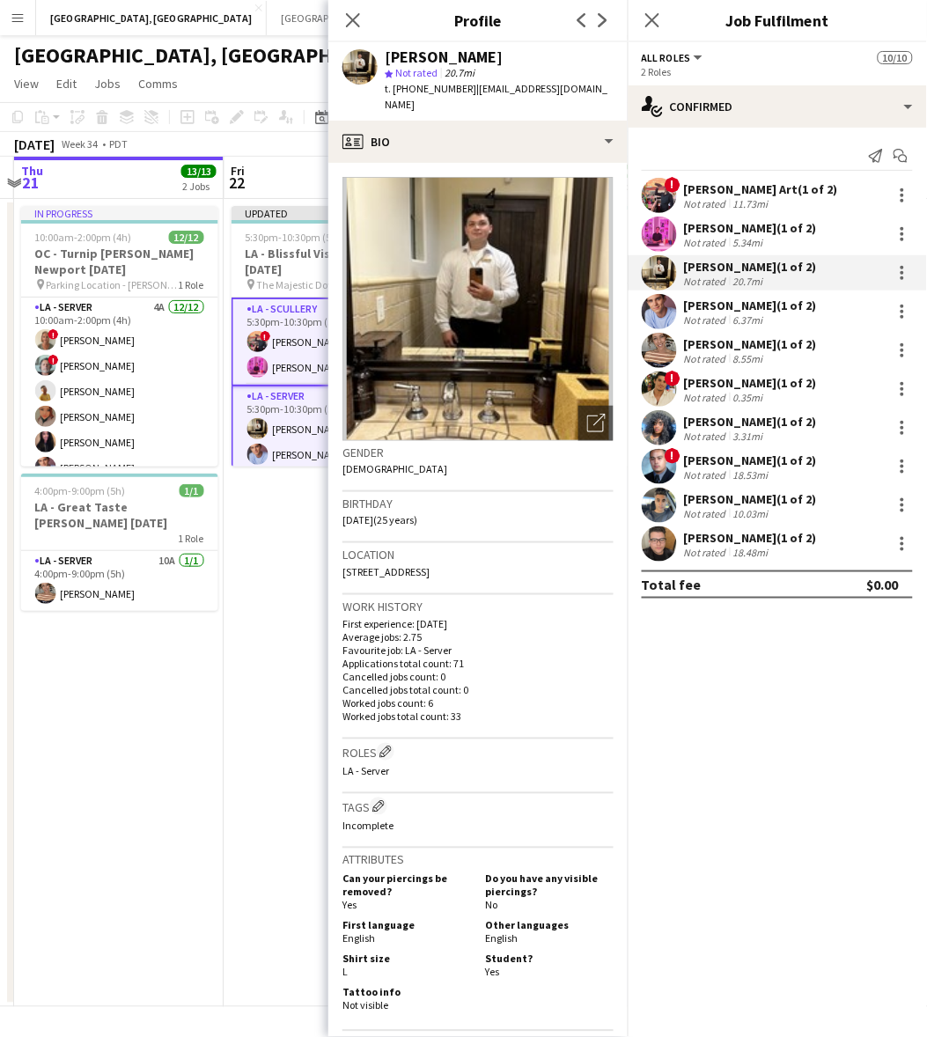
drag, startPoint x: 586, startPoint y: 89, endPoint x: 463, endPoint y: 85, distance: 122.5
click at [463, 85] on div "[PERSON_NAME] star Not rated 20.7mi t. [PHONE_NUMBER] | [EMAIL_ADDRESS][DOMAIN_…" at bounding box center [477, 81] width 299 height 78
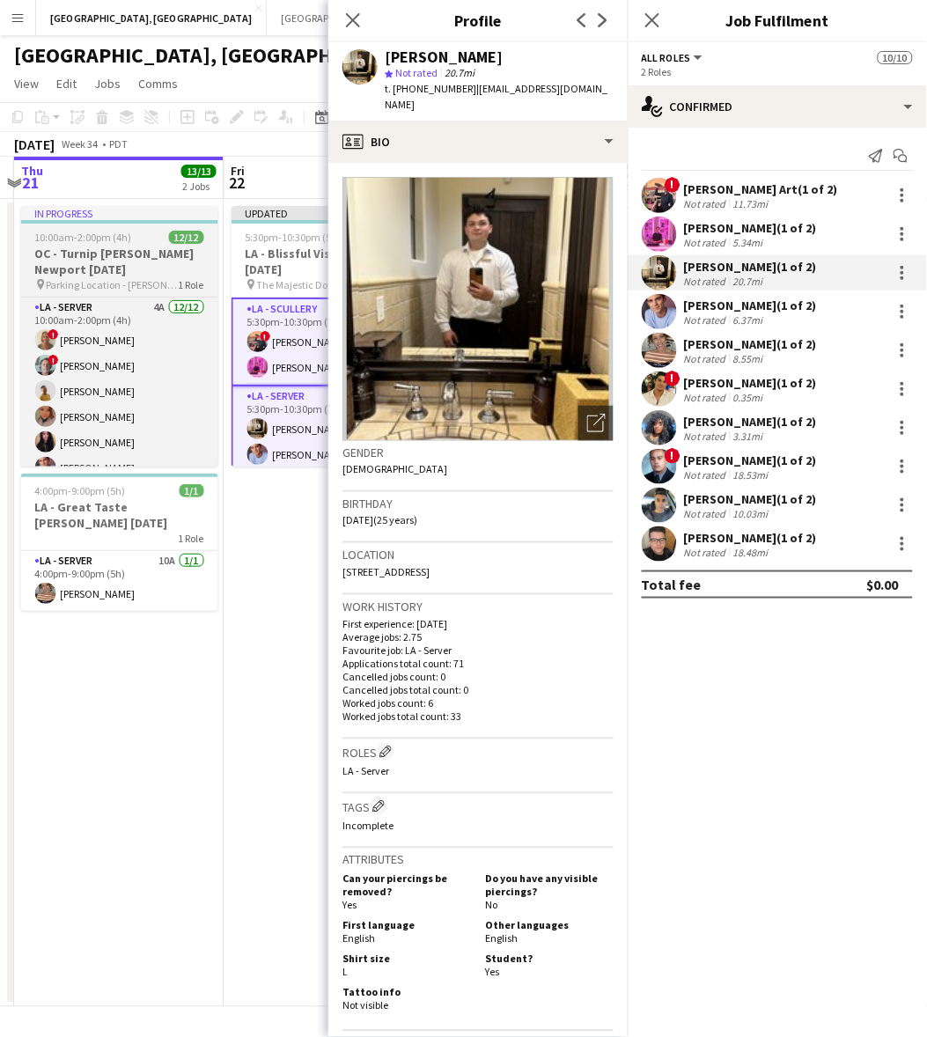
copy span "[EMAIL_ADDRESS][DOMAIN_NAME]"
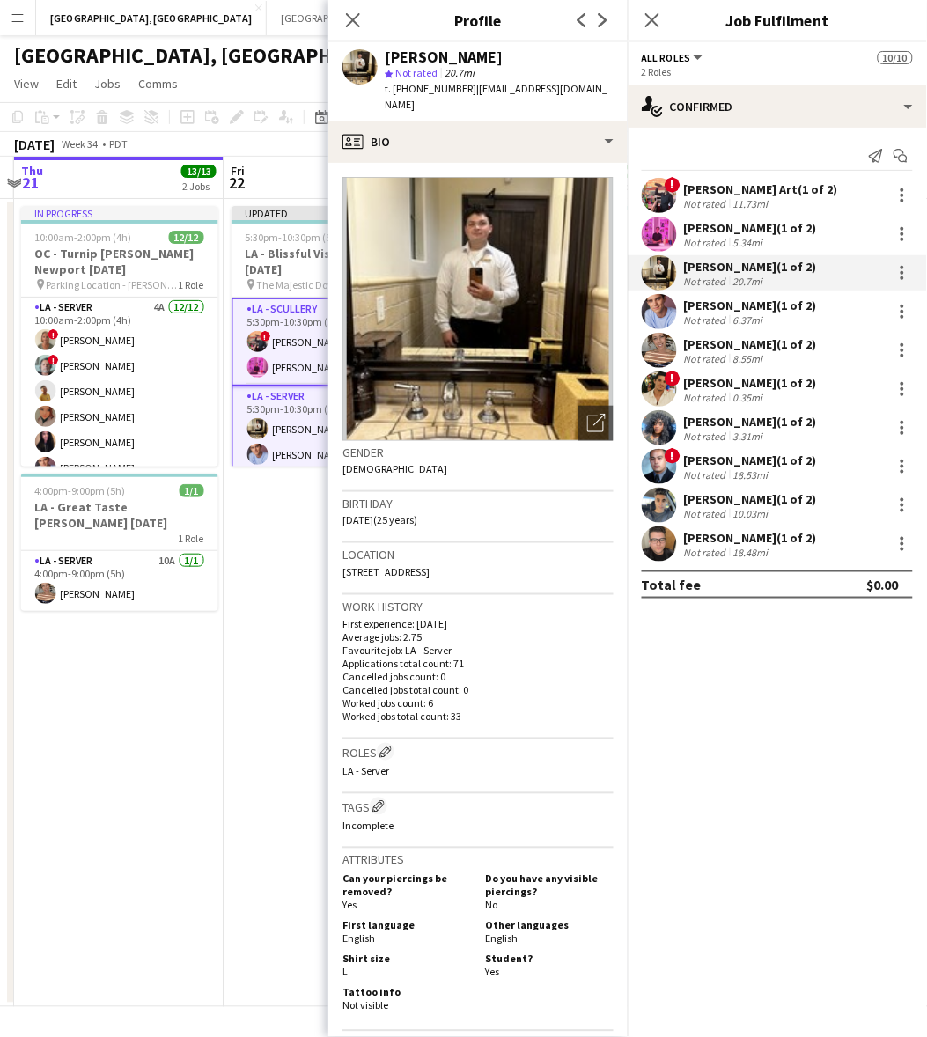
drag, startPoint x: 689, startPoint y: 305, endPoint x: 691, endPoint y: 284, distance: 20.3
click at [689, 305] on div "[PERSON_NAME] (1 of 2)" at bounding box center [750, 306] width 133 height 16
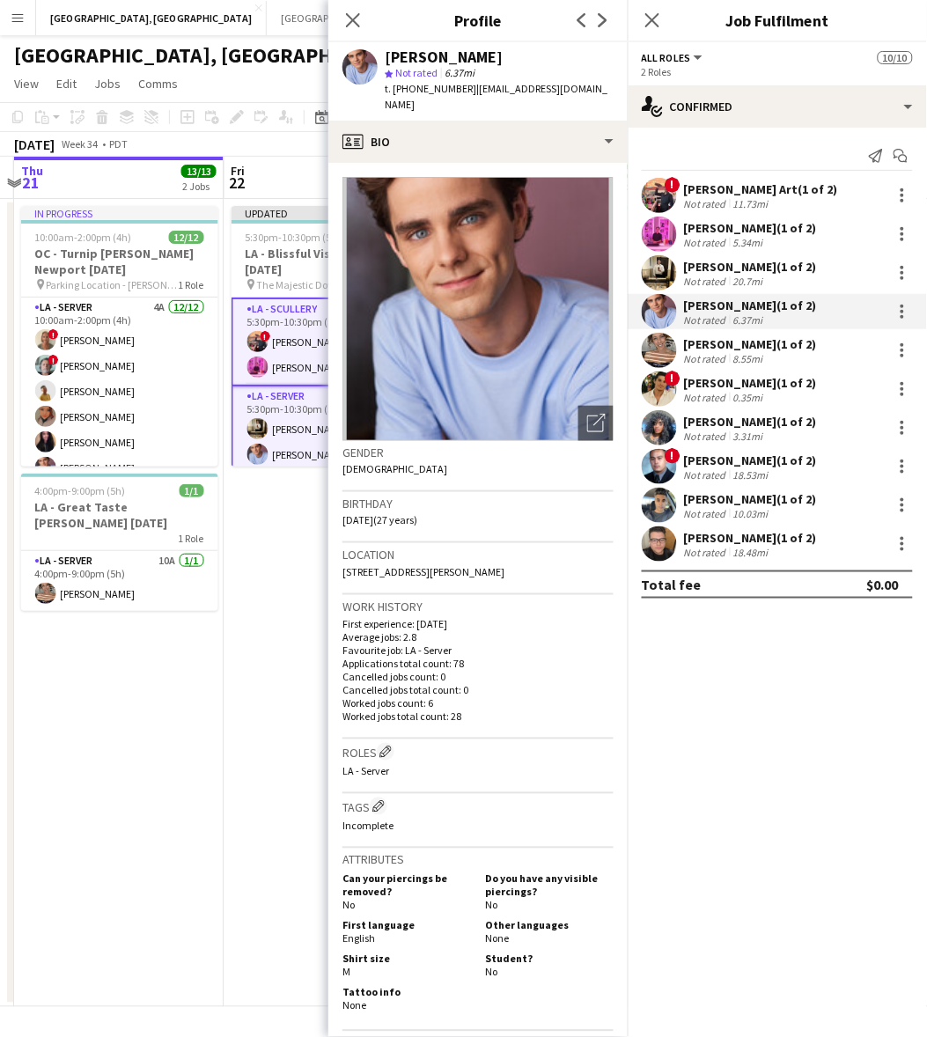
drag, startPoint x: 579, startPoint y: 89, endPoint x: 464, endPoint y: 90, distance: 115.4
click at [464, 90] on div "[PERSON_NAME] star Not rated 6.37mi t. [PHONE_NUMBER] | [EMAIL_ADDRESS][DOMAIN_…" at bounding box center [477, 81] width 299 height 78
copy span "[EMAIL_ADDRESS][DOMAIN_NAME]"
drag, startPoint x: 731, startPoint y: 343, endPoint x: 692, endPoint y: 267, distance: 85.9
click at [731, 343] on div "[PERSON_NAME] (1 of 2)" at bounding box center [750, 344] width 133 height 16
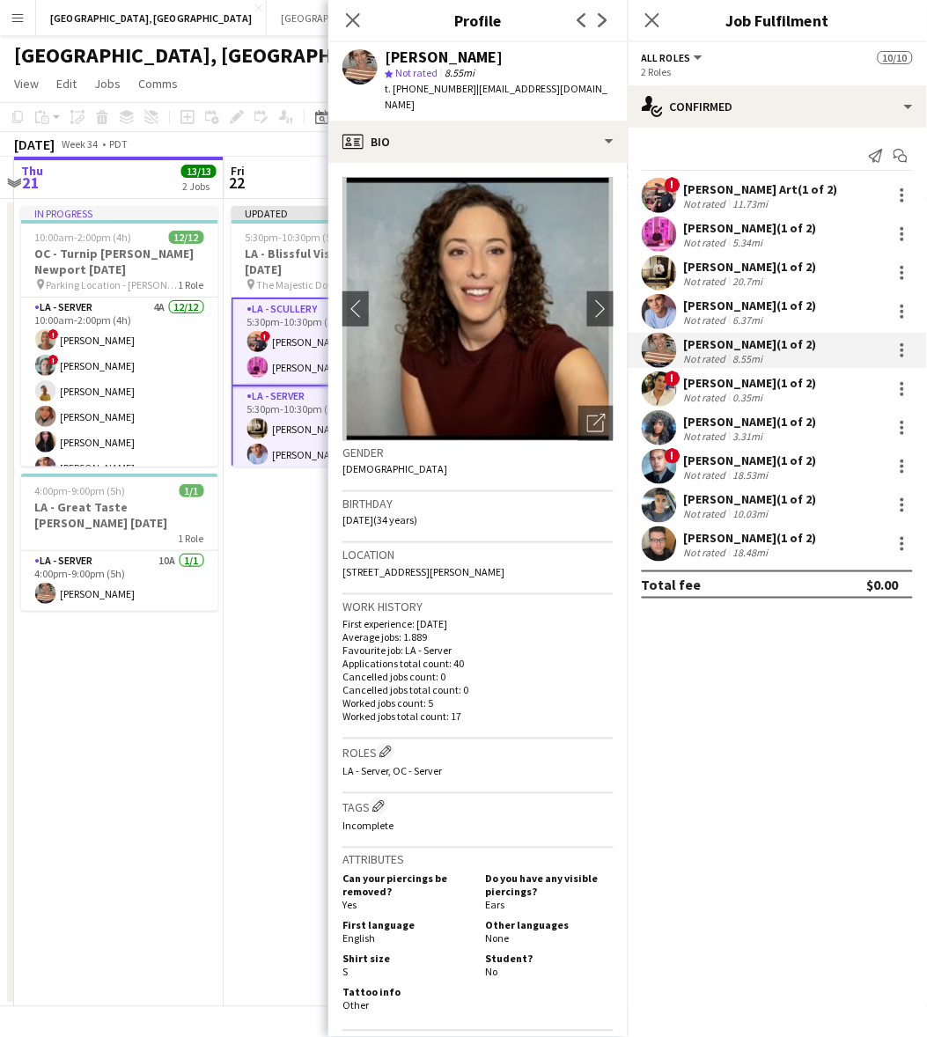
drag, startPoint x: 599, startPoint y: 89, endPoint x: 465, endPoint y: 85, distance: 133.9
click at [465, 85] on div "[PERSON_NAME] star Not rated 8.55mi t. [PHONE_NUMBER] | [EMAIL_ADDRESS][DOMAIN_…" at bounding box center [477, 81] width 299 height 78
copy span "[EMAIL_ADDRESS][DOMAIN_NAME]"
click at [678, 386] on div "! [PERSON_NAME] (1 of 2) Not rated 0.35mi" at bounding box center [777, 389] width 299 height 35
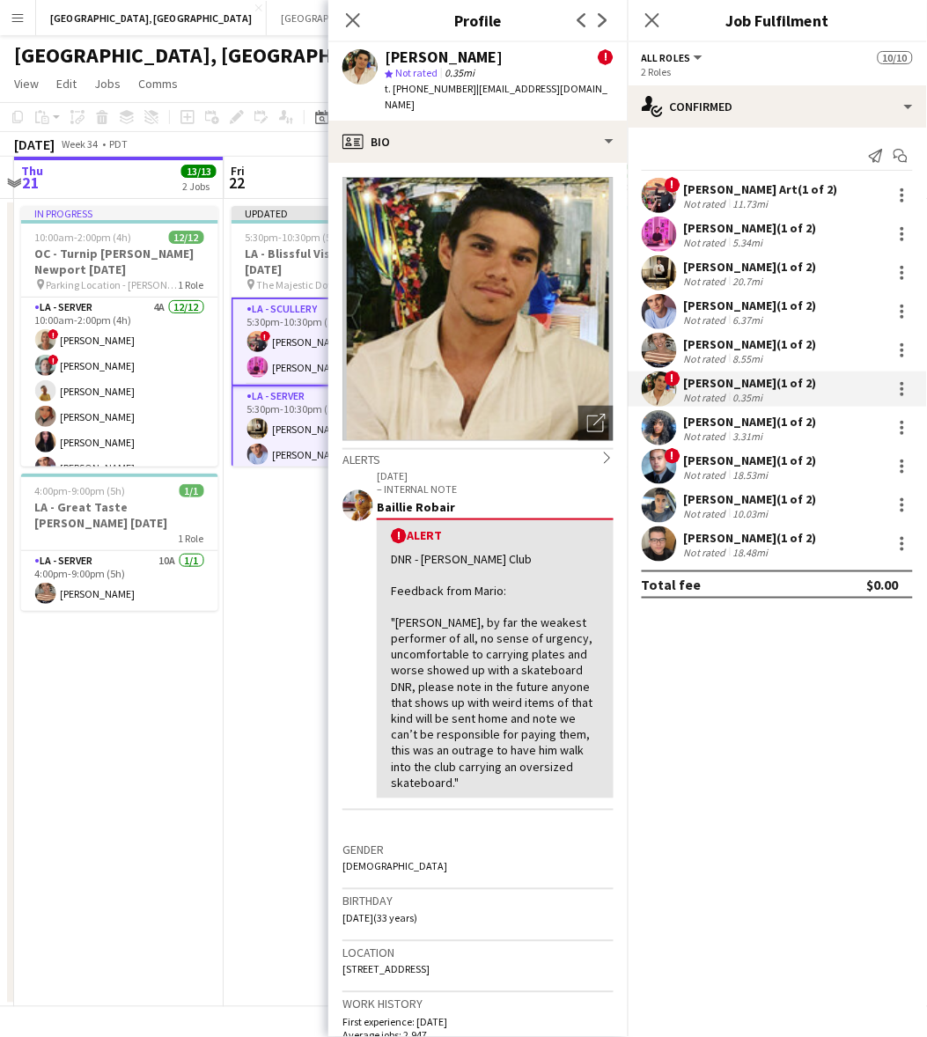
drag, startPoint x: 578, startPoint y: 88, endPoint x: 464, endPoint y: 86, distance: 113.6
click at [464, 86] on div "[PERSON_NAME] ! star Not rated 0.35mi t. [PHONE_NUMBER] | [EMAIL_ADDRESS][DOMAI…" at bounding box center [477, 81] width 299 height 78
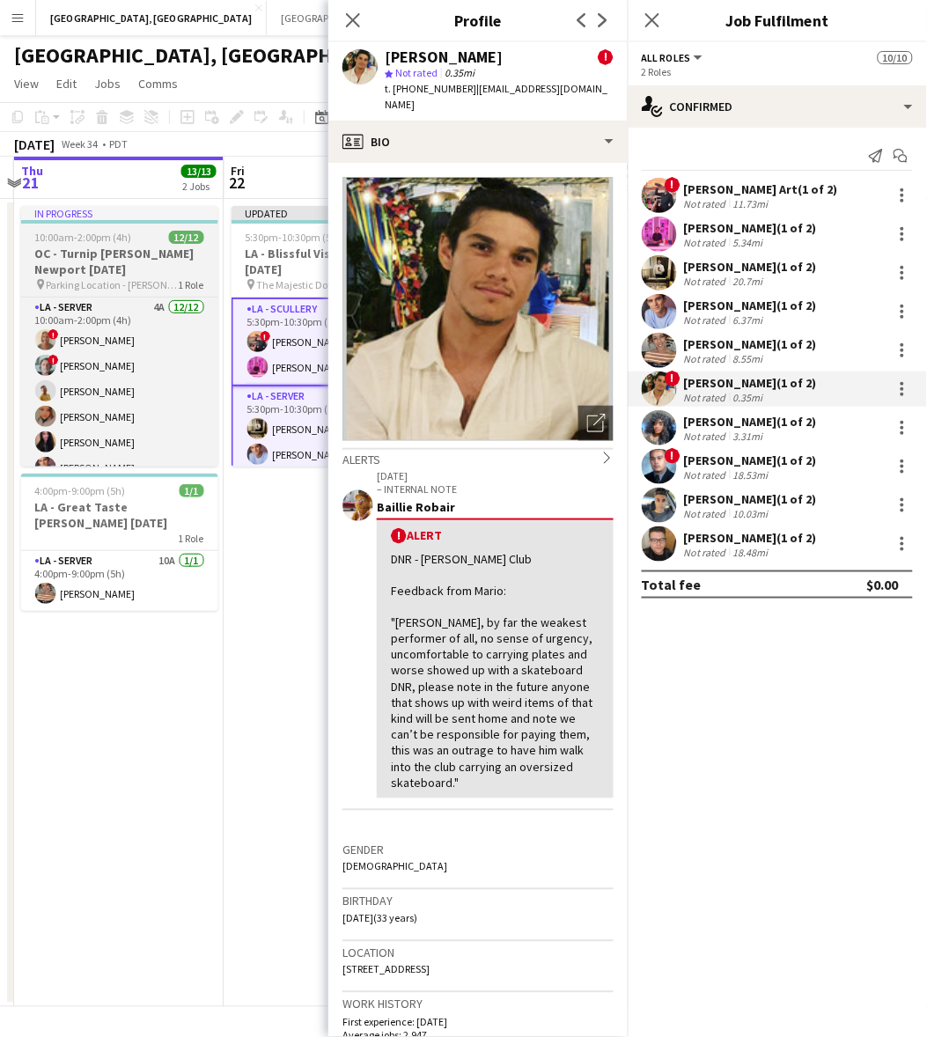
copy span "[EMAIL_ADDRESS][DOMAIN_NAME]"
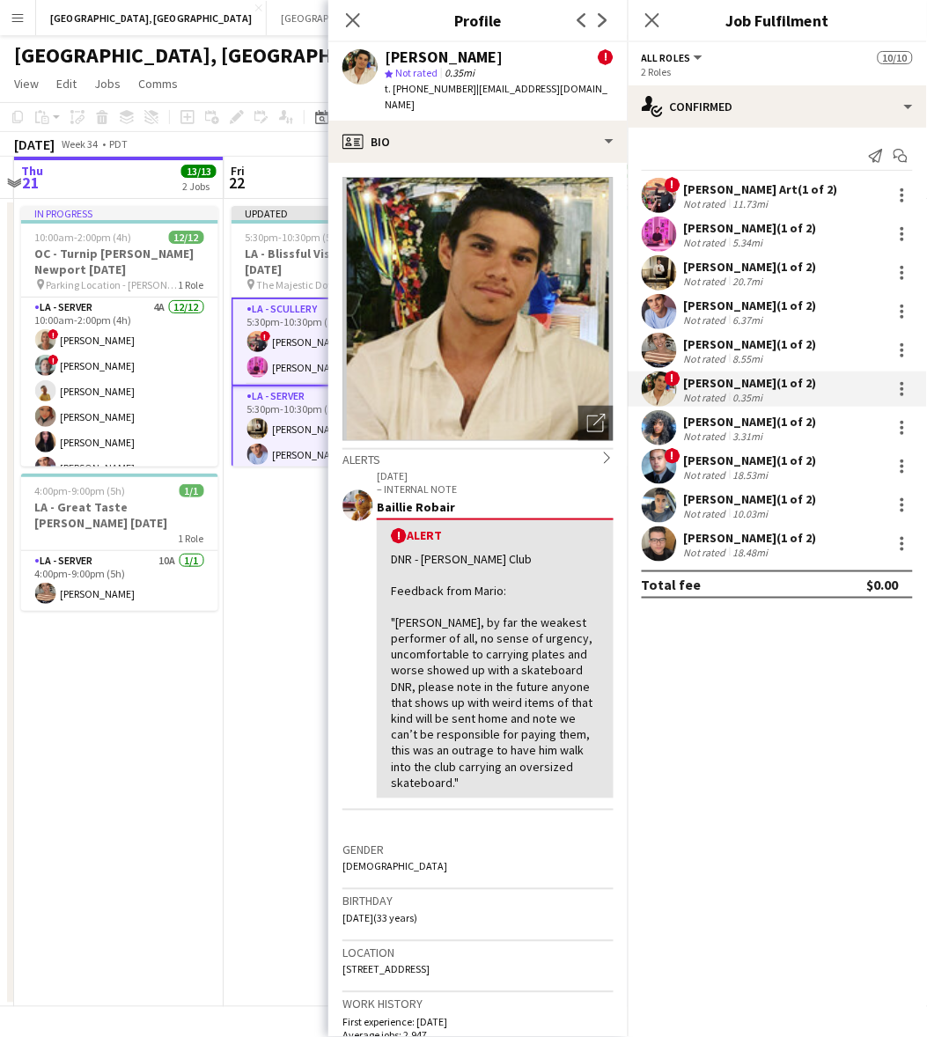
drag, startPoint x: 692, startPoint y: 421, endPoint x: 711, endPoint y: 414, distance: 19.8
click at [693, 421] on div "[PERSON_NAME] (1 of 2)" at bounding box center [750, 422] width 133 height 16
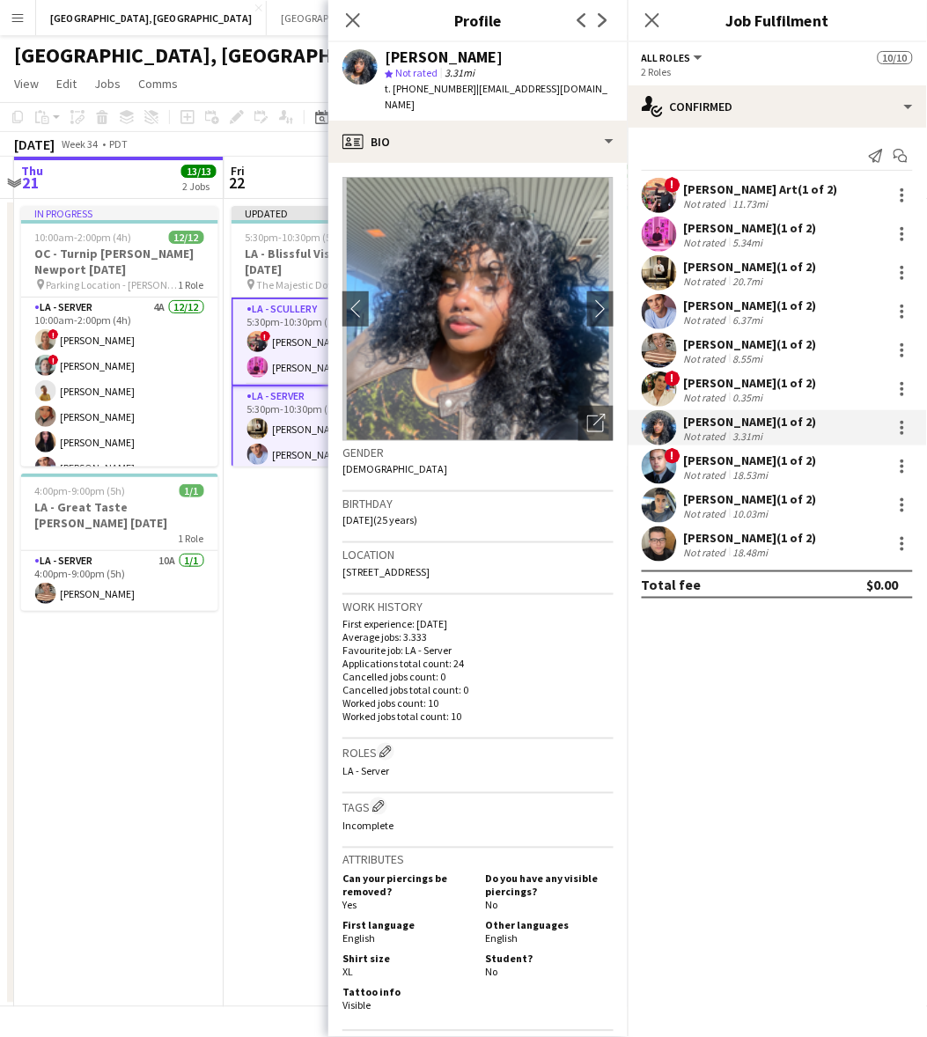
drag, startPoint x: 597, startPoint y: 94, endPoint x: 463, endPoint y: 85, distance: 134.1
click at [463, 85] on div "[PERSON_NAME] star Not rated 3.31mi t. [PHONE_NUMBER] | [EMAIL_ADDRESS][DOMAIN_…" at bounding box center [477, 81] width 299 height 78
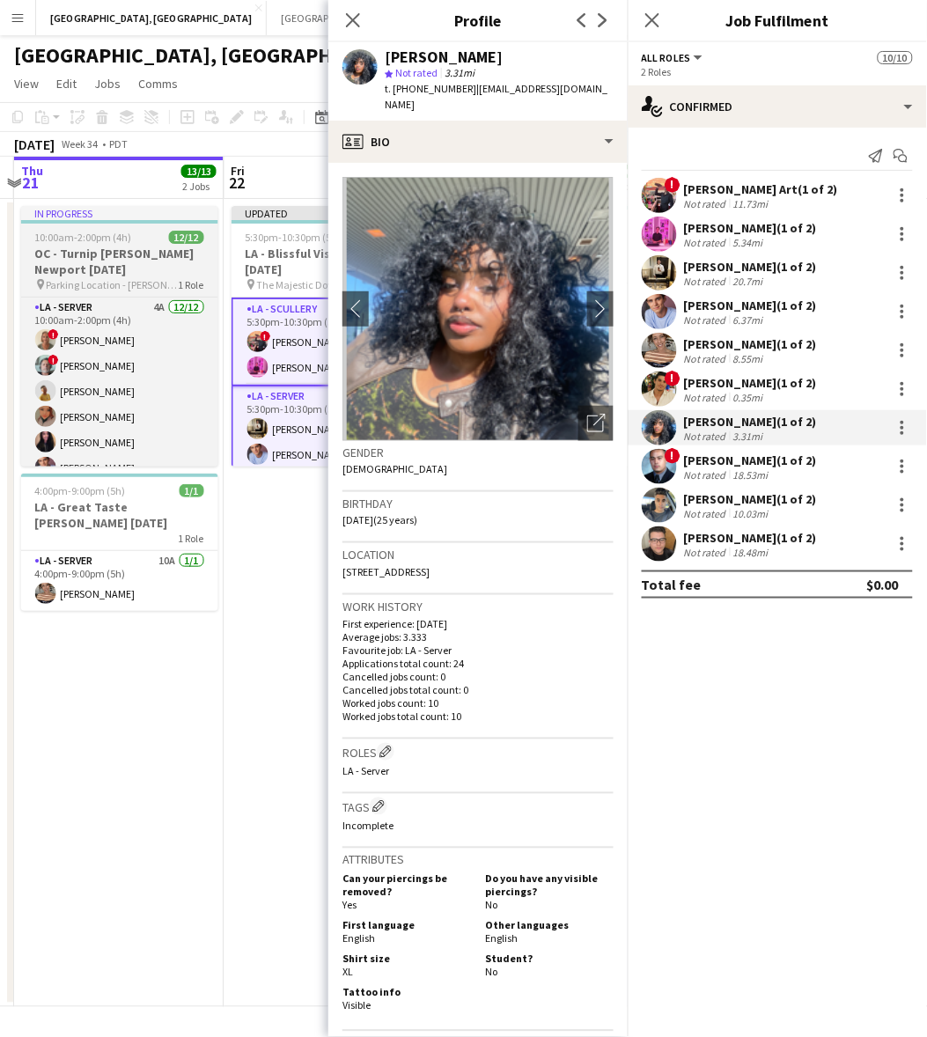
copy span "[EMAIL_ADDRESS][DOMAIN_NAME]"
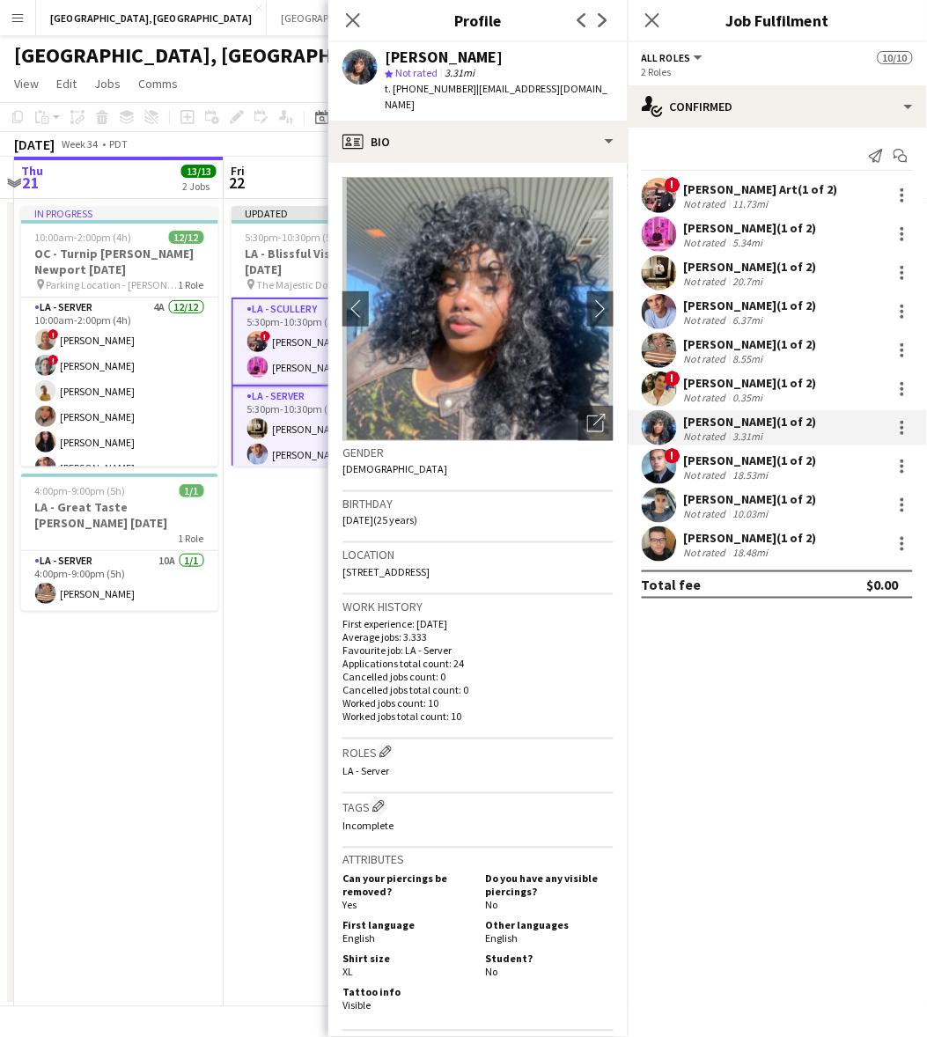
drag, startPoint x: 740, startPoint y: 468, endPoint x: 696, endPoint y: 366, distance: 111.2
click at [738, 468] on div "18.53mi" at bounding box center [751, 474] width 42 height 13
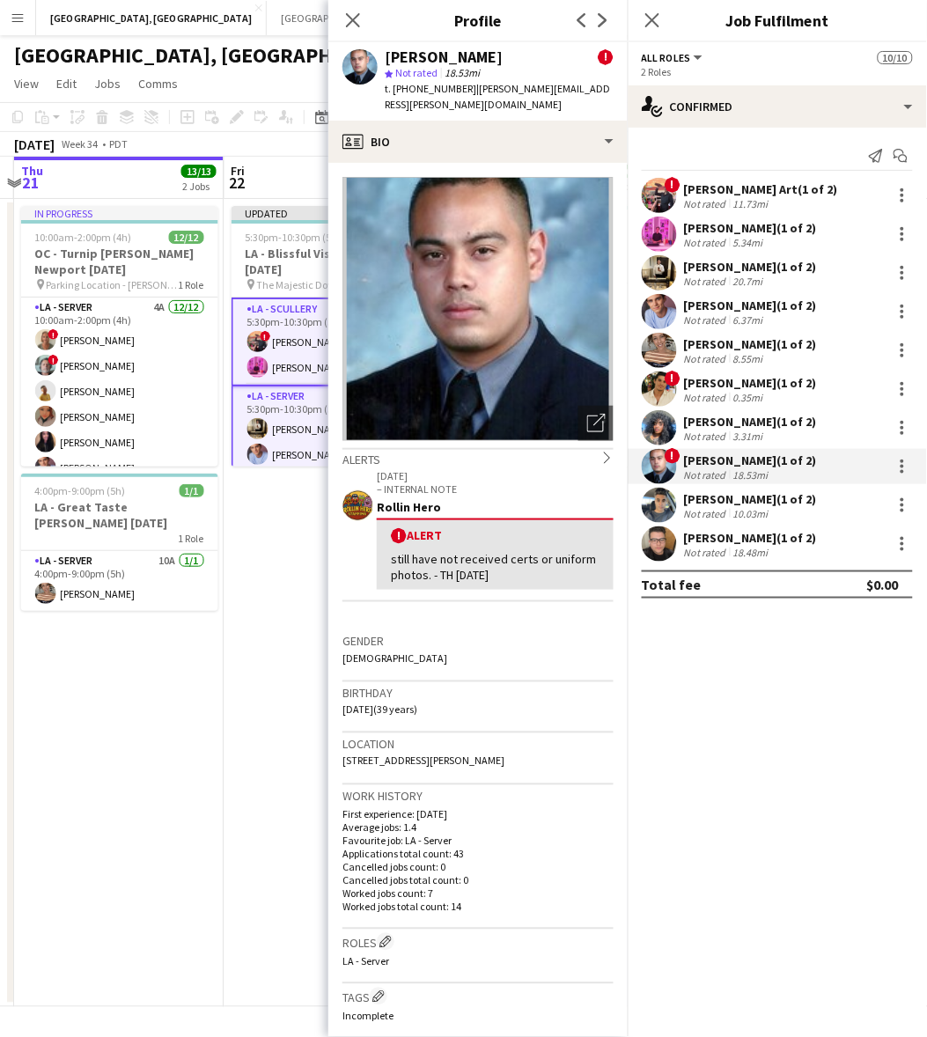
drag, startPoint x: 595, startPoint y: 89, endPoint x: 464, endPoint y: 90, distance: 131.2
click at [464, 90] on div "[PERSON_NAME] ! star Not rated 18.53mi t. [PHONE_NUMBER] | [PERSON_NAME][EMAIL_…" at bounding box center [477, 81] width 299 height 78
copy span "[PERSON_NAME][EMAIL_ADDRESS][PERSON_NAME][DOMAIN_NAME]"
click at [710, 507] on div "Not rated" at bounding box center [707, 513] width 46 height 13
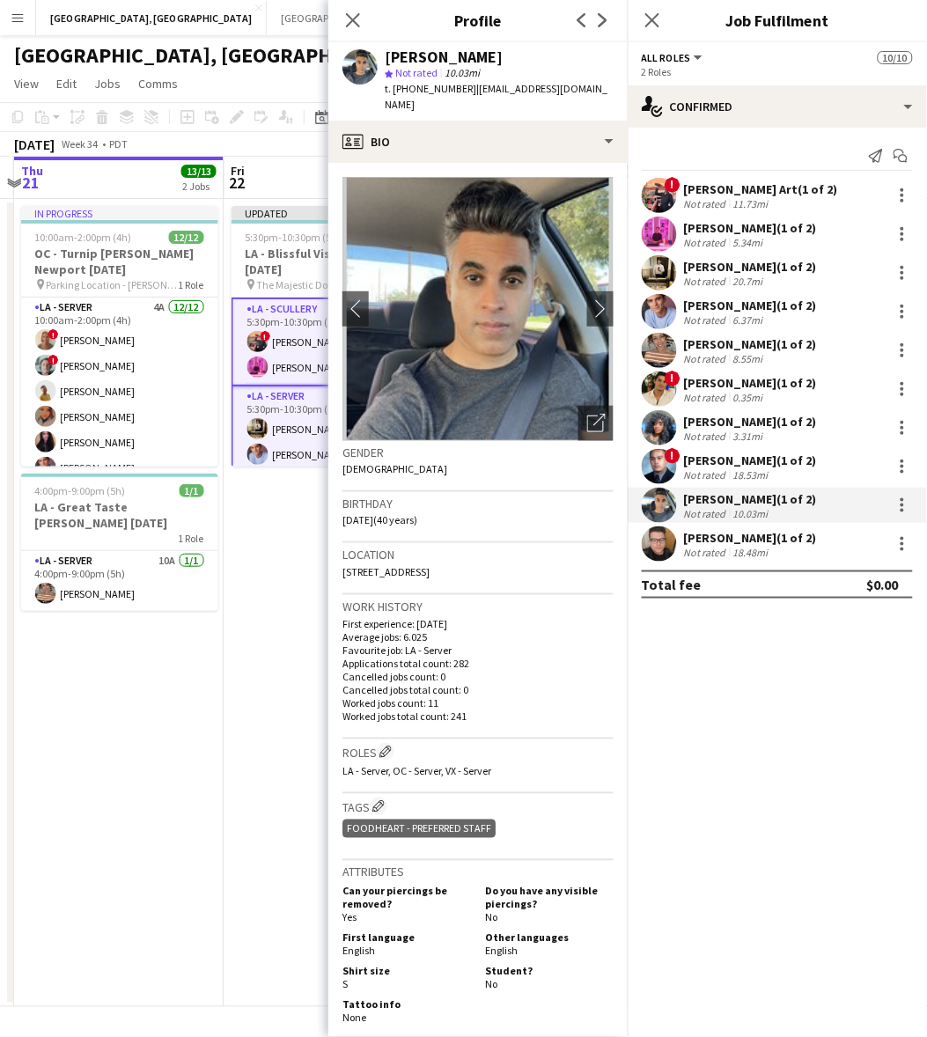
drag, startPoint x: 572, startPoint y: 92, endPoint x: 463, endPoint y: 90, distance: 109.2
click at [463, 90] on span "| [EMAIL_ADDRESS][DOMAIN_NAME]" at bounding box center [496, 96] width 223 height 29
copy span "[EMAIL_ADDRESS][DOMAIN_NAME]"
click at [697, 557] on div "Not rated" at bounding box center [707, 552] width 46 height 13
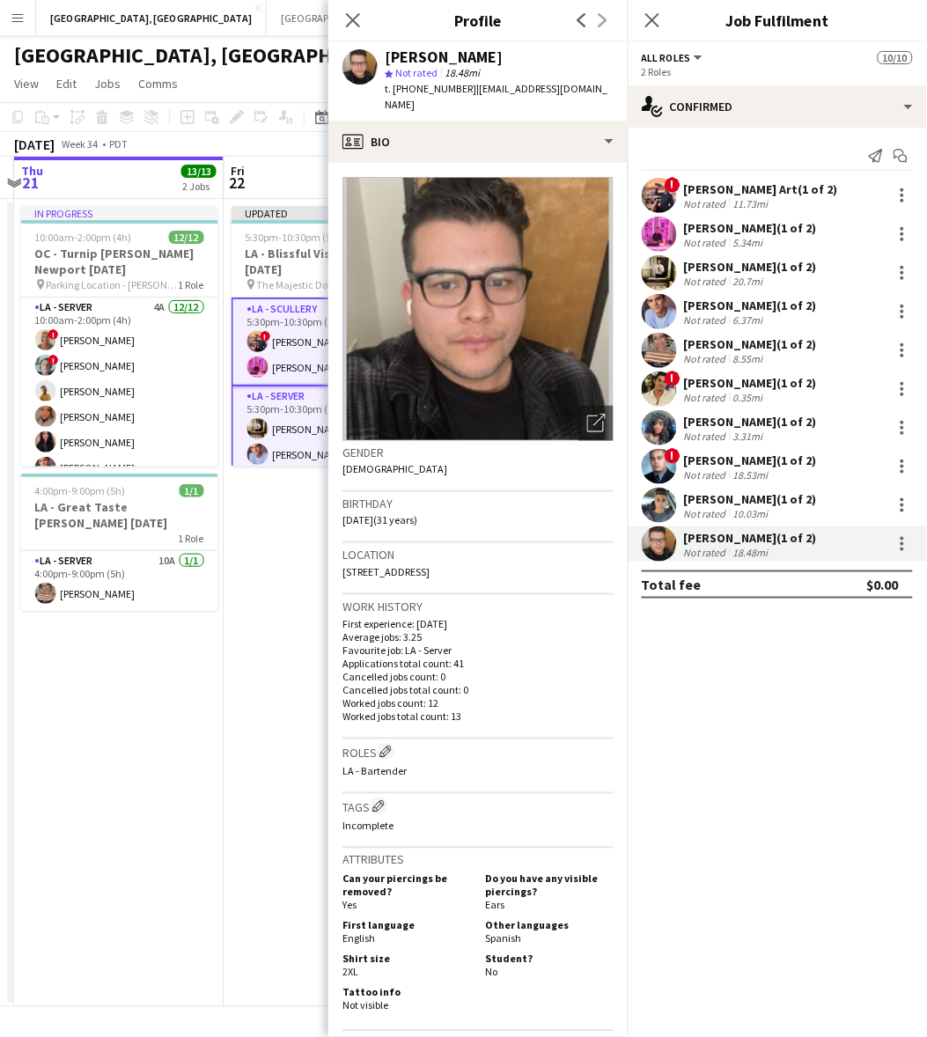
drag, startPoint x: 597, startPoint y: 90, endPoint x: 468, endPoint y: 94, distance: 129.5
click at [468, 94] on app-profile-header "[PERSON_NAME] star Not rated 18.48mi t. [PHONE_NUMBER] | [EMAIL_ADDRESS][DOMAIN…" at bounding box center [477, 81] width 299 height 78
click at [69, 748] on app-date-cell "In progress 10:00am-2:00pm (4h) 12/12 OC - [GEOGRAPHIC_DATA][PERSON_NAME] [DATE…" at bounding box center [119, 603] width 210 height 808
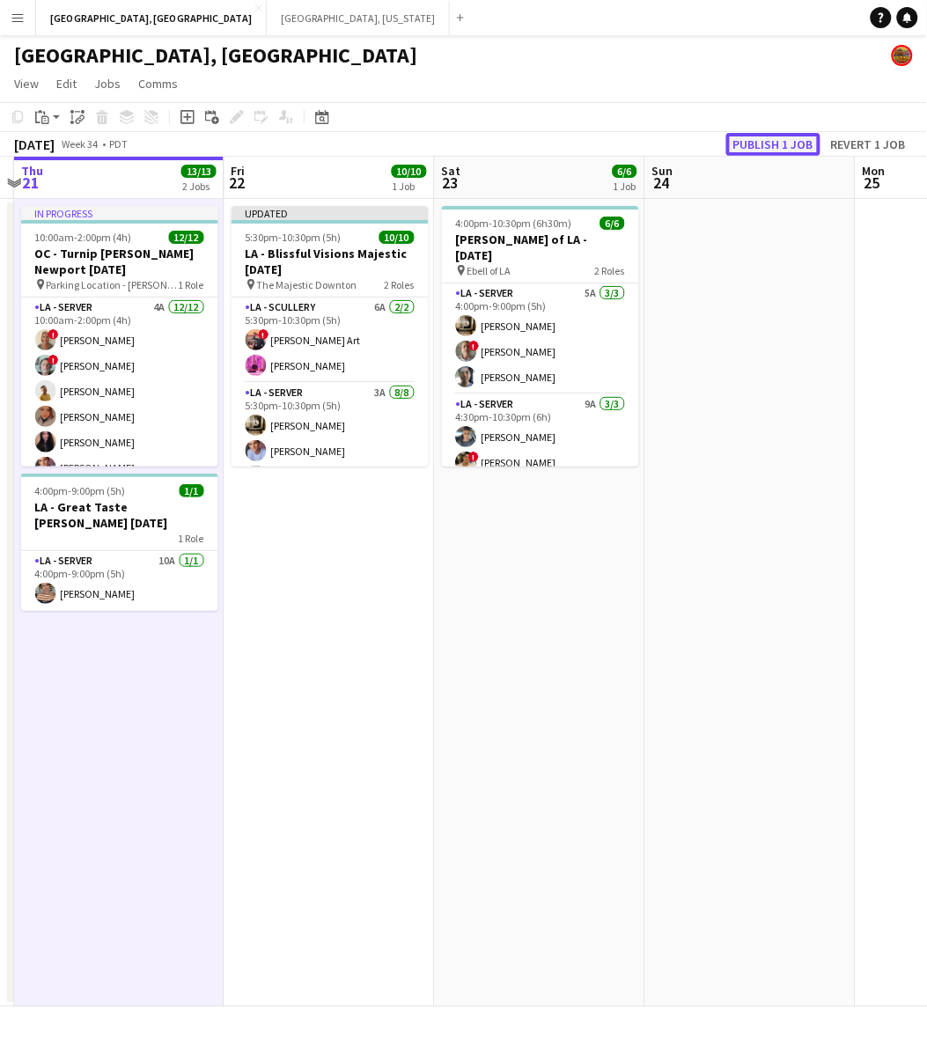
click at [771, 138] on button "Publish 1 job" at bounding box center [773, 144] width 94 height 23
